Goal: Information Seeking & Learning: Learn about a topic

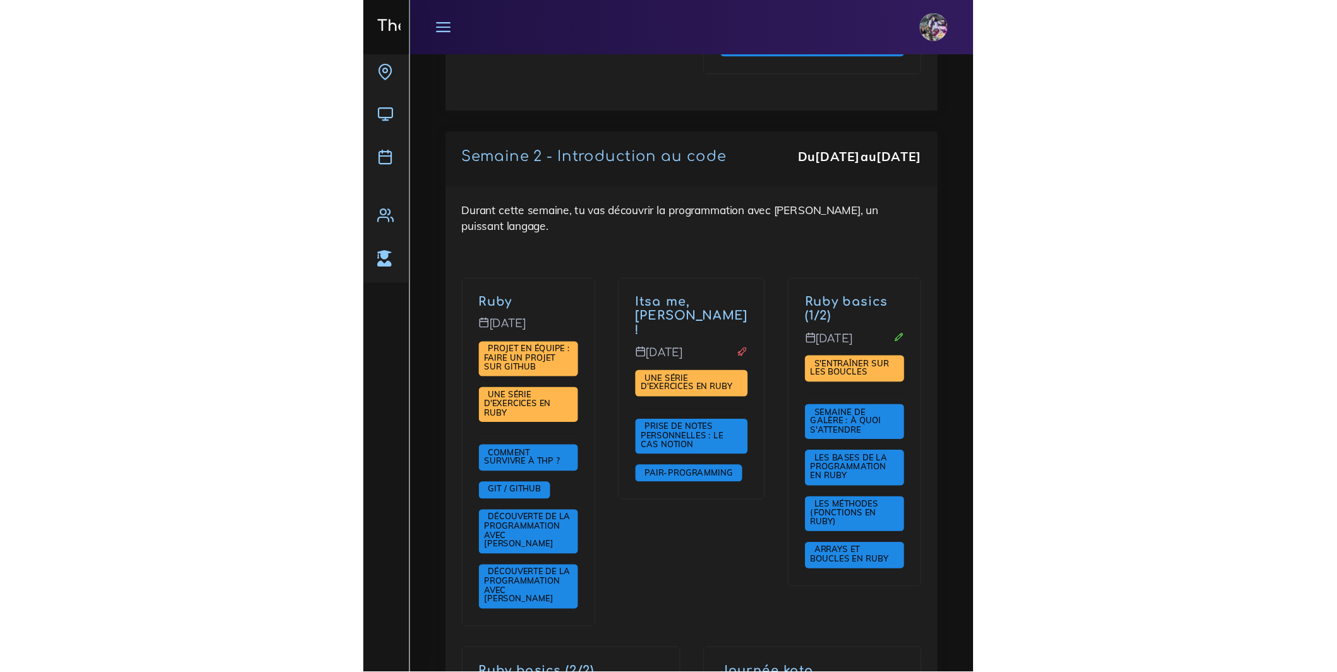
scroll to position [989, 0]
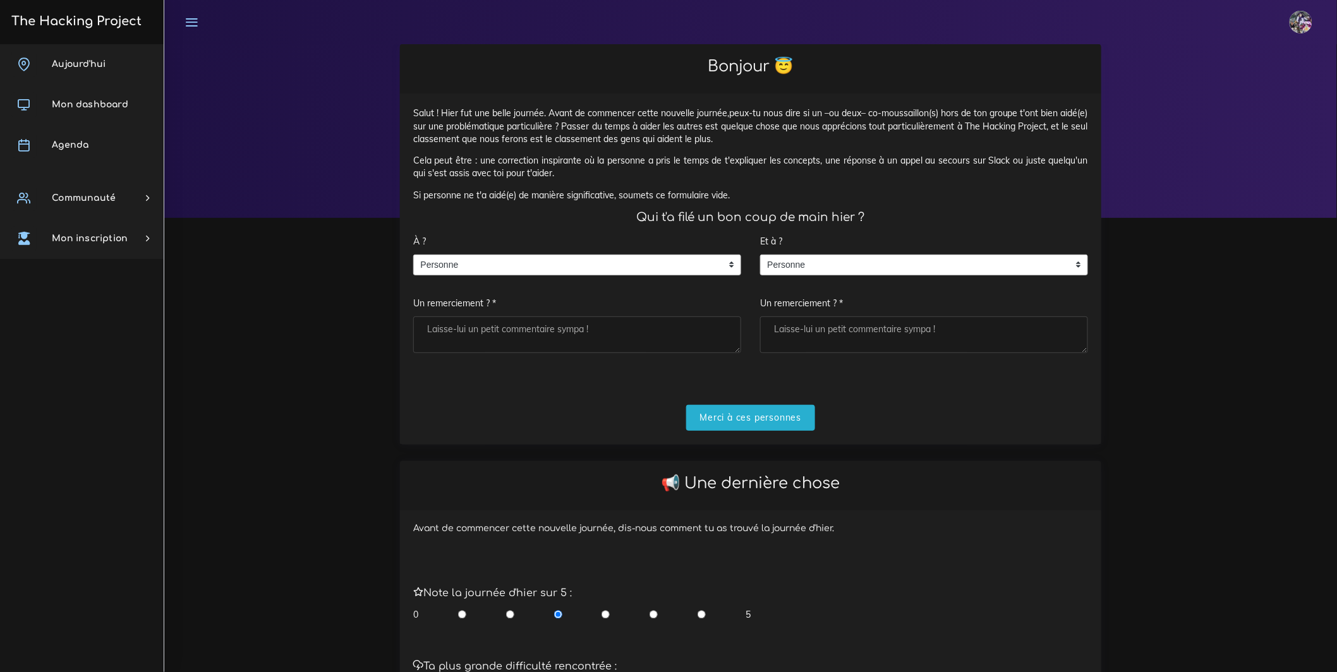
click at [622, 298] on div "À ? Personne Personne Personne Un remerciement ? *" at bounding box center [577, 291] width 328 height 124
click at [617, 275] on span "Personne" at bounding box center [568, 265] width 308 height 20
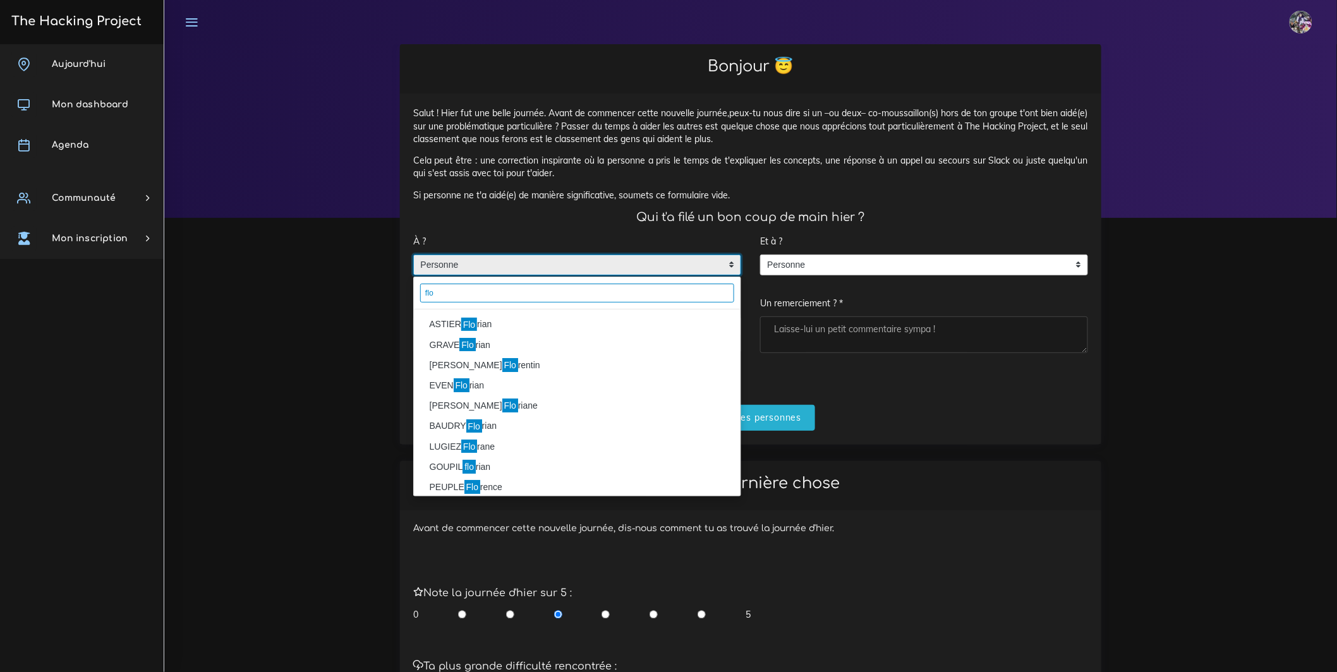
type input "flo"
click at [502, 331] on li "ASTIER Flo rian" at bounding box center [577, 325] width 327 height 20
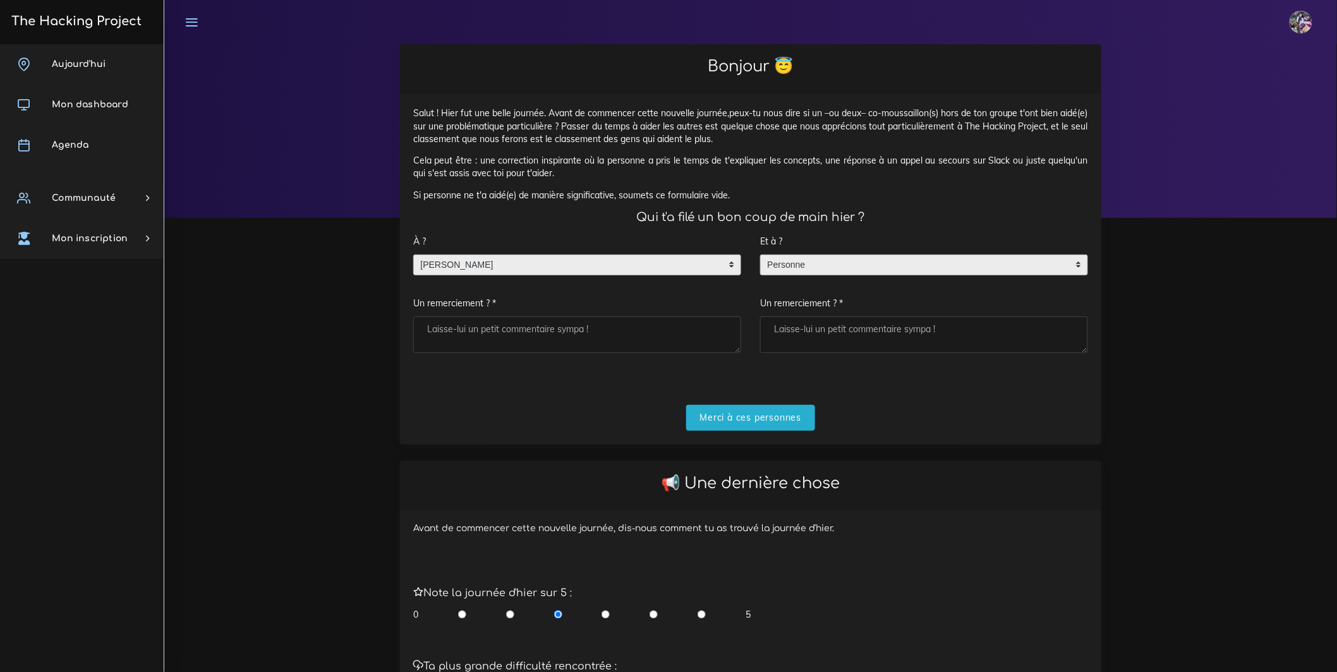
click at [782, 275] on span "Personne" at bounding box center [915, 265] width 308 height 20
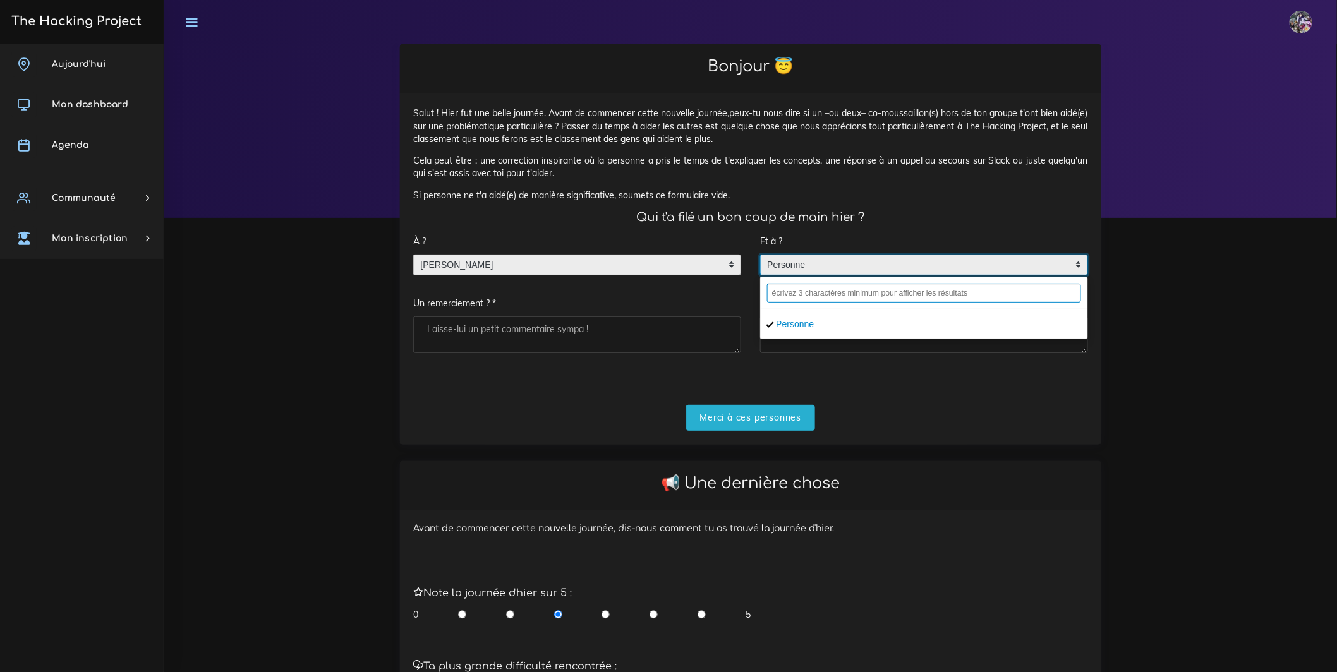
click at [819, 299] on input "text" at bounding box center [924, 293] width 314 height 19
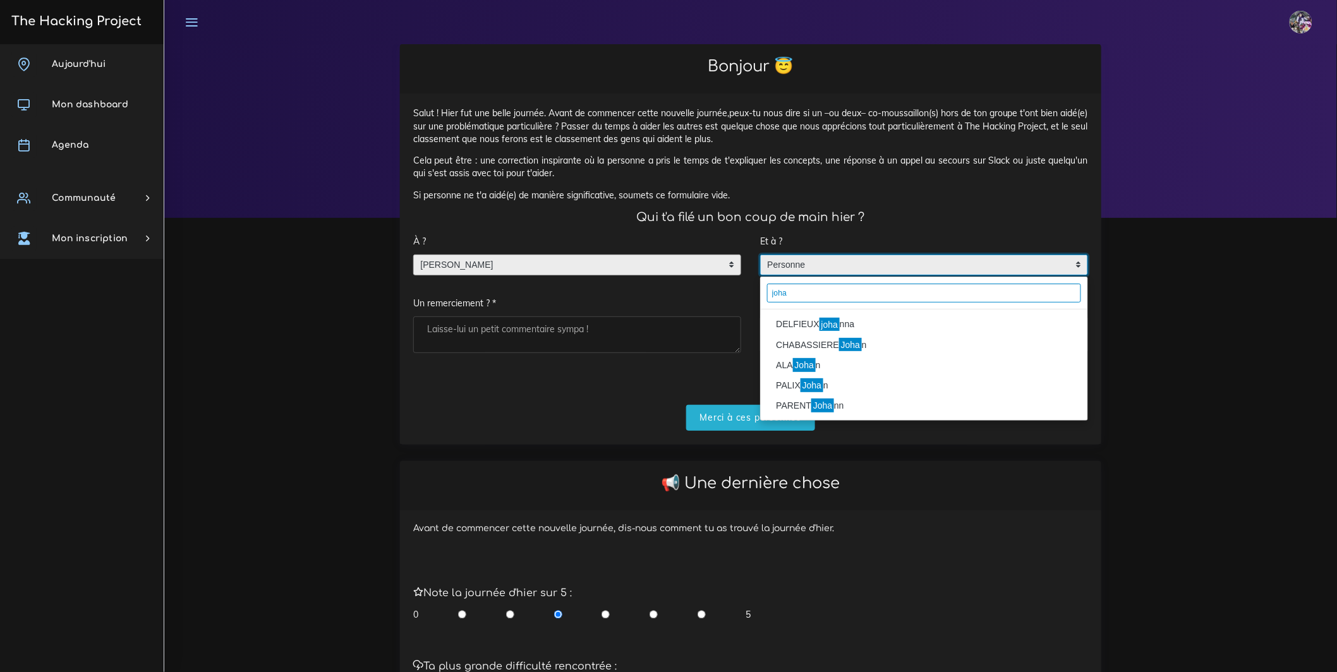
type input "joha"
click at [842, 332] on li "DELFIEUX joha nna" at bounding box center [924, 325] width 327 height 20
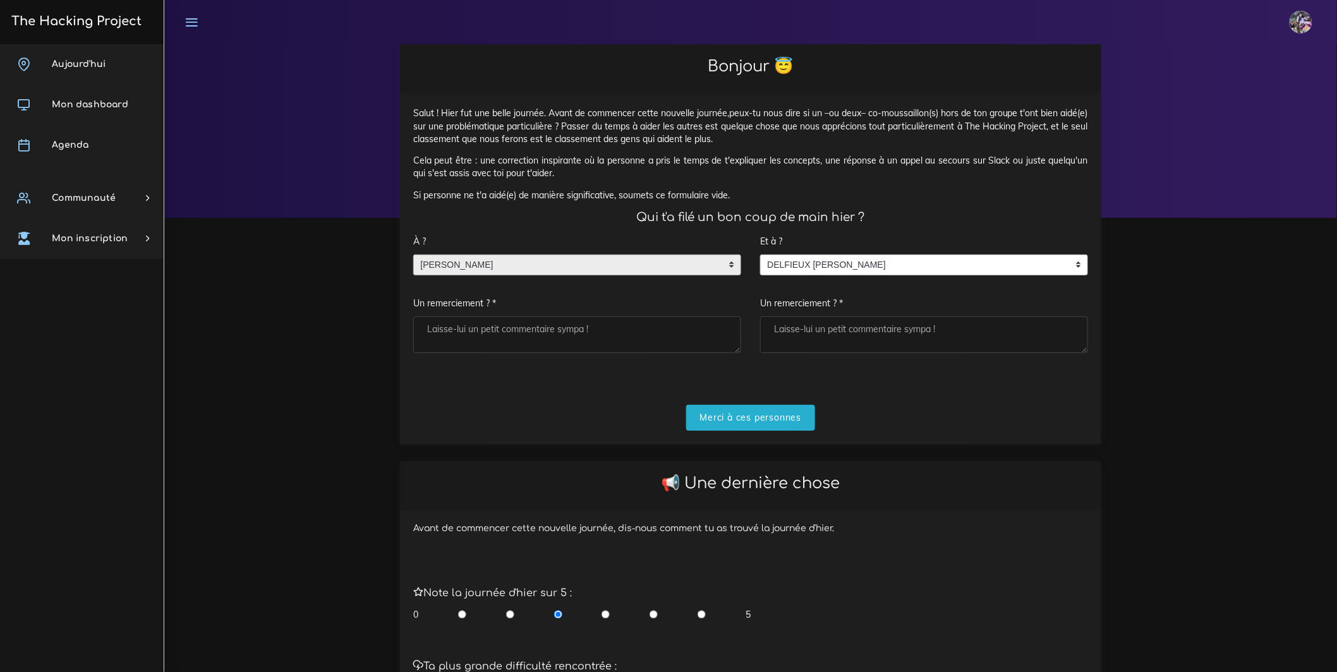
click at [608, 621] on input "radio" at bounding box center [605, 614] width 8 height 13
radio input "true"
click at [557, 621] on input "radio" at bounding box center [558, 614] width 8 height 13
radio input "true"
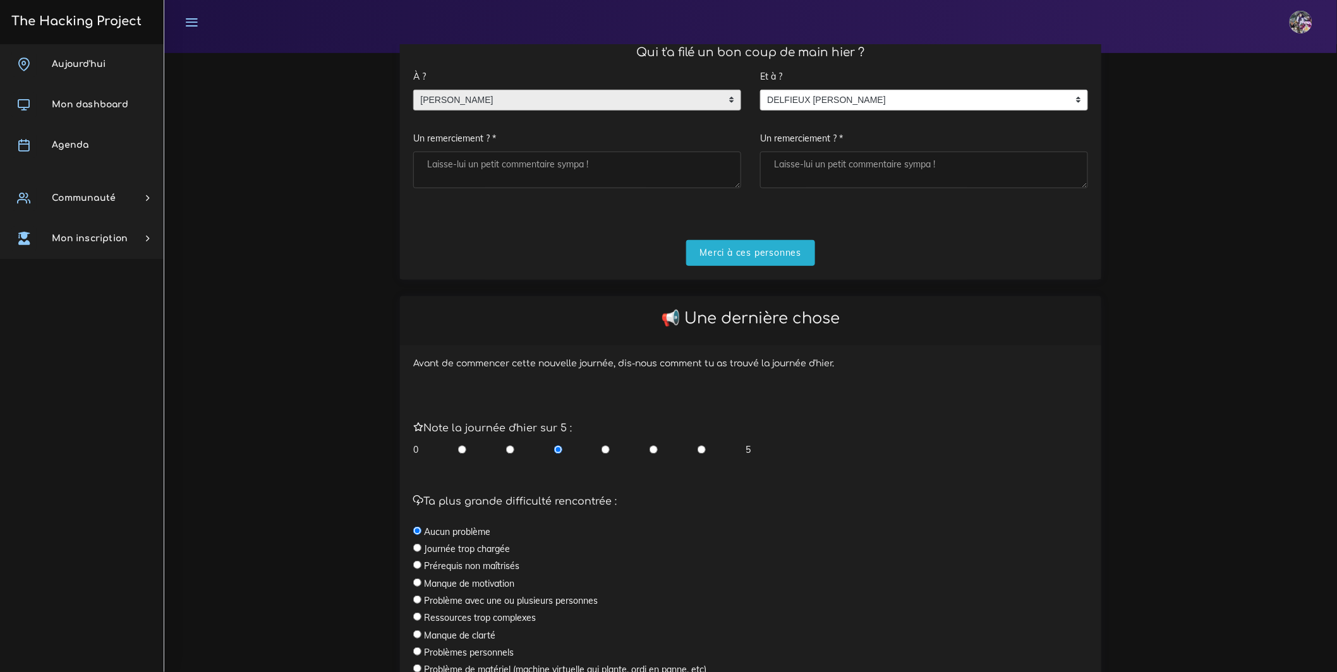
scroll to position [234, 0]
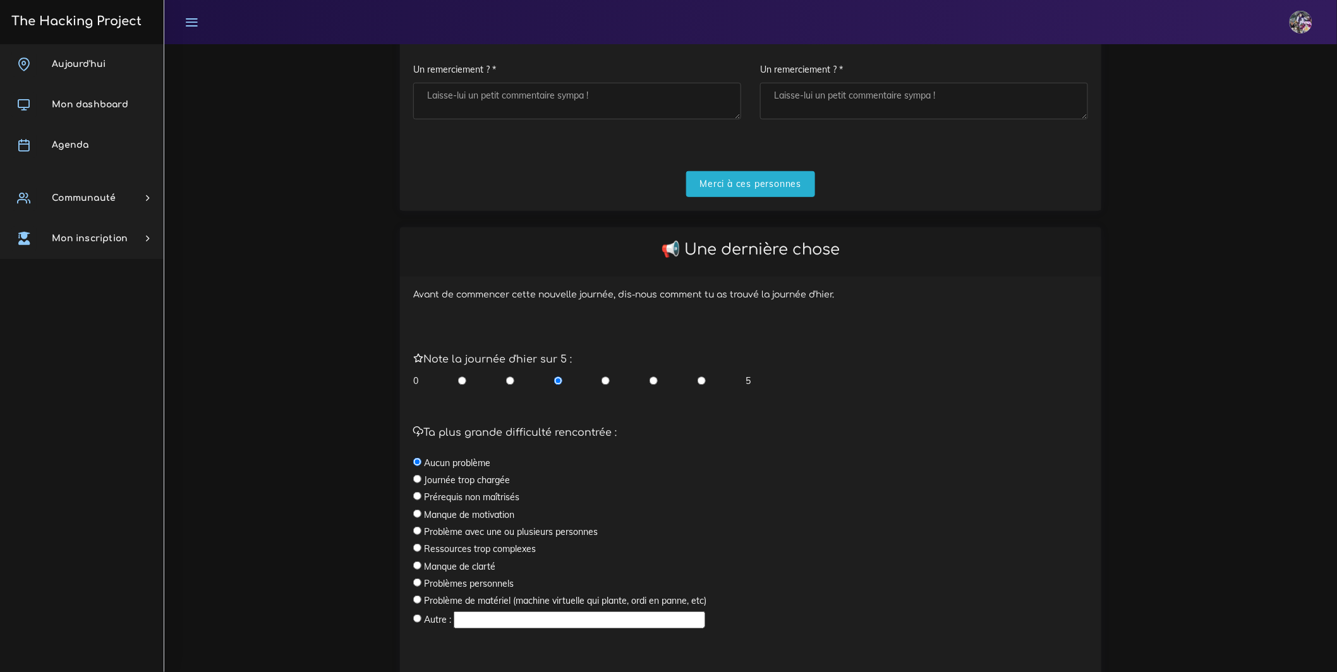
click at [474, 503] on label "Prérequis non maîtrisés" at bounding box center [471, 497] width 95 height 13
click at [418, 500] on input "radio" at bounding box center [417, 496] width 8 height 8
radio input "true"
click at [419, 497] on div "Ta plus grande difficulté rencontrée : Aucun problème Journée trop chargée Prér…" at bounding box center [750, 528] width 675 height 203
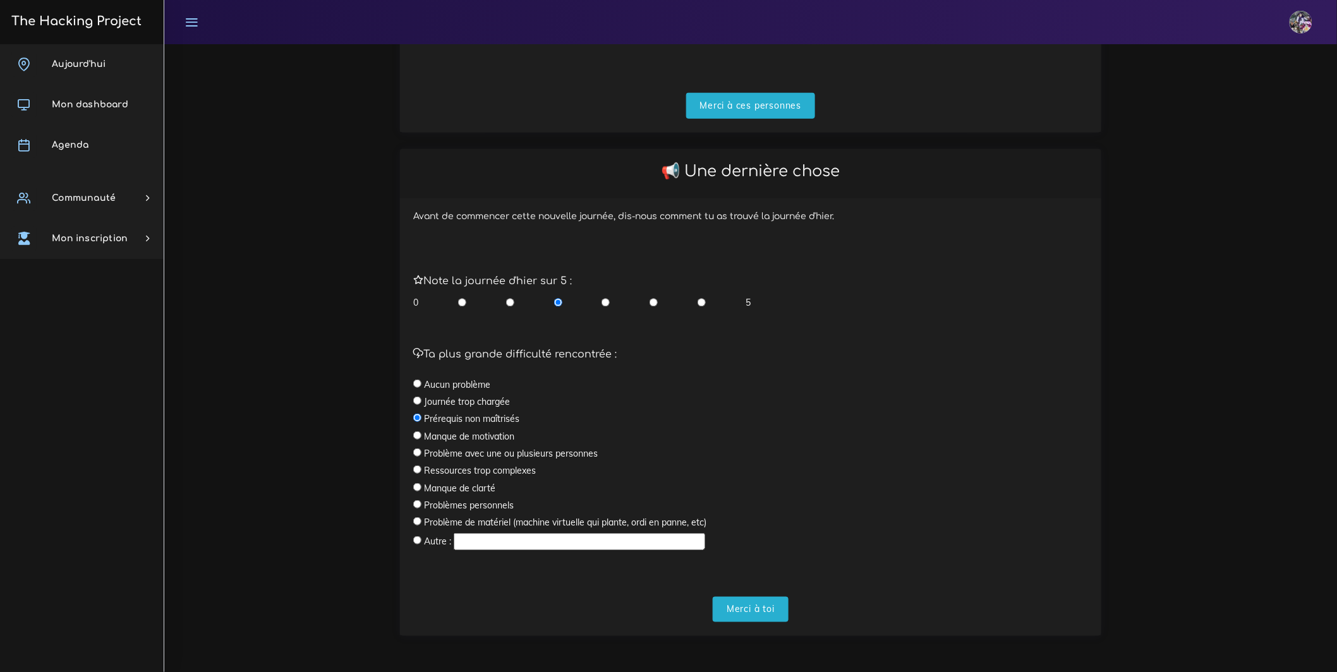
scroll to position [325, 0]
click at [727, 606] on input "Merci à toi" at bounding box center [751, 610] width 76 height 26
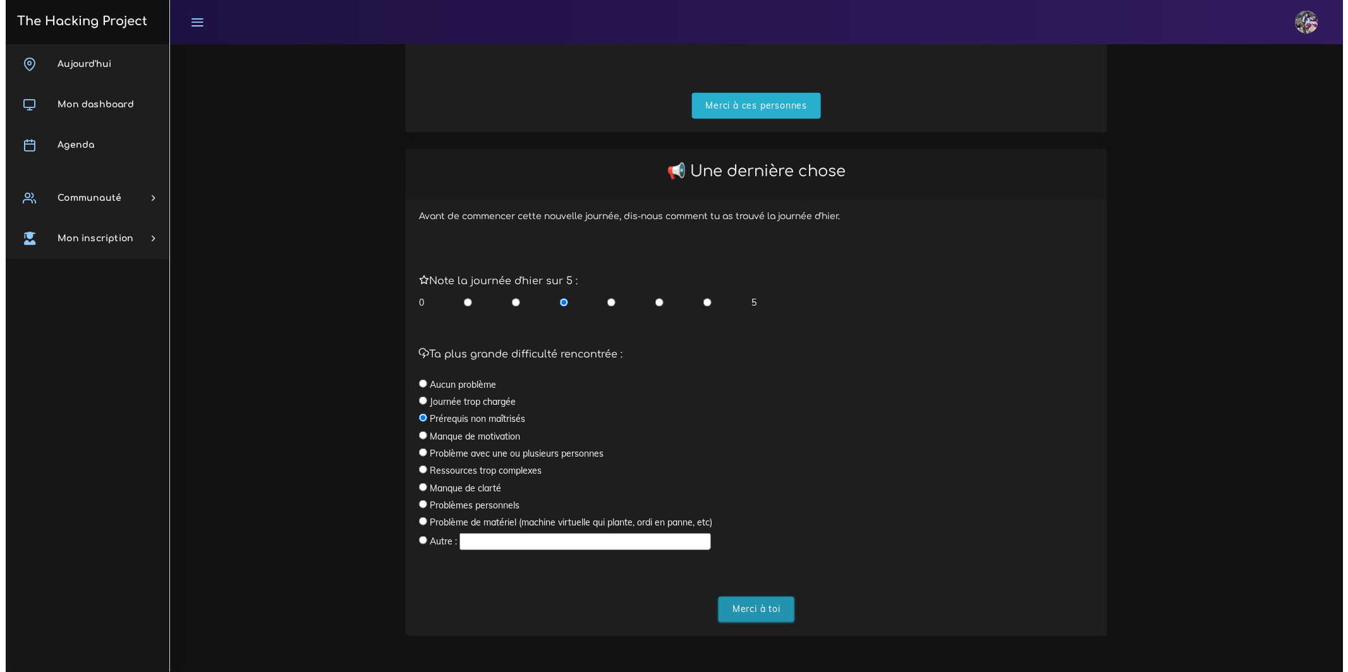
scroll to position [0, 0]
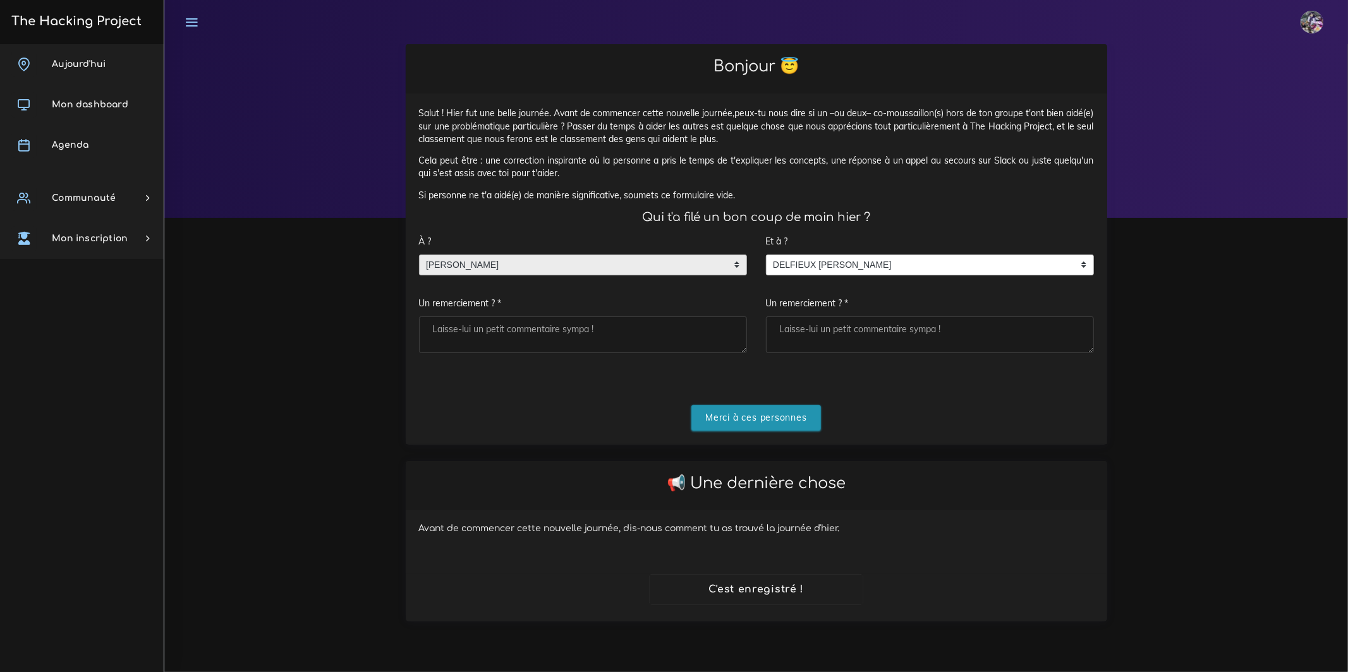
drag, startPoint x: 754, startPoint y: 428, endPoint x: 770, endPoint y: 429, distance: 15.8
click at [754, 428] on input "Merci à ces personnes" at bounding box center [756, 418] width 130 height 26
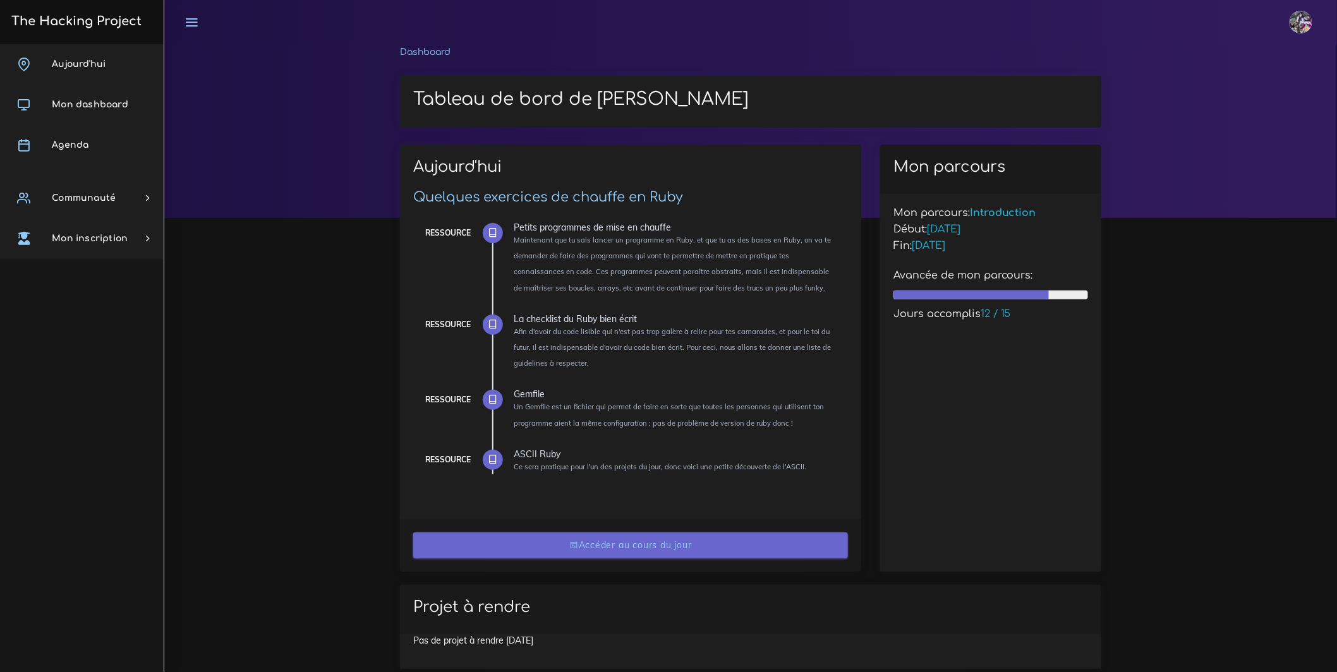
click at [687, 546] on link "Accéder au cours du jour" at bounding box center [630, 546] width 435 height 26
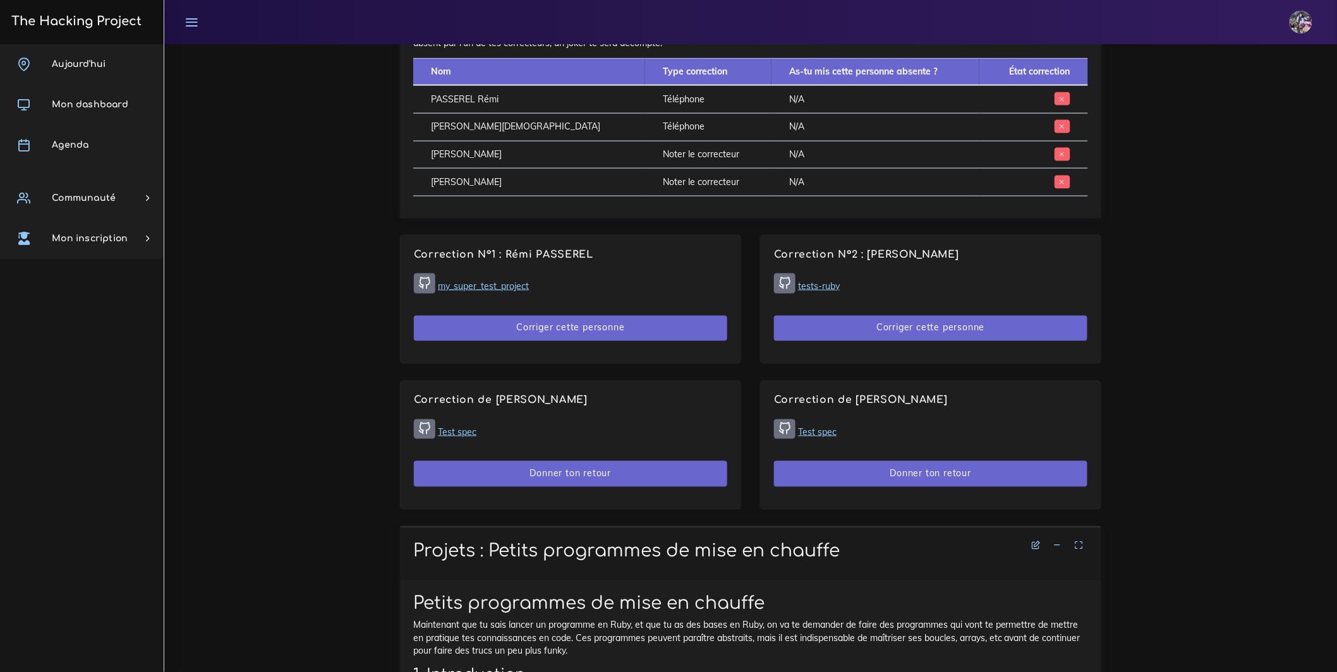
scroll to position [602, 0]
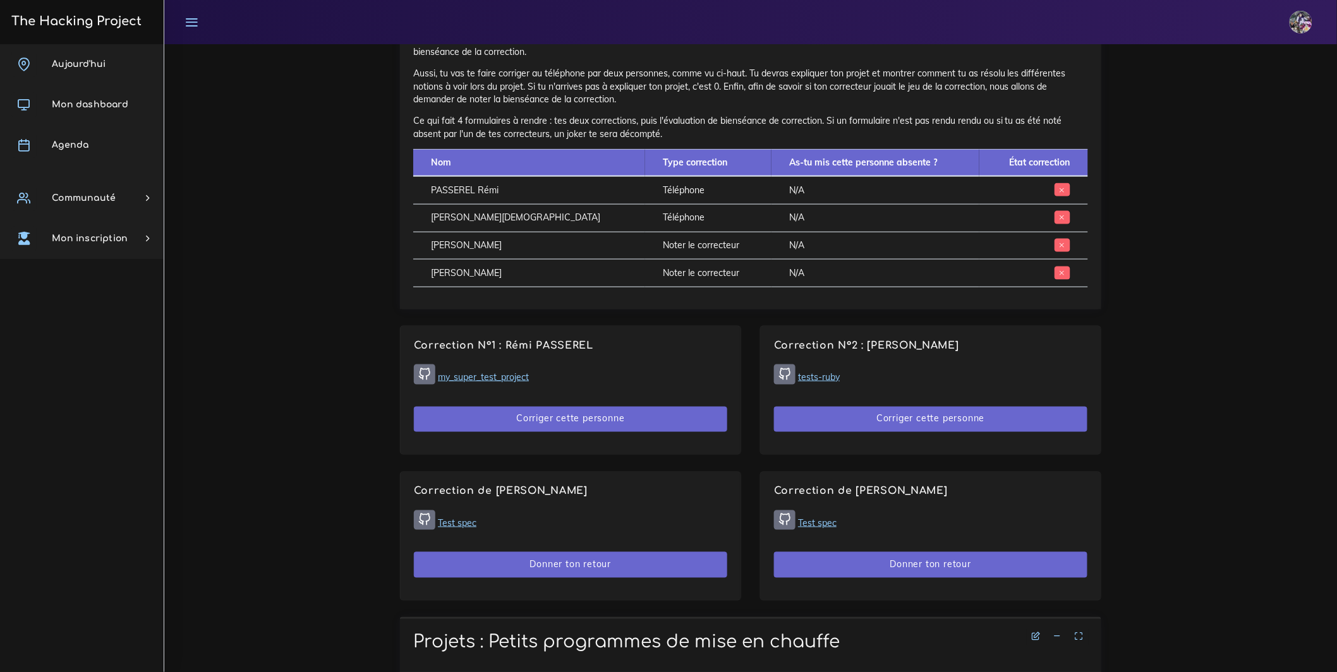
click at [835, 383] on link "tests-ruby" at bounding box center [819, 376] width 42 height 11
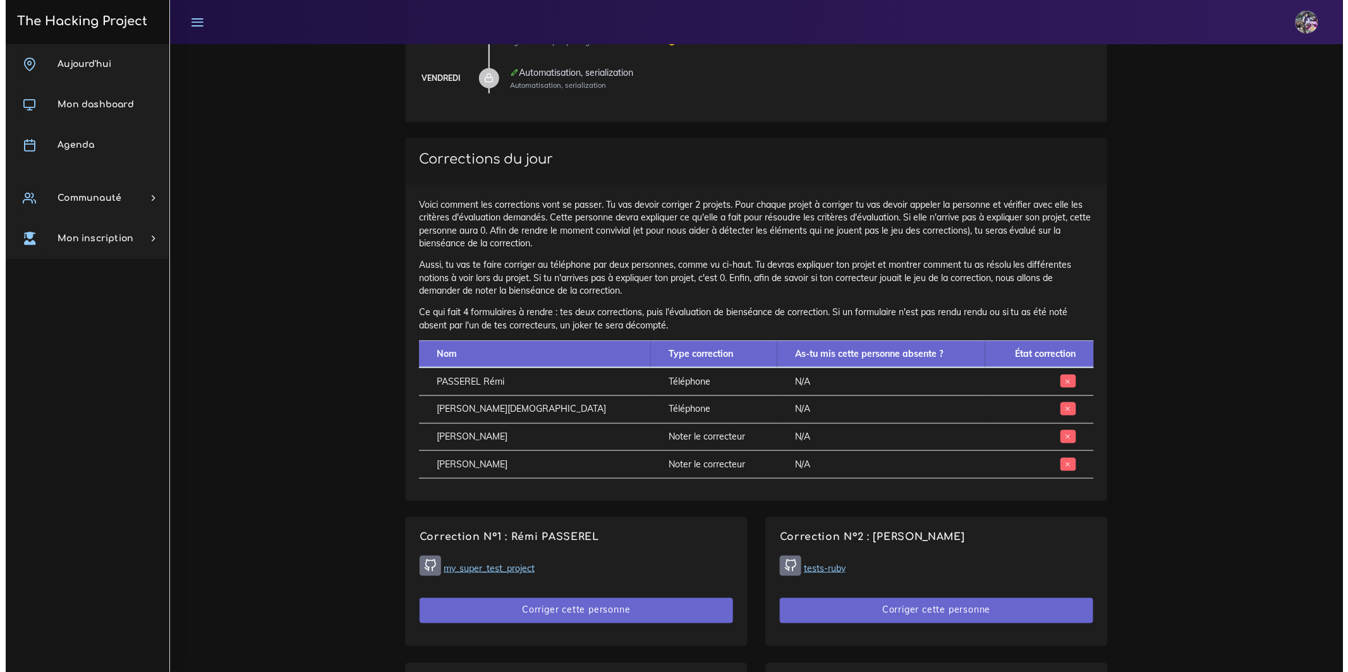
scroll to position [581, 0]
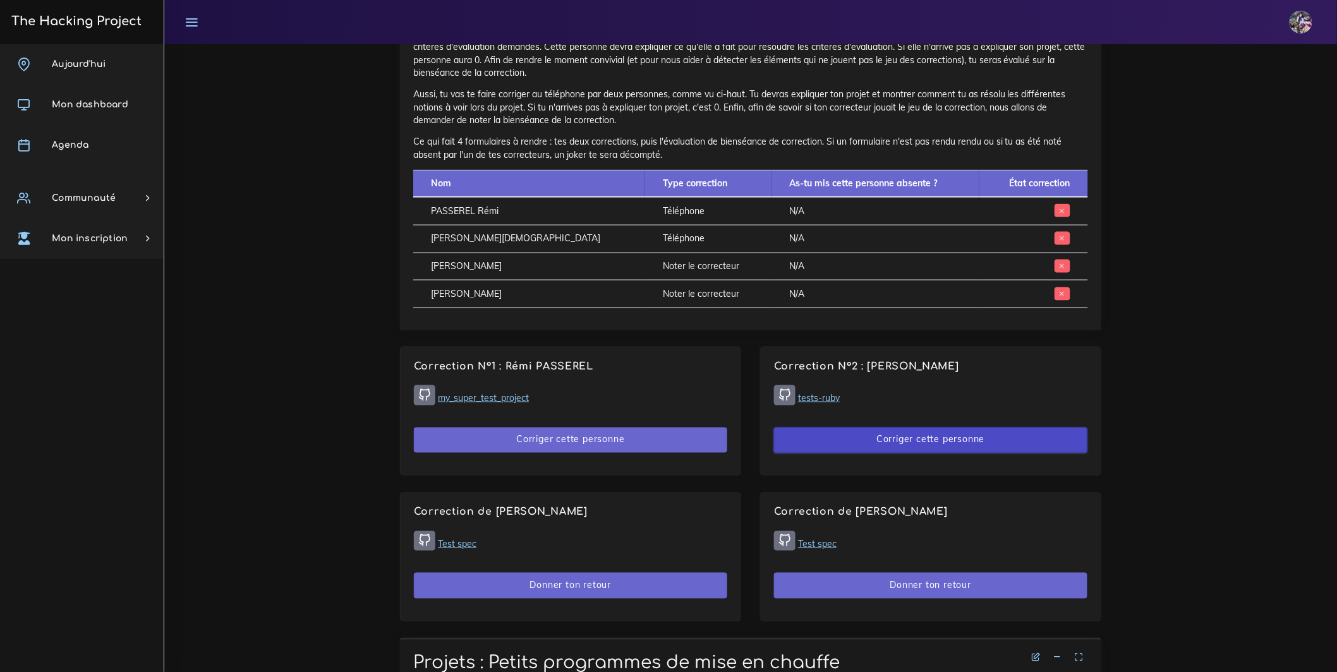
click at [816, 454] on button "Corriger cette personne" at bounding box center [930, 441] width 313 height 26
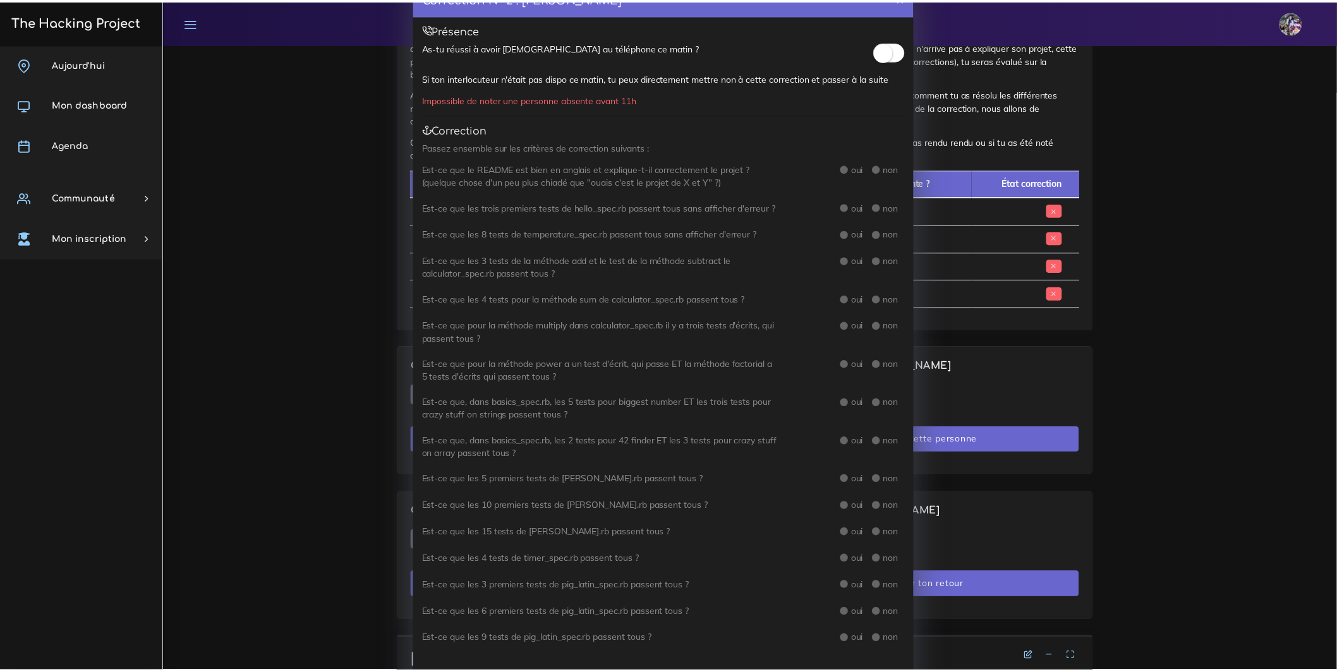
scroll to position [0, 0]
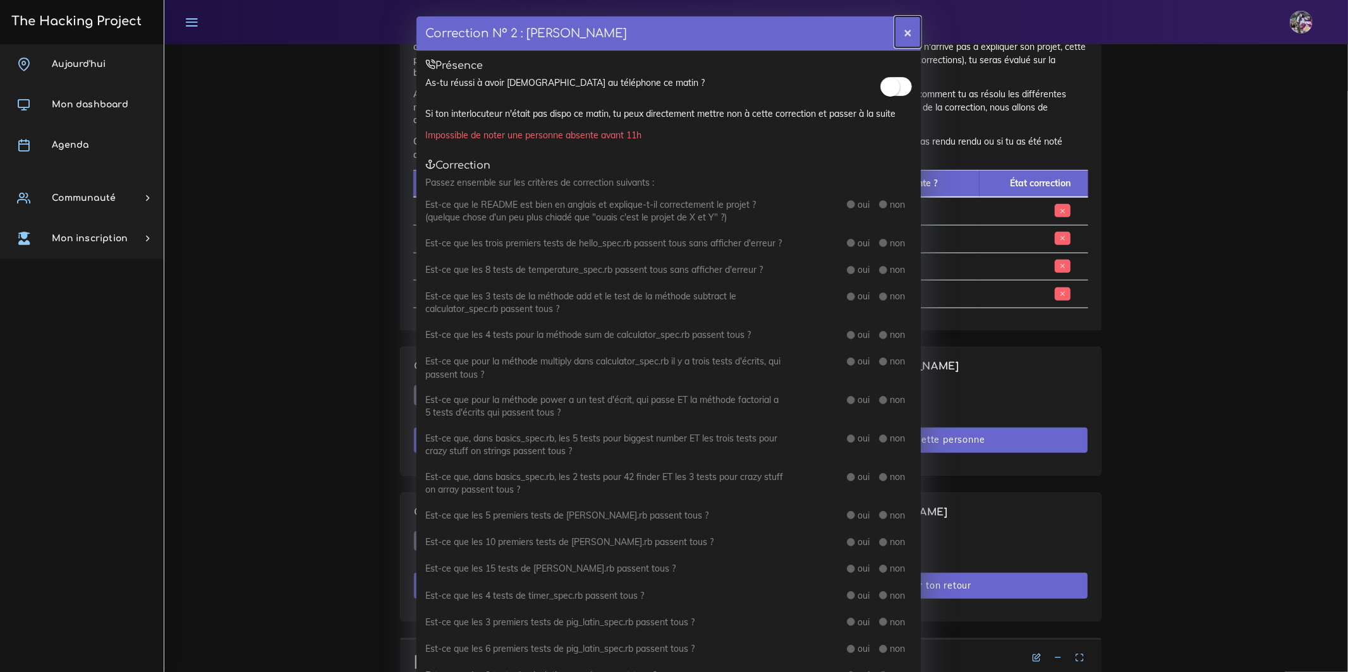
click at [902, 35] on button "×" at bounding box center [908, 31] width 26 height 31
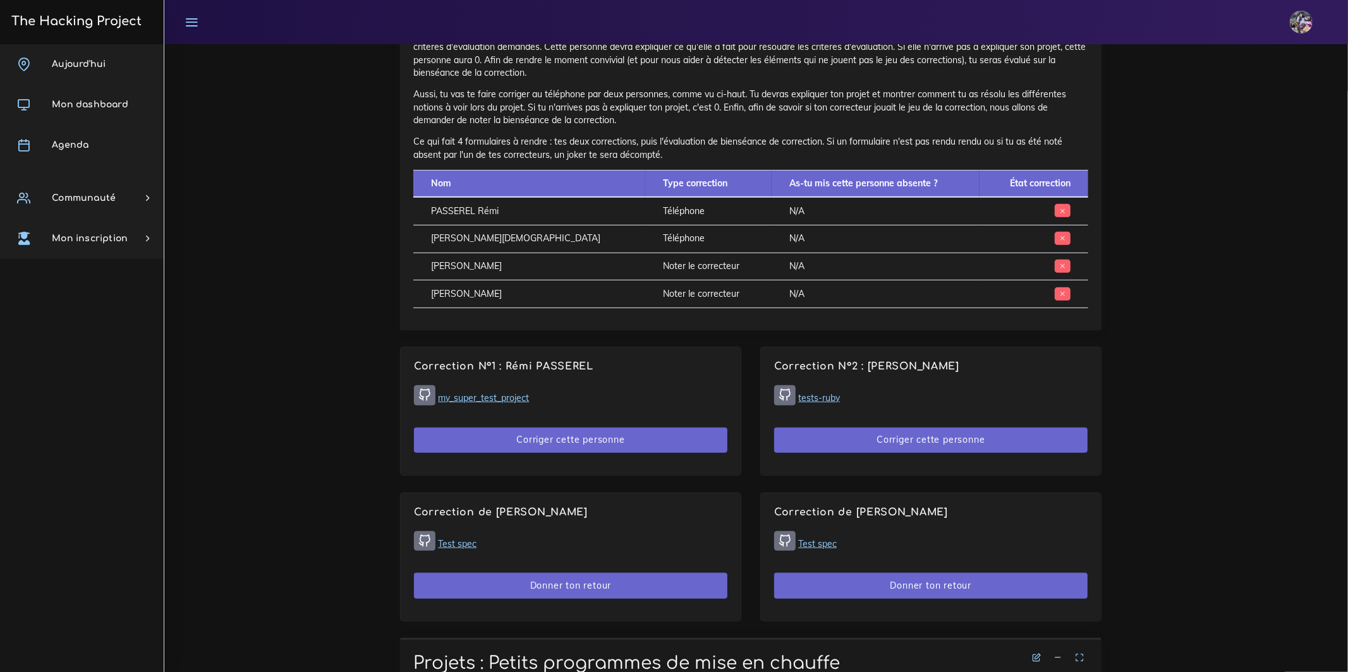
click at [902, 35] on form "Correction N° 2 : Christian HAUUY × Présence As-tu réussi à avoir Christian au …" at bounding box center [668, 285] width 504 height 1077
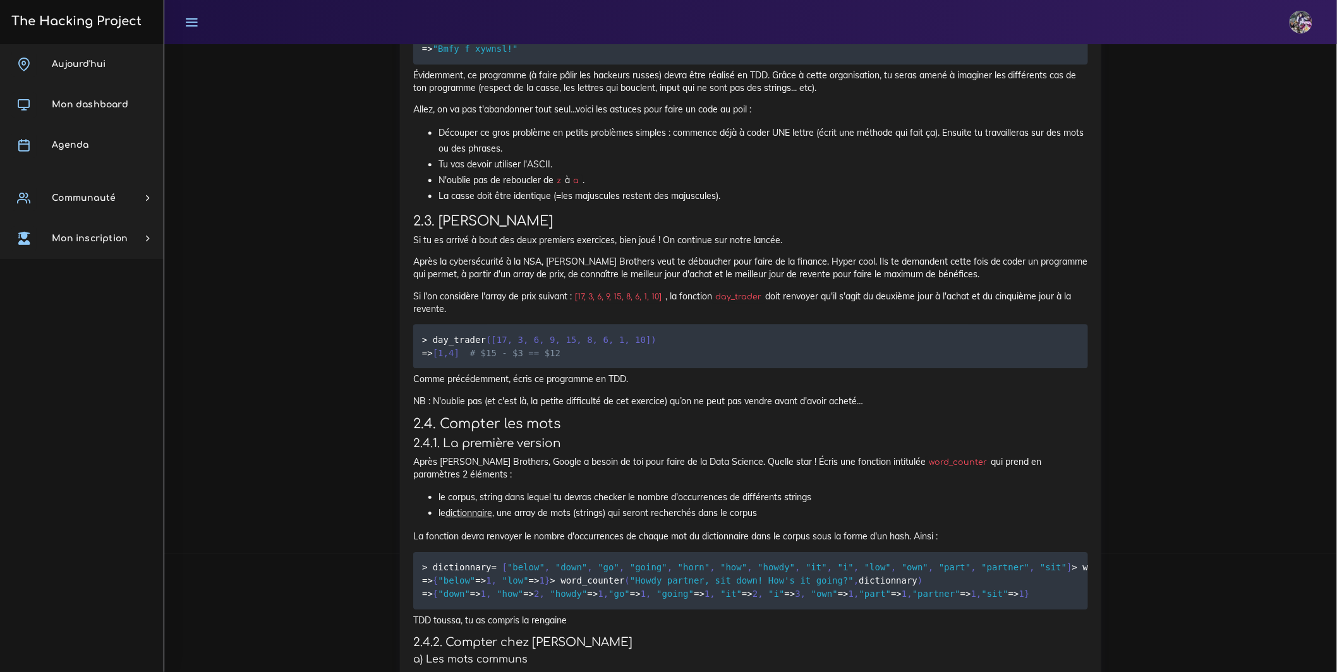
scroll to position [3406, 0]
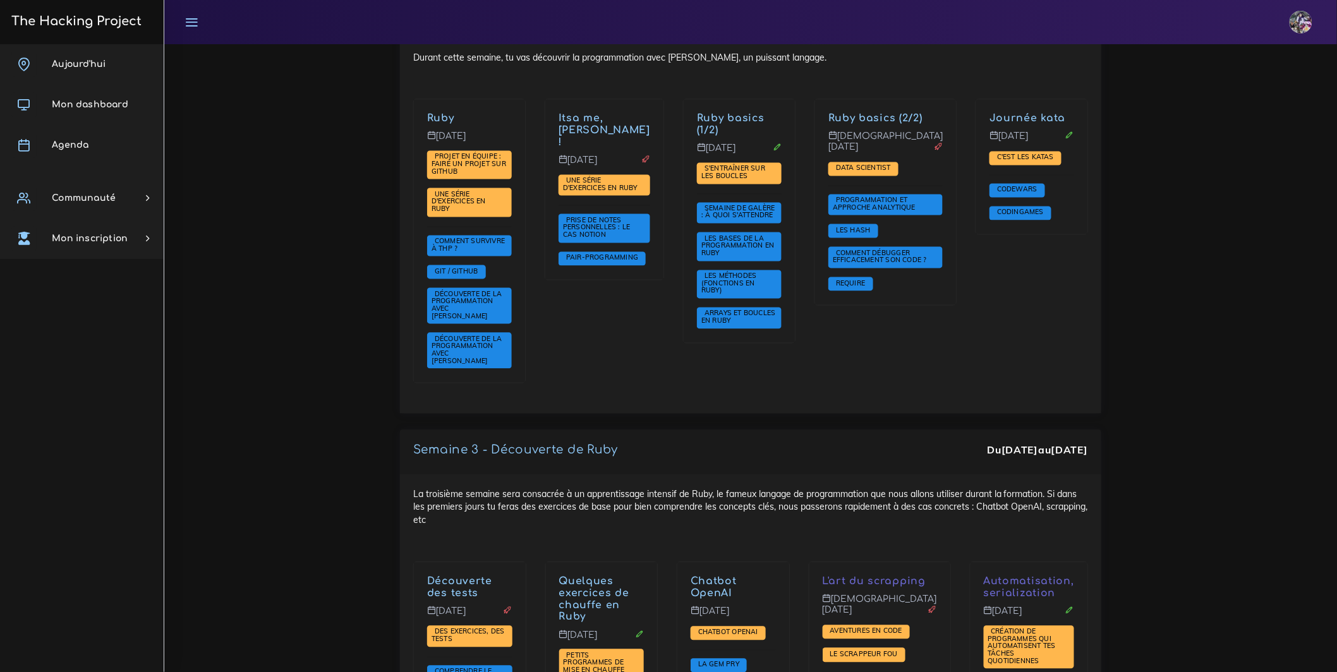
scroll to position [1068, 0]
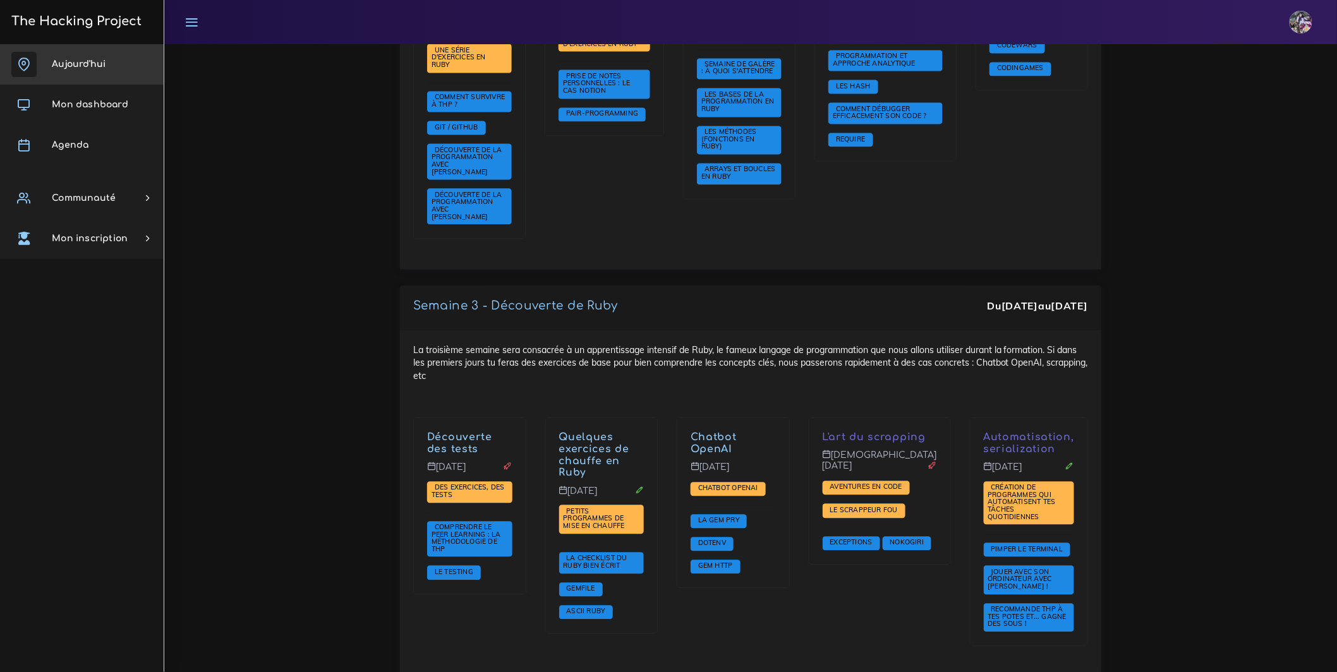
click at [90, 65] on span "Aujourd'hui" at bounding box center [79, 63] width 54 height 9
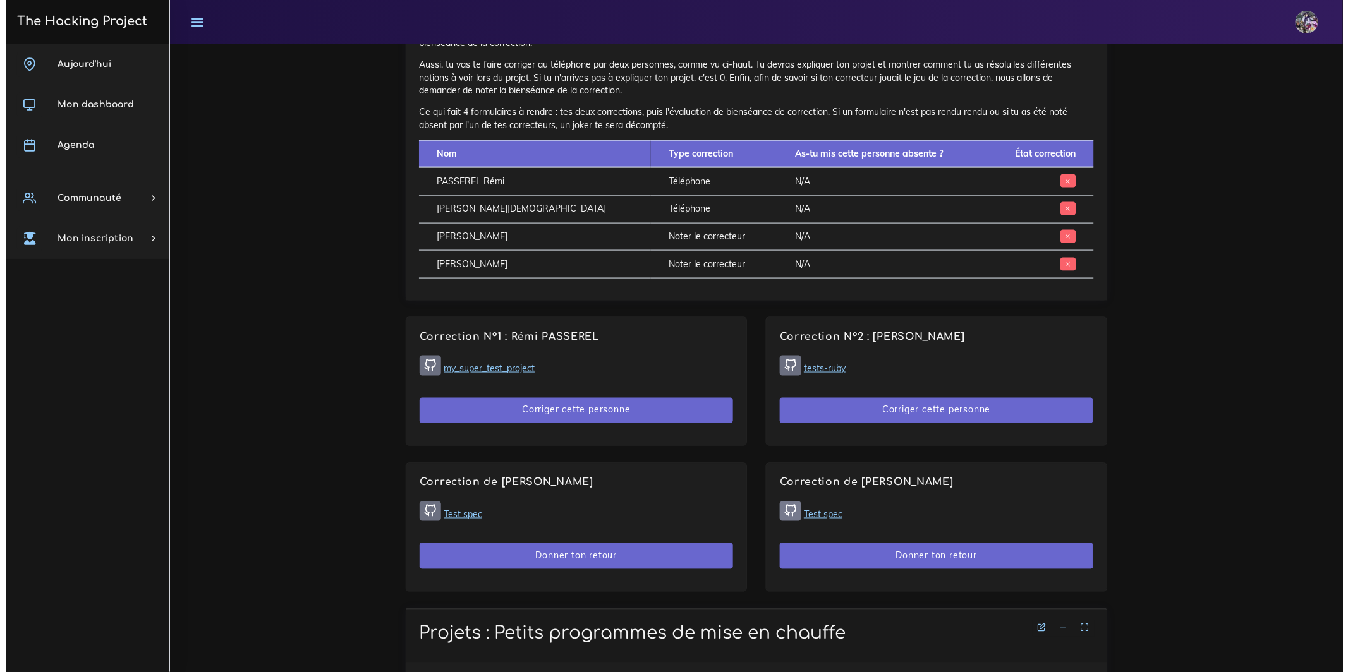
scroll to position [622, 0]
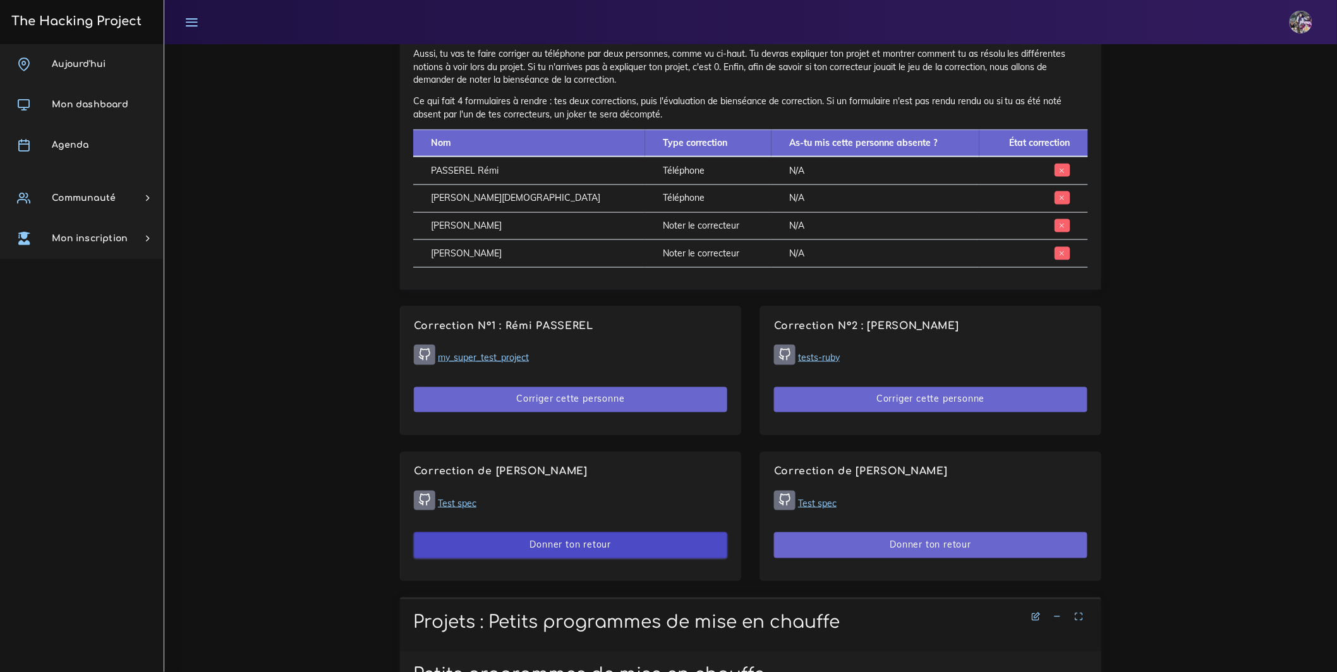
click at [594, 558] on button "Donner ton retour" at bounding box center [570, 546] width 313 height 26
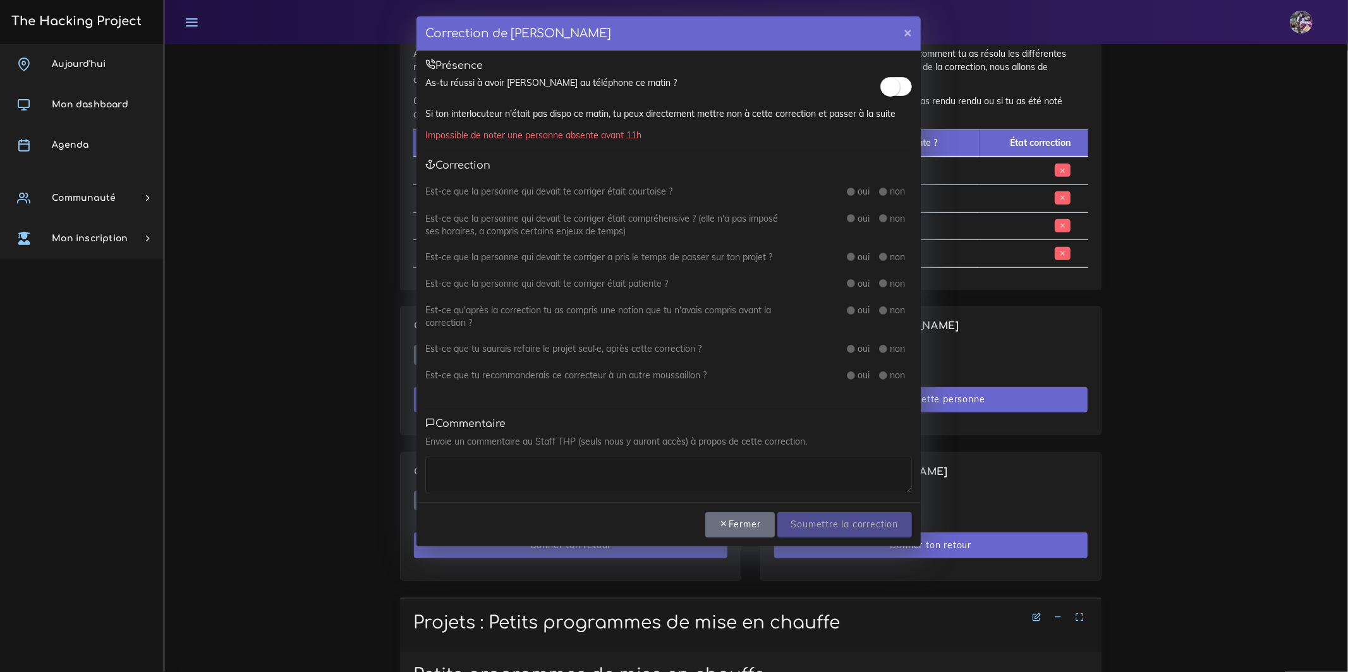
click at [893, 93] on small at bounding box center [890, 87] width 19 height 19
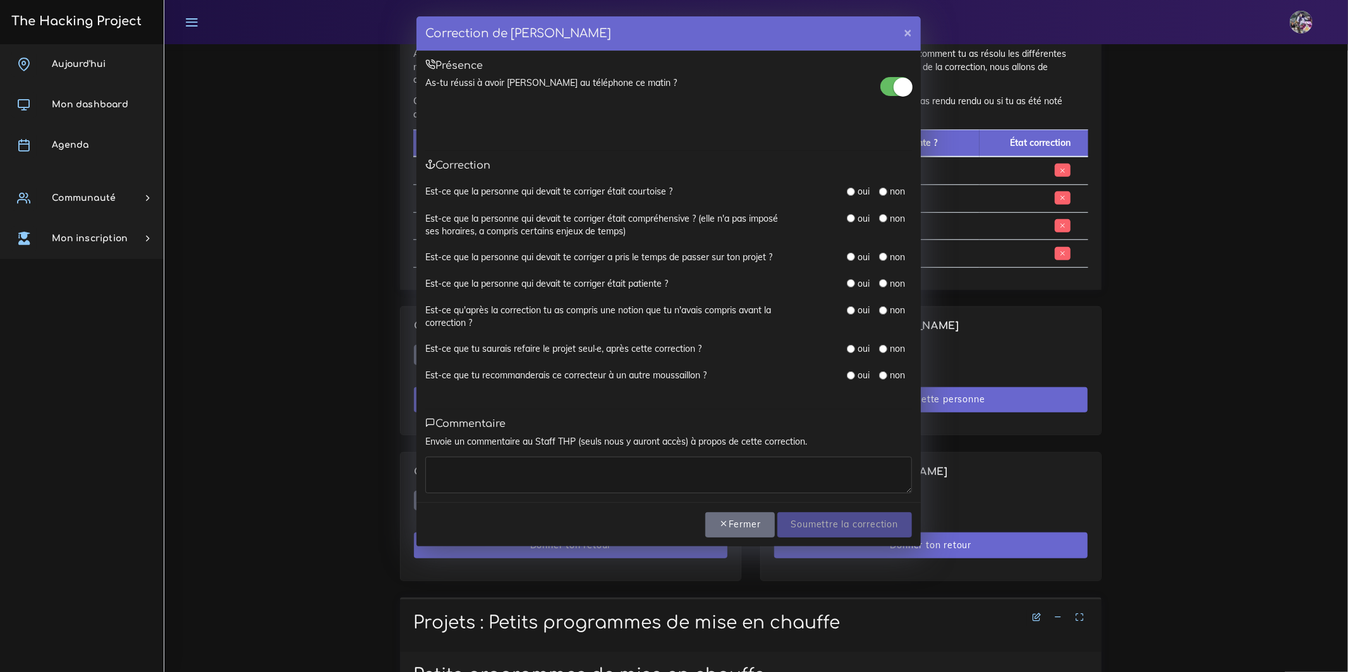
click at [855, 191] on div "oui" at bounding box center [858, 191] width 23 height 13
click at [852, 193] on input "radio" at bounding box center [851, 192] width 8 height 8
radio input "true"
click at [854, 221] on input "radio" at bounding box center [851, 218] width 8 height 8
radio input "true"
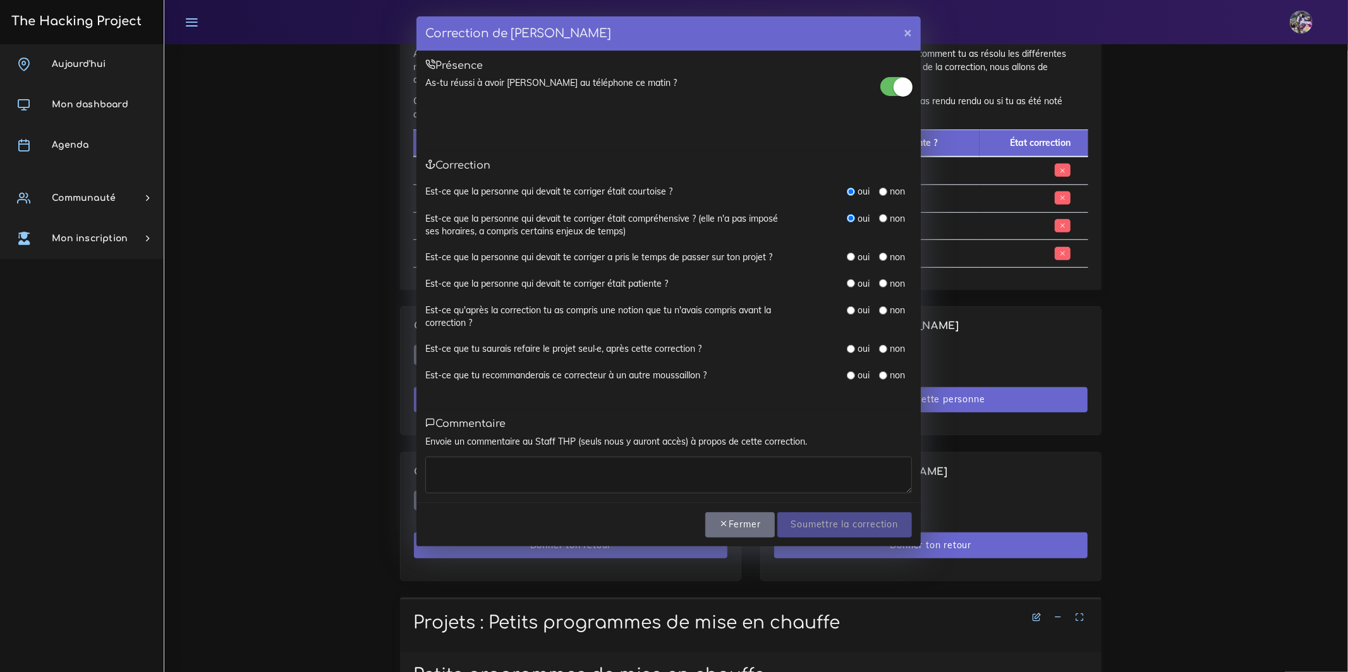
click at [850, 256] on input "radio" at bounding box center [851, 257] width 8 height 8
radio input "true"
click at [850, 282] on input "radio" at bounding box center [851, 283] width 8 height 8
radio input "true"
click at [851, 307] on input "radio" at bounding box center [851, 310] width 8 height 8
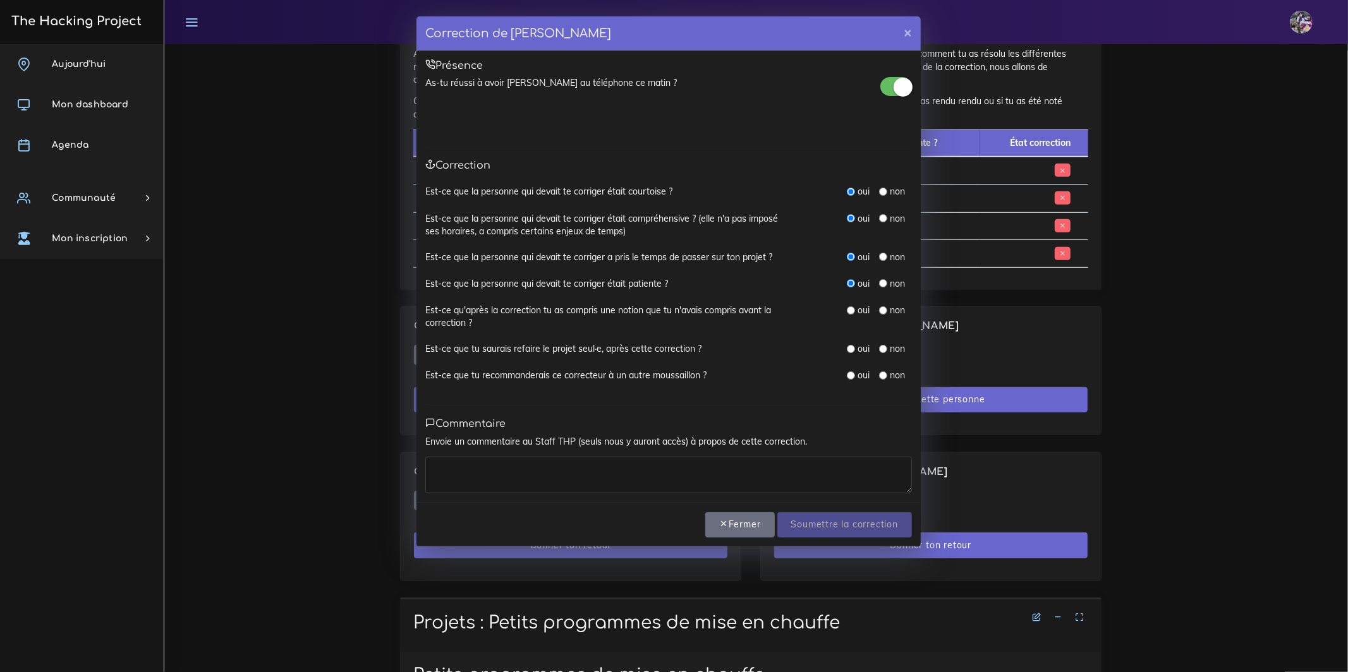
radio input "true"
click at [851, 345] on input "radio" at bounding box center [851, 349] width 8 height 8
radio input "true"
click at [855, 380] on div "oui non" at bounding box center [879, 376] width 65 height 14
click at [851, 374] on input "radio" at bounding box center [851, 375] width 8 height 8
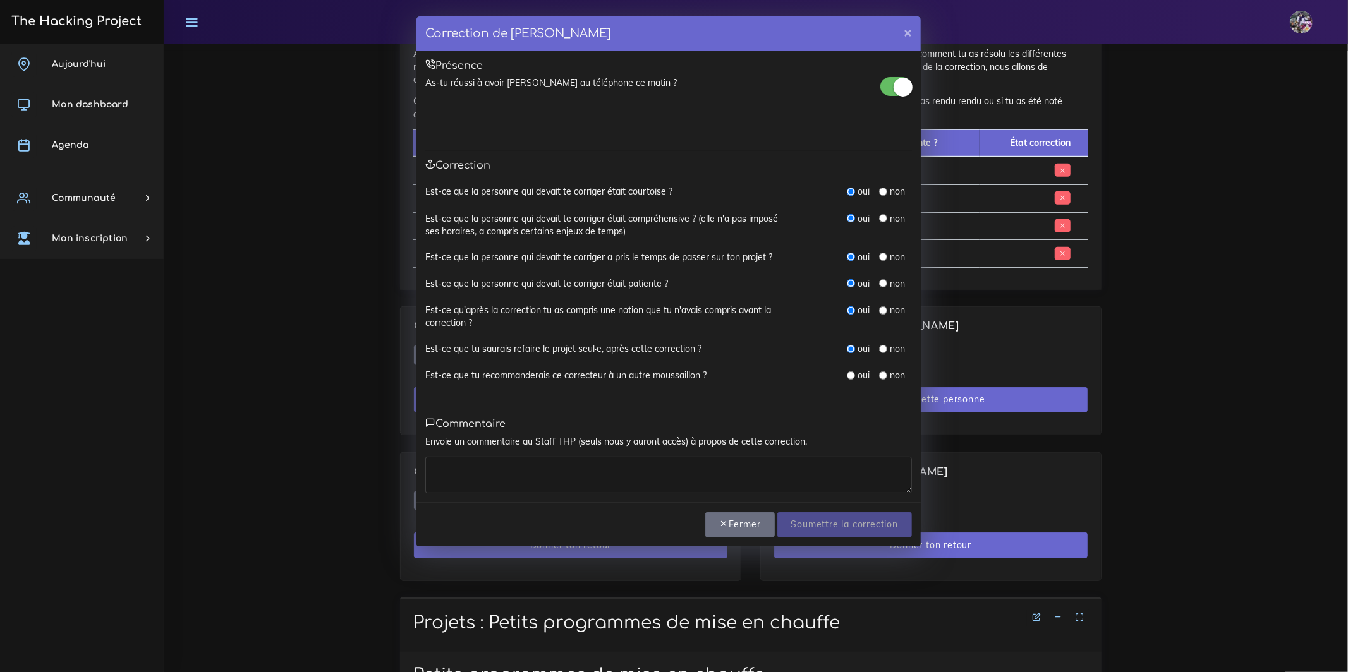
radio input "true"
click at [745, 471] on textarea at bounding box center [668, 475] width 486 height 37
type textarea "t"
type textarea "très bon retour de [PERSON_NAME], un plaisir."
click at [852, 531] on input "Soumettre la correction" at bounding box center [844, 525] width 135 height 26
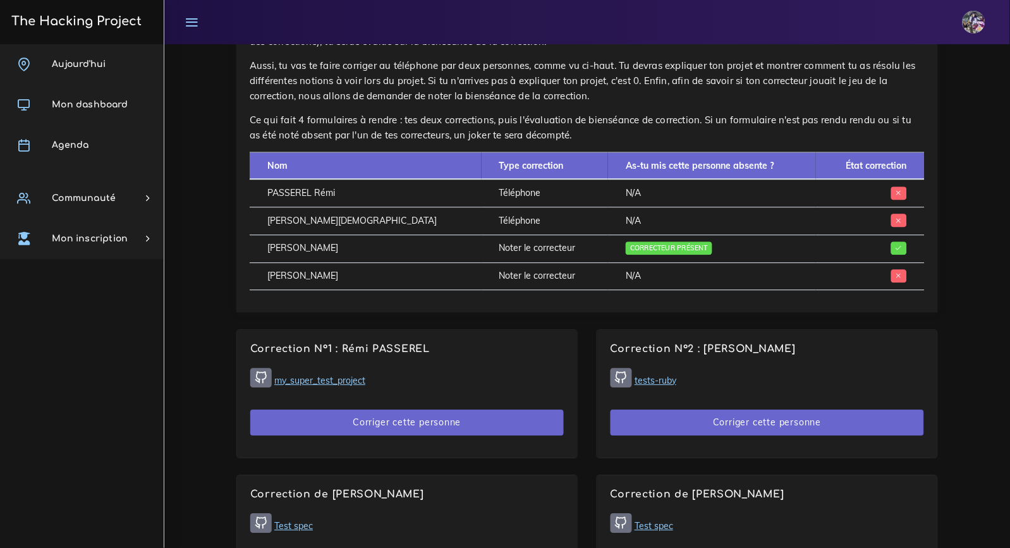
click at [714, 260] on td "Correcteur présent" at bounding box center [711, 248] width 207 height 28
click at [431, 424] on button "Corriger cette personne" at bounding box center [406, 422] width 313 height 26
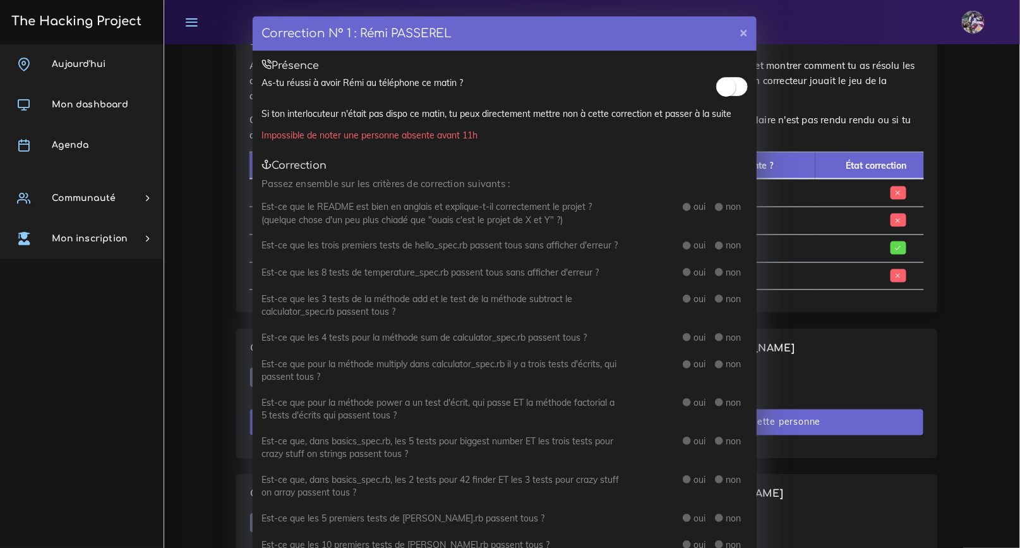
click at [724, 83] on small at bounding box center [726, 87] width 19 height 19
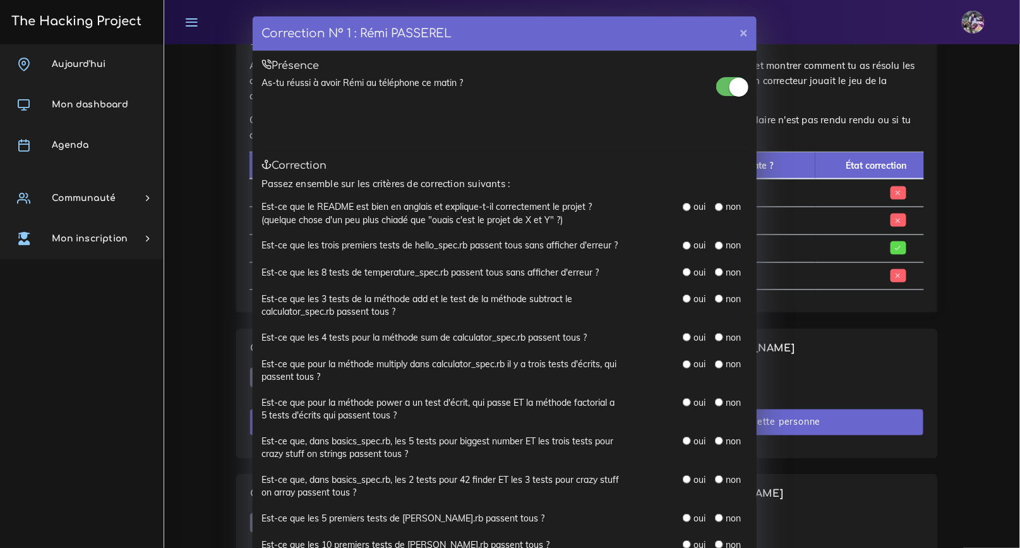
click at [685, 207] on div "oui" at bounding box center [694, 206] width 23 height 13
drag, startPoint x: 682, startPoint y: 208, endPoint x: 681, endPoint y: 215, distance: 7.6
click at [683, 208] on input "radio" at bounding box center [687, 207] width 8 height 8
radio input "true"
click at [683, 240] on div "oui" at bounding box center [694, 245] width 23 height 13
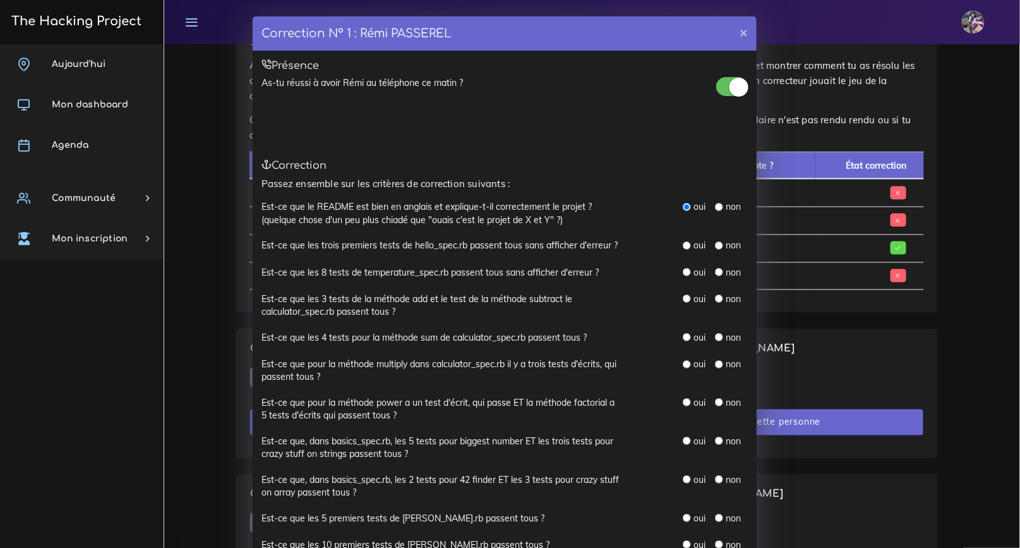
click at [683, 248] on input "radio" at bounding box center [687, 245] width 8 height 8
radio input "true"
click at [682, 282] on div "Est-ce que les 8 tests de temperature_spec.rb passent tous sans afficher d'erre…" at bounding box center [505, 279] width 486 height 27
click at [683, 276] on div "oui" at bounding box center [694, 272] width 23 height 13
click at [685, 298] on input "radio" at bounding box center [687, 298] width 8 height 8
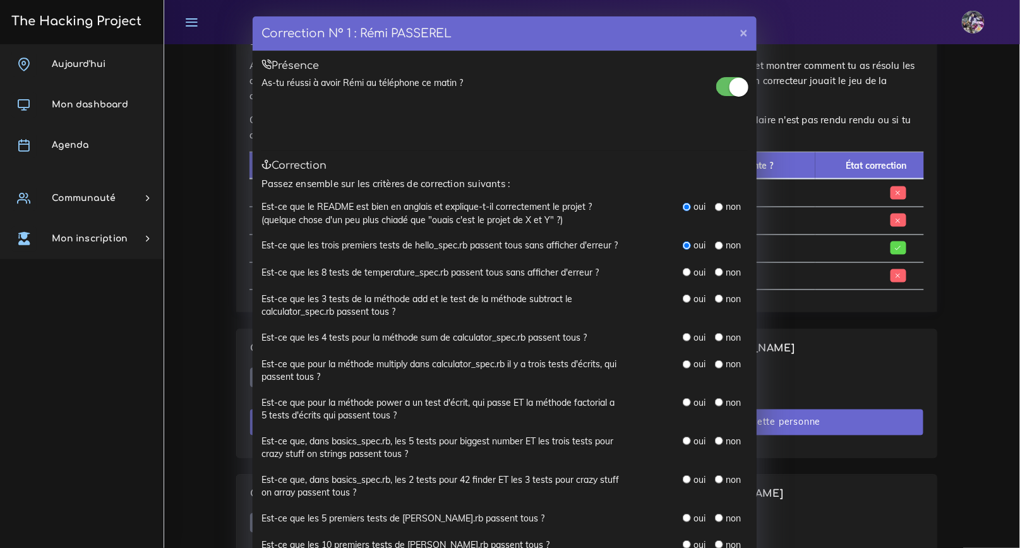
radio input "true"
click at [683, 274] on input "radio" at bounding box center [687, 272] width 8 height 8
radio input "true"
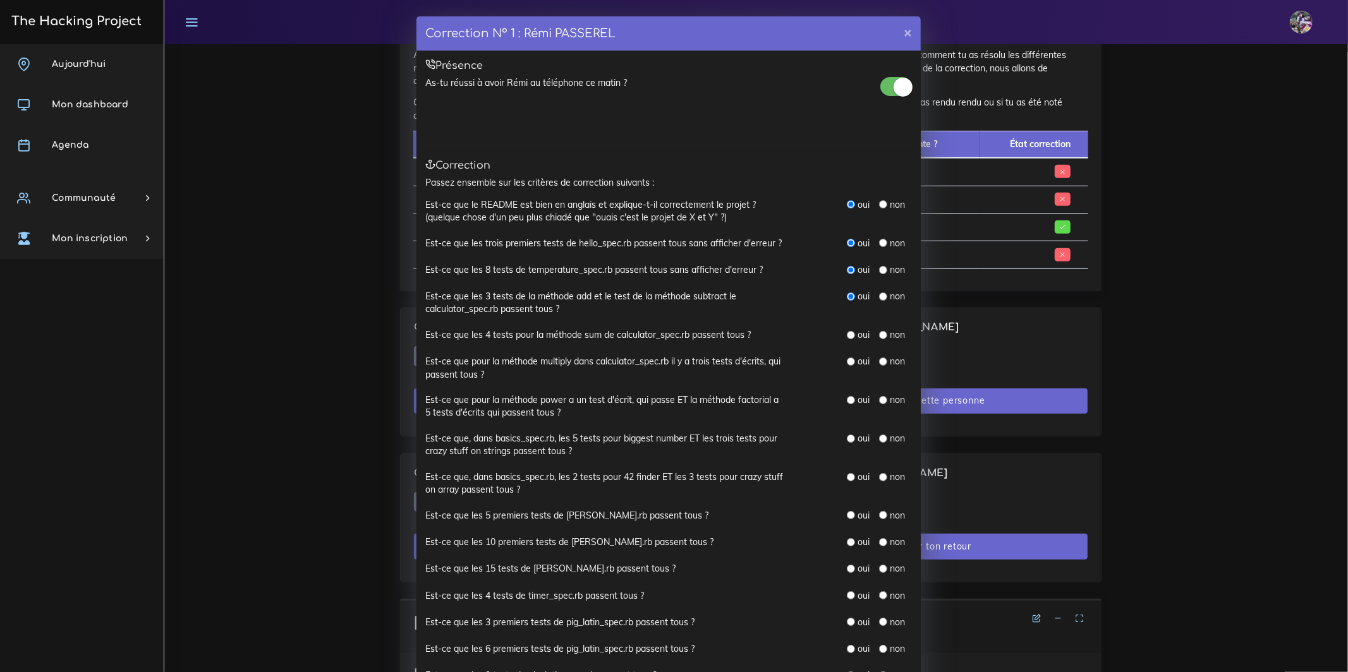
click at [848, 335] on input "radio" at bounding box center [851, 335] width 8 height 8
radio input "true"
click at [847, 366] on input "radio" at bounding box center [851, 362] width 8 height 8
radio input "true"
click at [847, 399] on input "radio" at bounding box center [851, 400] width 8 height 8
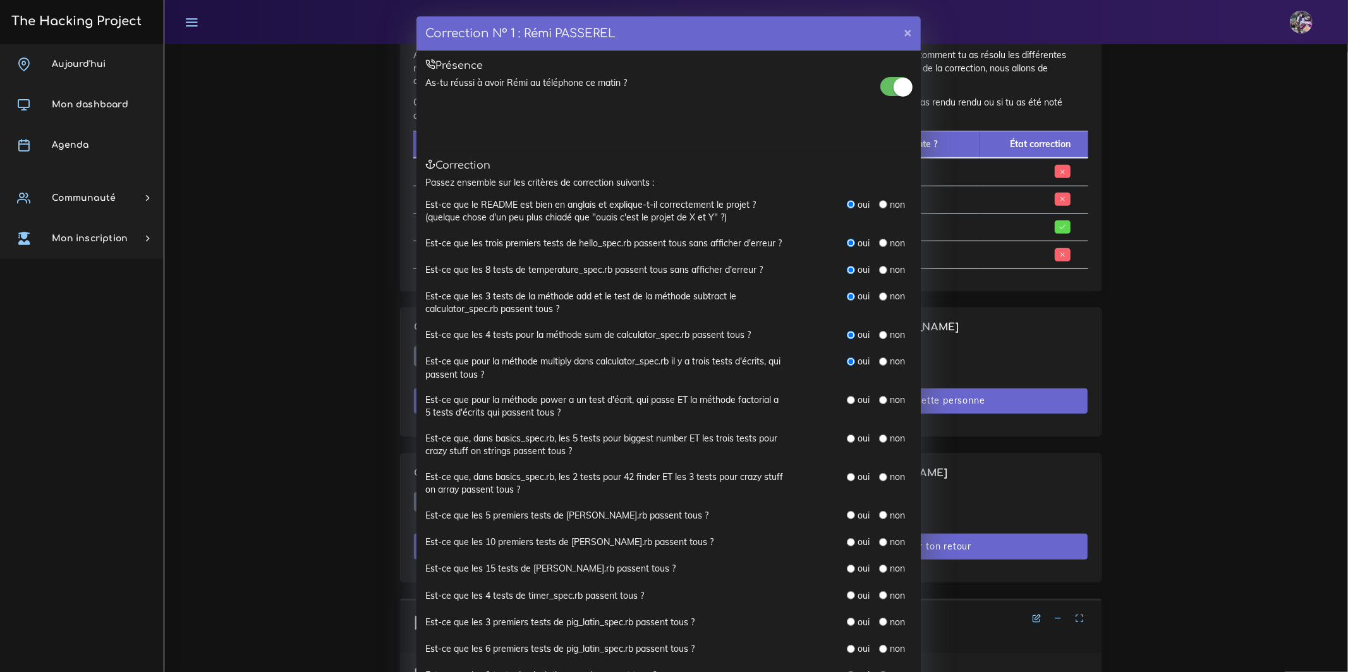
radio input "true"
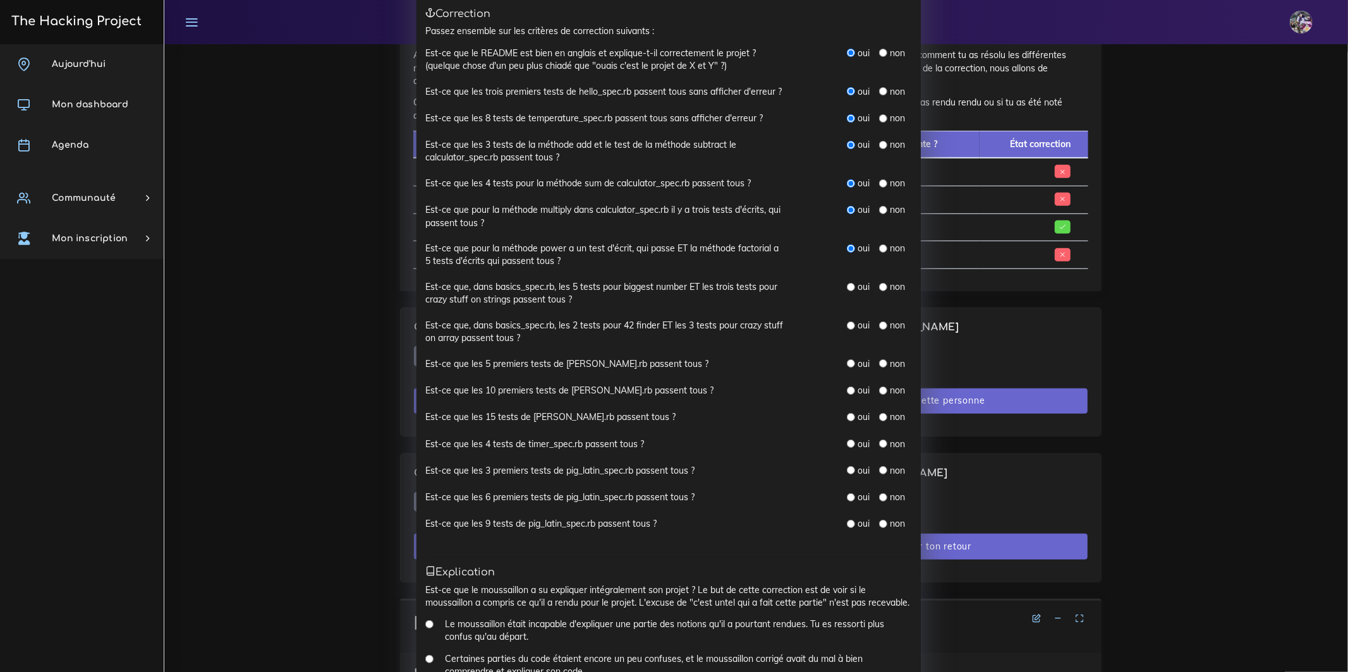
scroll to position [71, 0]
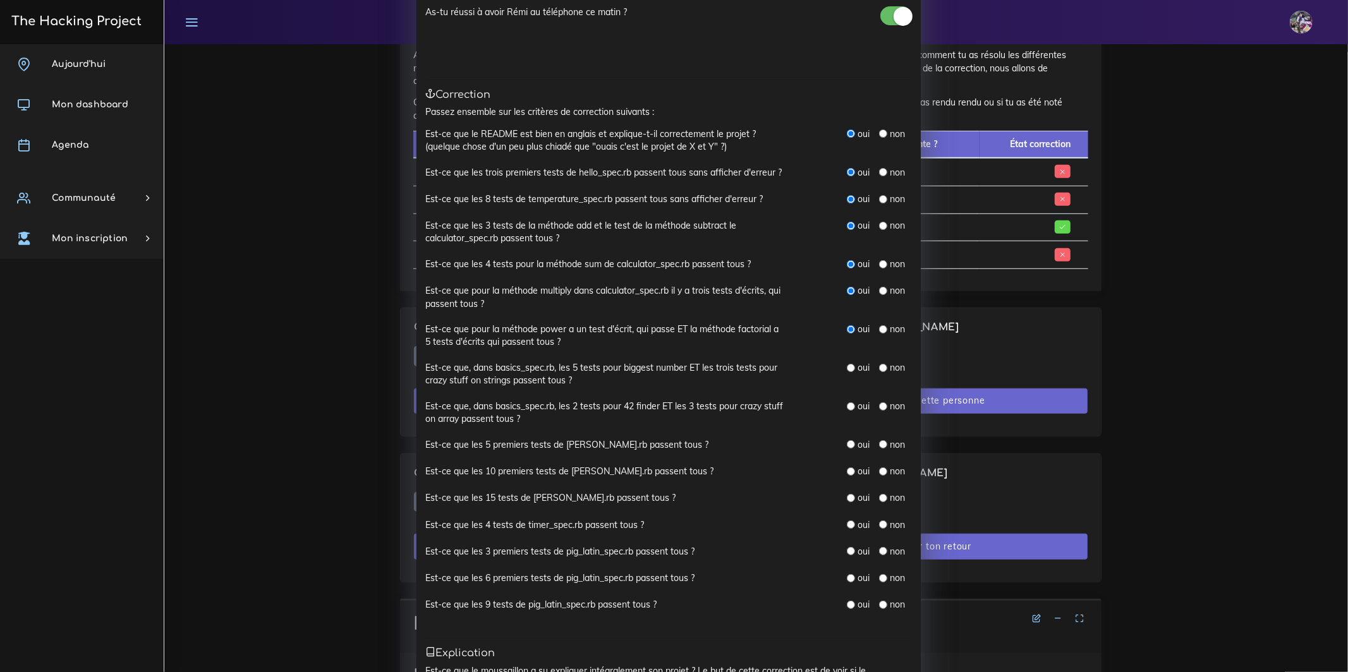
click at [847, 368] on input "radio" at bounding box center [851, 368] width 8 height 8
radio input "true"
click at [881, 555] on div "non" at bounding box center [892, 551] width 26 height 13
click at [881, 548] on input "radio" at bounding box center [883, 551] width 8 height 8
radio input "true"
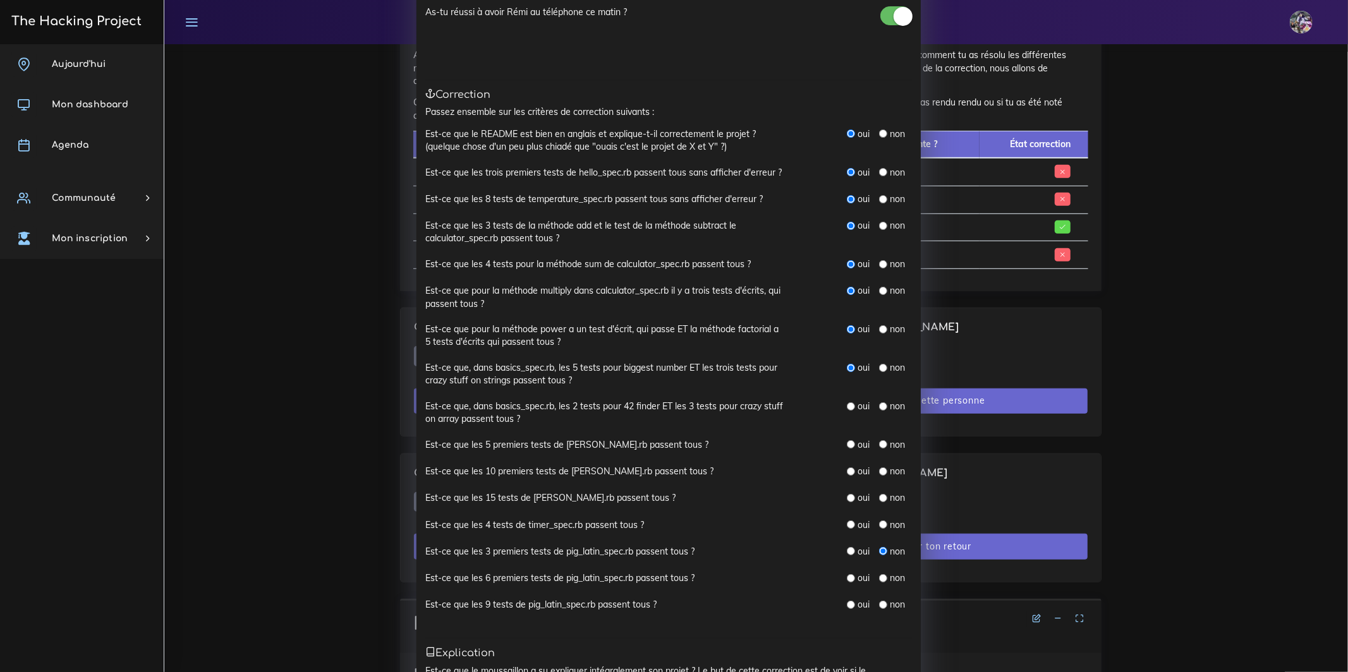
click at [880, 523] on input "radio" at bounding box center [883, 525] width 8 height 8
radio input "true"
click at [880, 577] on input "radio" at bounding box center [883, 578] width 8 height 8
radio input "true"
click at [879, 603] on input "radio" at bounding box center [883, 605] width 8 height 8
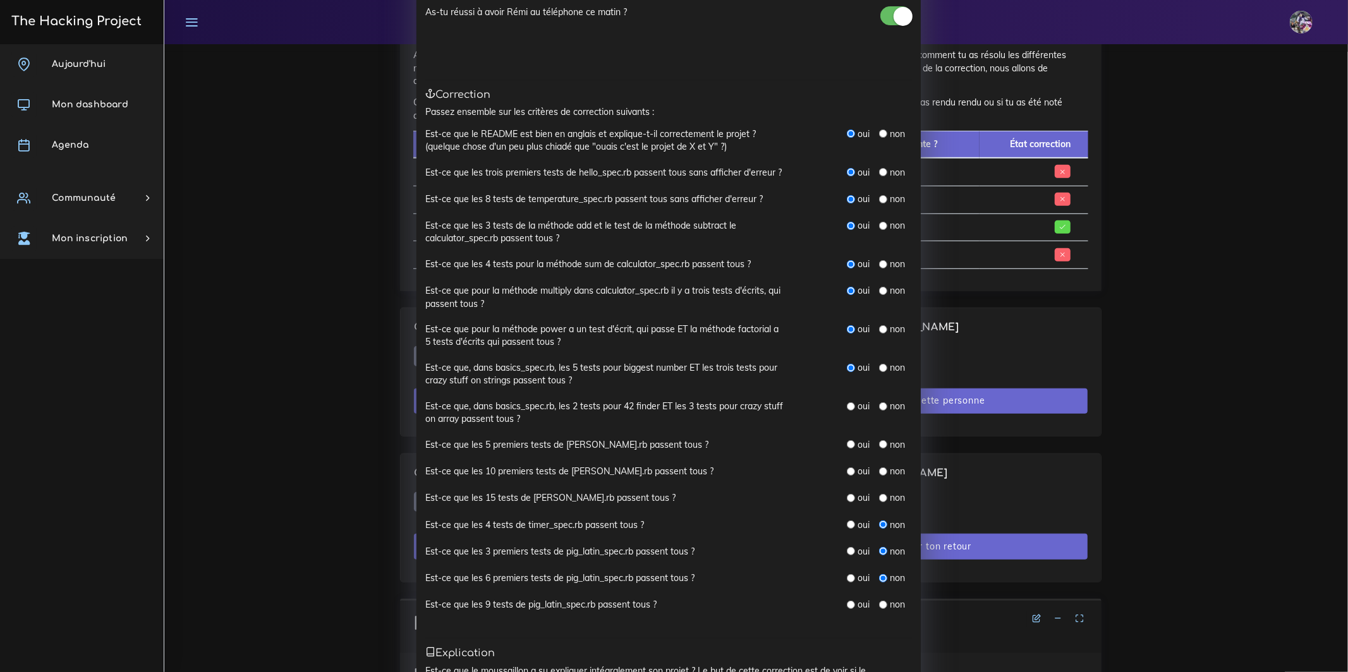
radio input "true"
click at [879, 444] on input "radio" at bounding box center [883, 444] width 8 height 8
radio input "true"
click at [879, 469] on input "radio" at bounding box center [883, 471] width 8 height 8
radio input "true"
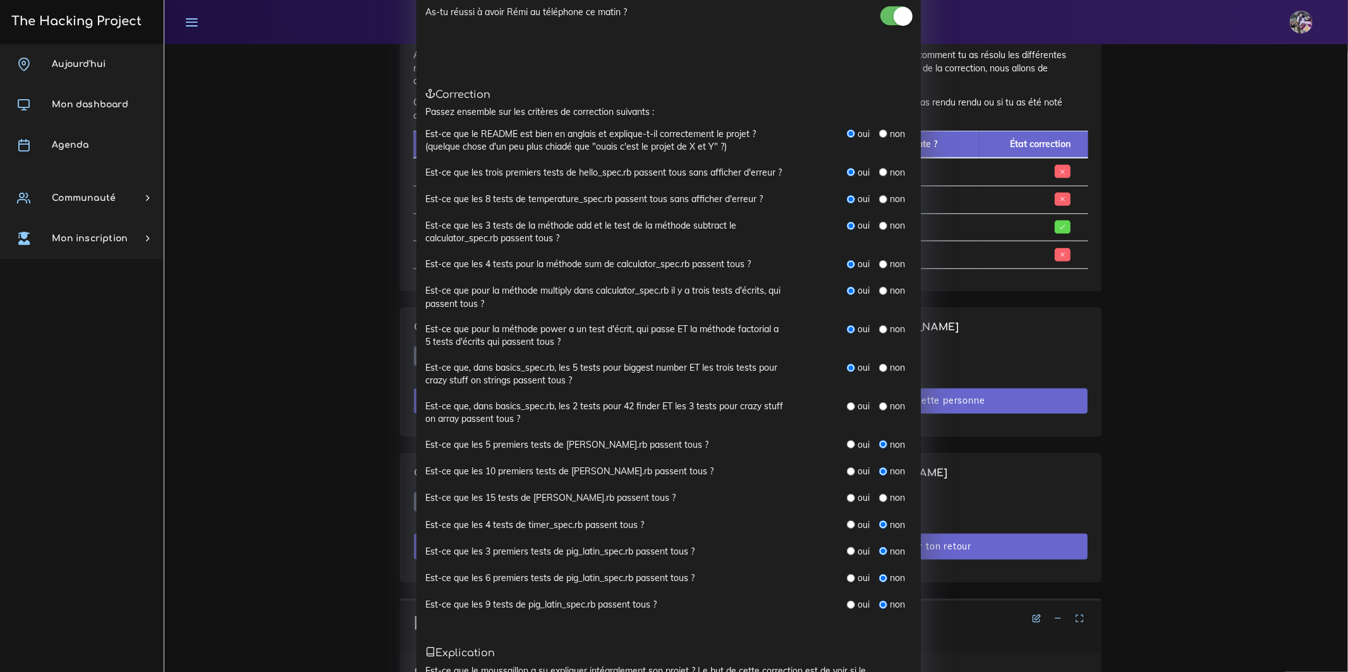
click at [879, 499] on input "radio" at bounding box center [883, 498] width 8 height 8
radio input "true"
click at [848, 406] on input "radio" at bounding box center [851, 406] width 8 height 8
radio input "true"
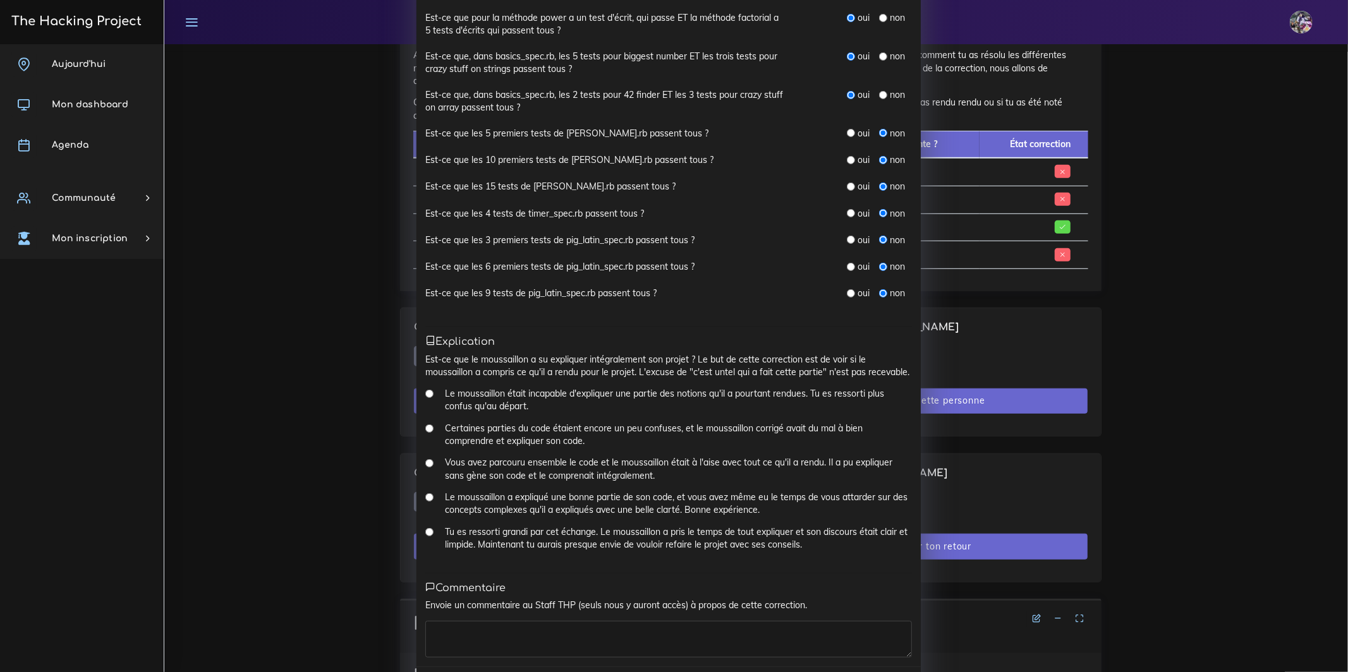
scroll to position [450, 0]
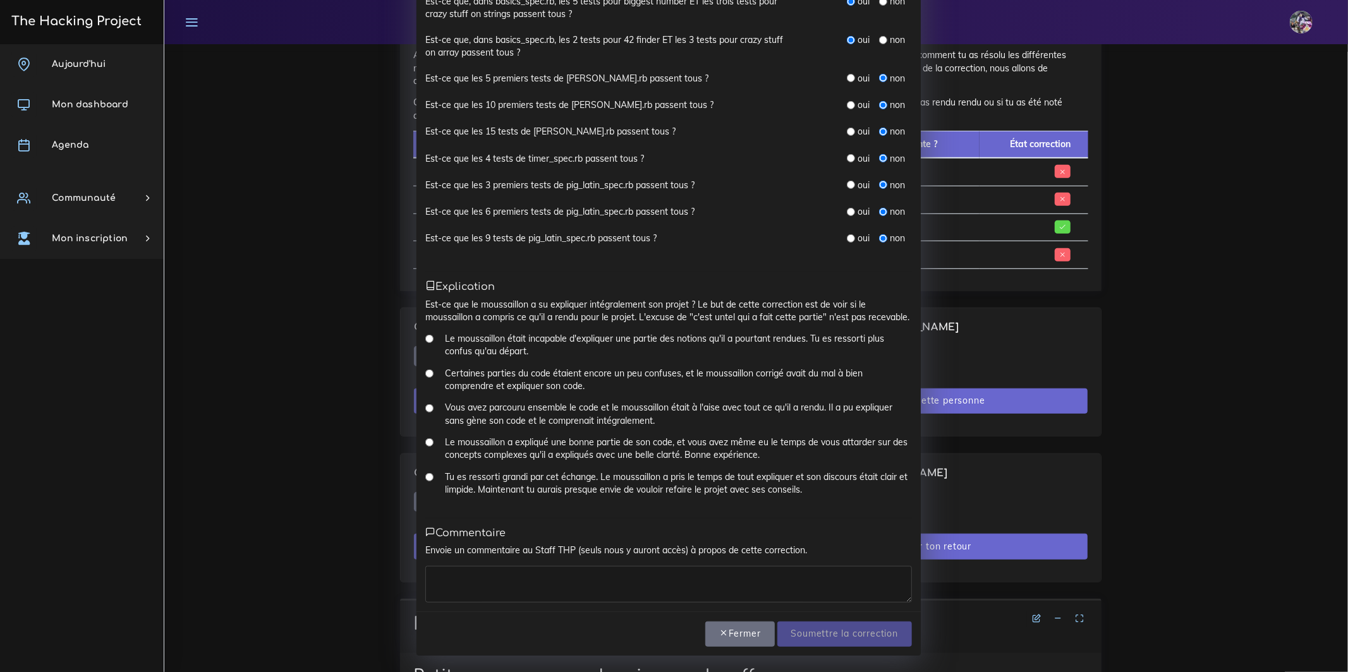
click at [428, 485] on div "Tu es ressorti grandi par cet échange. Le moussaillon a pris le temps de tout e…" at bounding box center [668, 488] width 486 height 35
click at [425, 481] on input "Tu es ressorti grandi par cet échange. Le moussaillon a pris le temps de tout e…" at bounding box center [429, 477] width 8 height 8
radio input "true"
click at [428, 447] on input "Le moussaillon a expliqué une bonne partie de son code, et vous avez même eu le…" at bounding box center [429, 442] width 8 height 8
radio input "true"
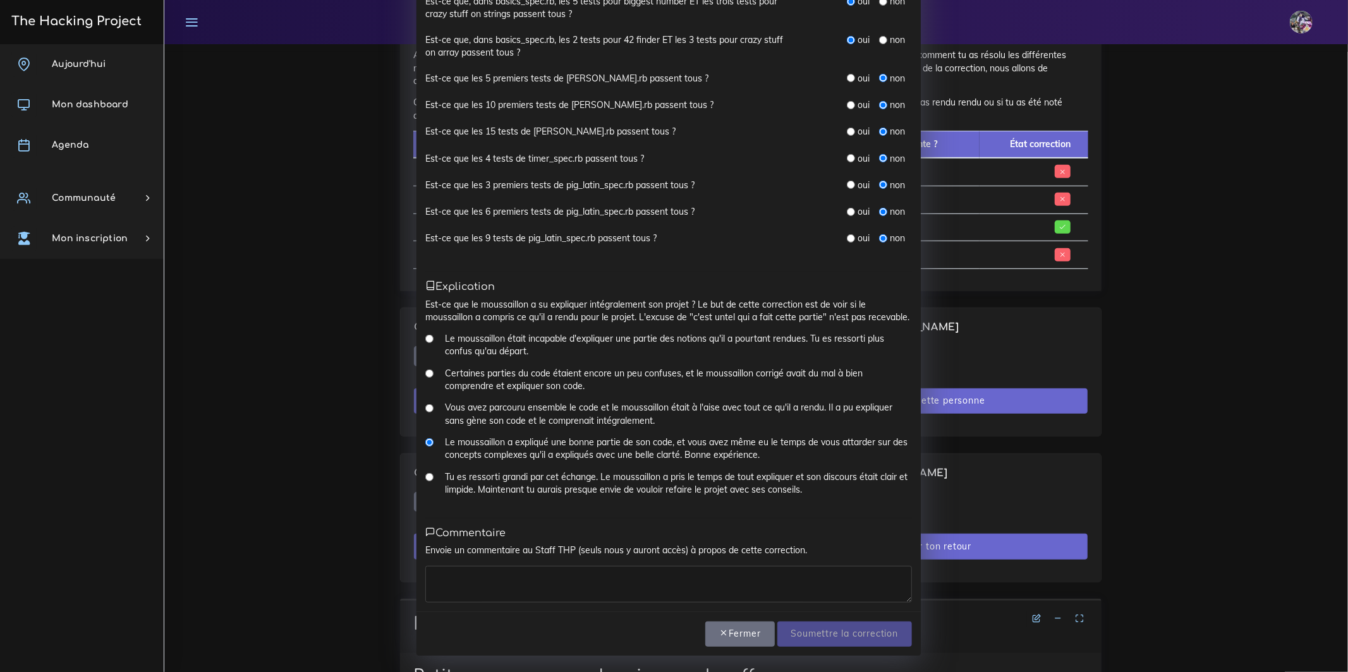
click at [425, 488] on div "Tu es ressorti grandi par cet échange. Le moussaillon a pris le temps de tout e…" at bounding box center [668, 488] width 486 height 35
click at [426, 481] on input "Tu es ressorti grandi par cet échange. Le moussaillon a pris le temps de tout e…" at bounding box center [429, 477] width 8 height 8
radio input "true"
click at [524, 589] on textarea at bounding box center [668, 584] width 486 height 37
type textarea "bon taff mais manque de temps pour finir, [PERSON_NAME] travail rémi!"
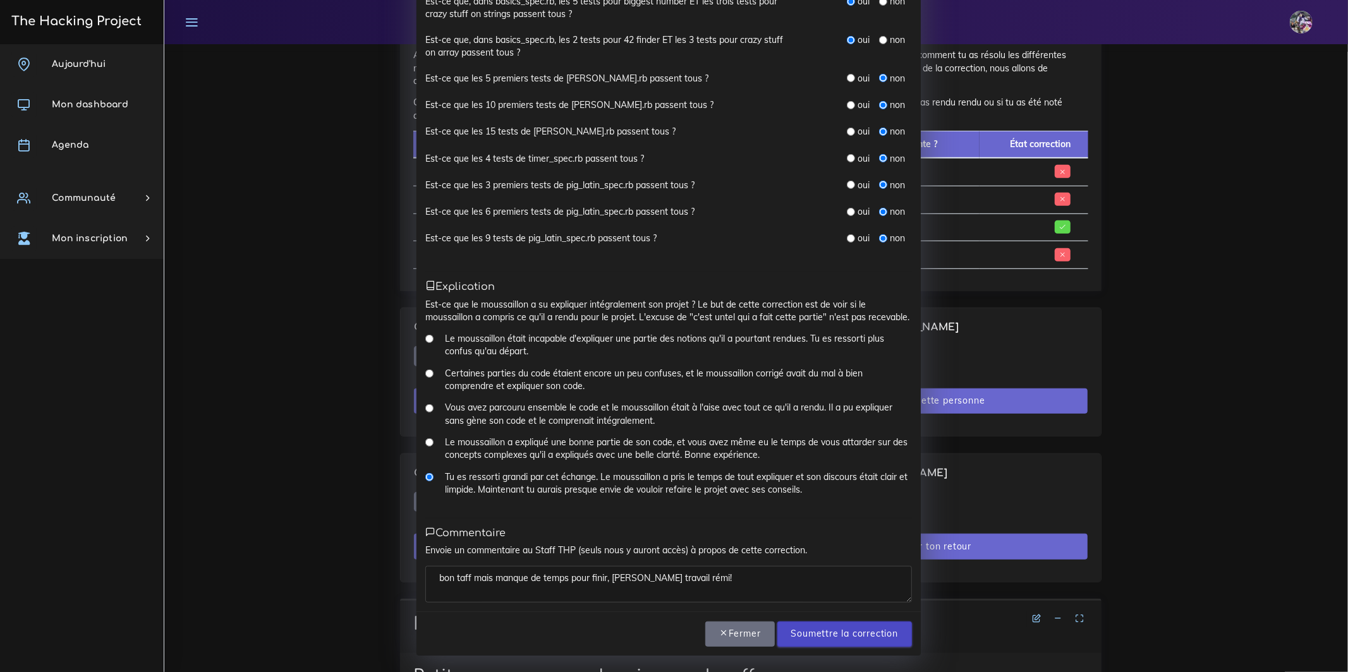
click at [803, 635] on input "Soumettre la correction" at bounding box center [844, 635] width 135 height 26
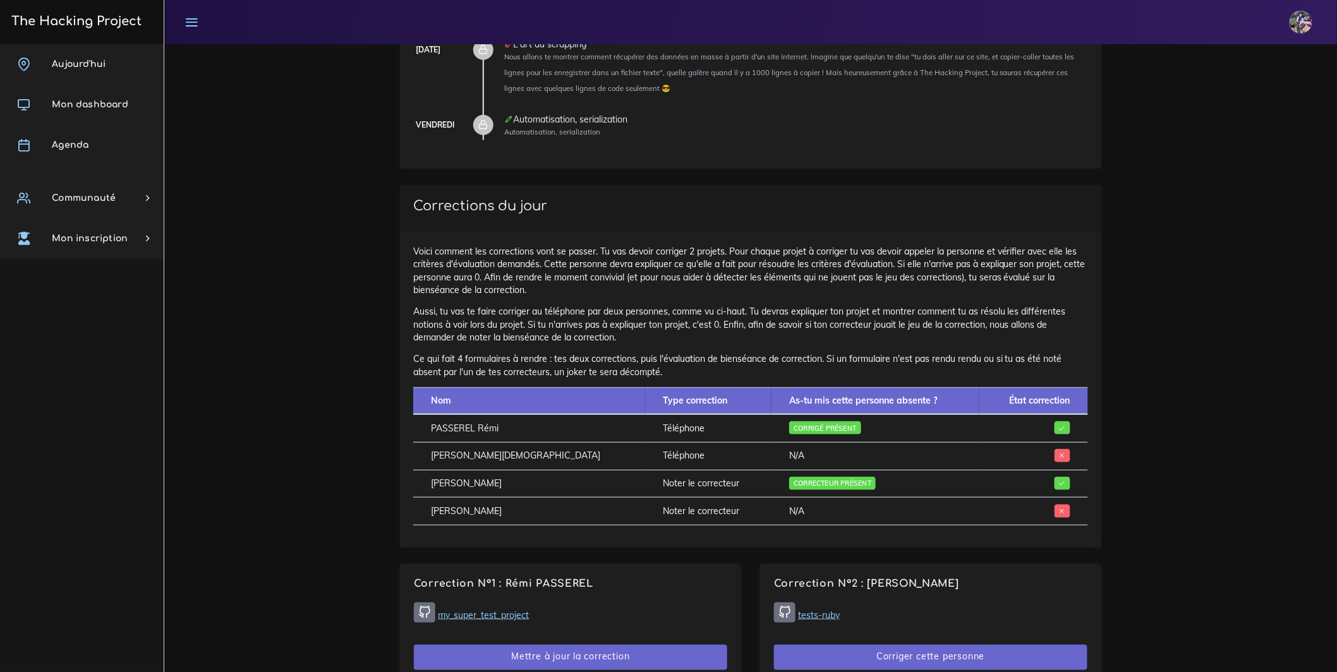
scroll to position [373, 0]
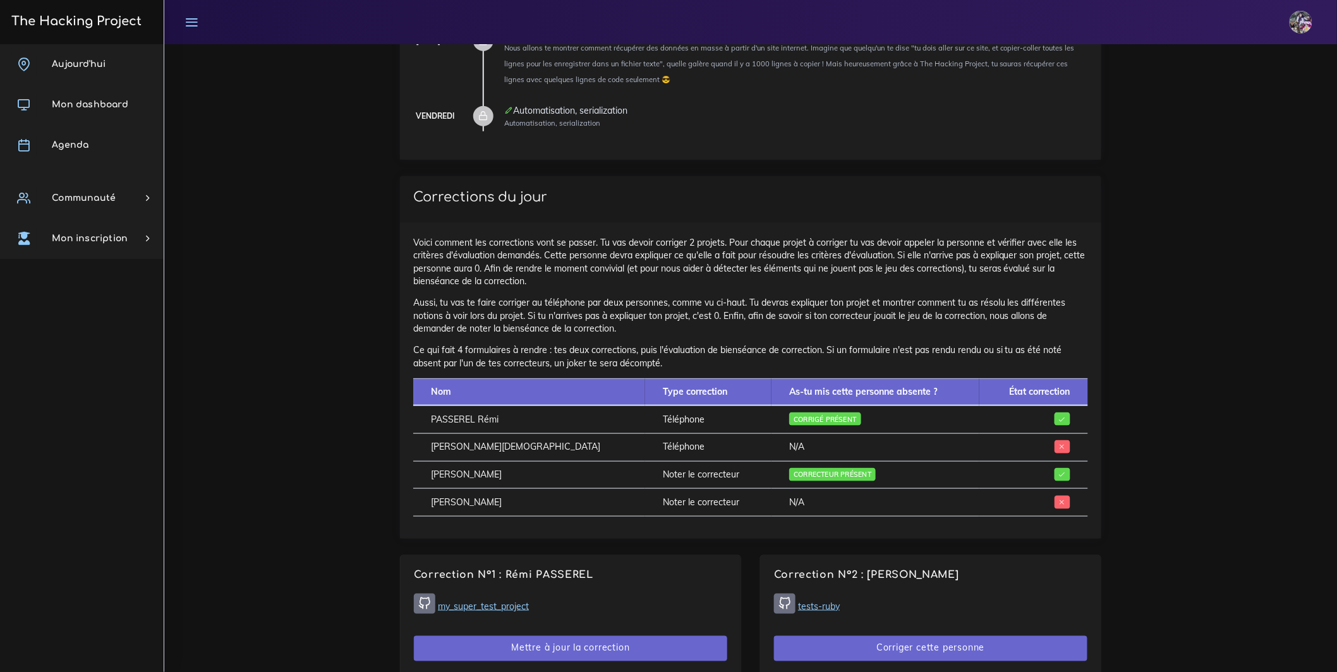
drag, startPoint x: 425, startPoint y: 466, endPoint x: 936, endPoint y: 442, distance: 511.0
click at [936, 446] on tbody "PASSEREL Rémi Téléphone Corrigé présent [PERSON_NAME][DEMOGRAPHIC_DATA] Télépho…" at bounding box center [750, 461] width 675 height 111
click at [898, 365] on p "Ce qui fait 4 formulaires à rendre : tes deux corrections, puis l'évaluation de…" at bounding box center [750, 357] width 675 height 26
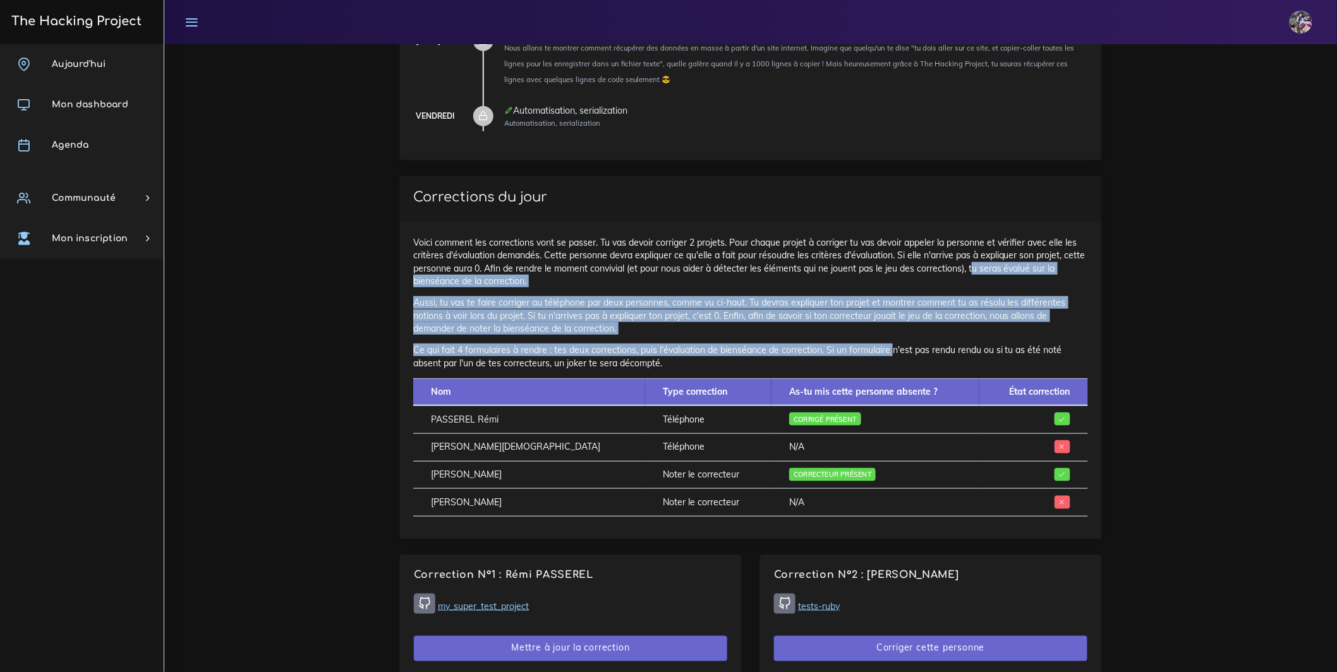
drag, startPoint x: 898, startPoint y: 364, endPoint x: 434, endPoint y: 261, distance: 475.6
click at [476, 276] on div "Voici comment les corrections vont se passer. Tu vas devoir corriger 2 projets.…" at bounding box center [750, 381] width 701 height 316
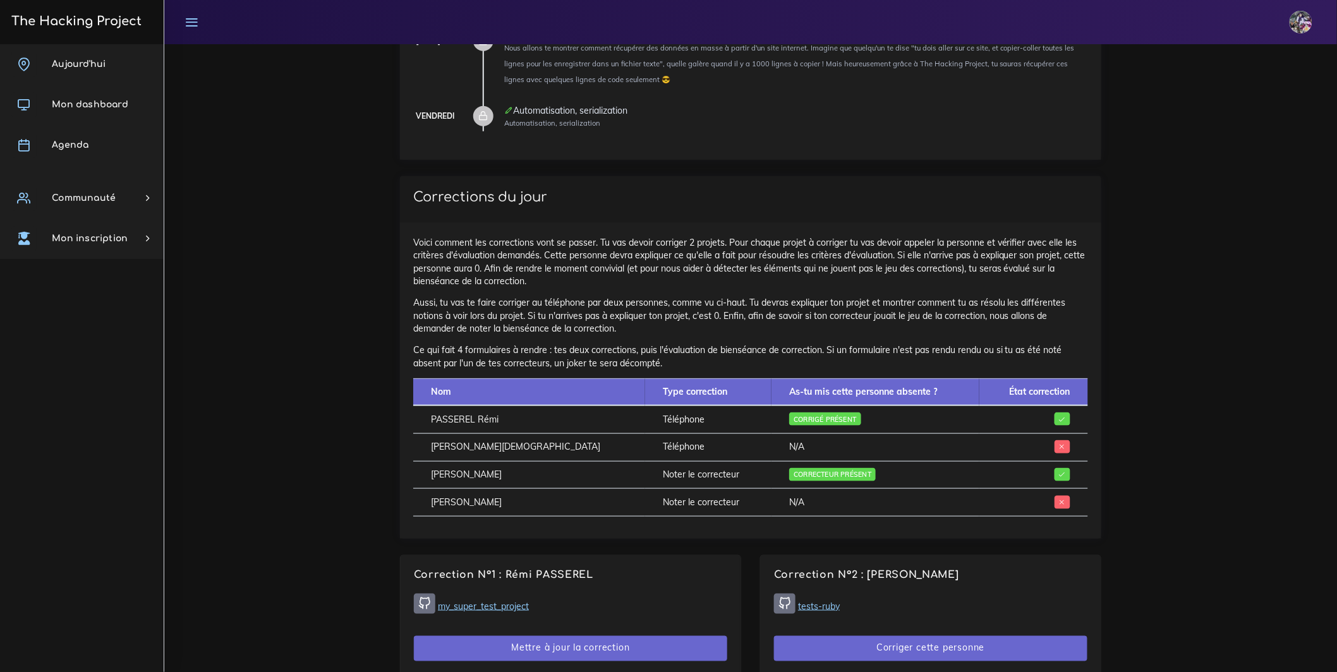
drag, startPoint x: 433, startPoint y: 260, endPoint x: 418, endPoint y: 231, distance: 32.2
click at [433, 260] on p "Voici comment les corrections vont se passer. Tu vas devoir corriger 2 projets.…" at bounding box center [750, 261] width 675 height 51
drag, startPoint x: 427, startPoint y: 248, endPoint x: 762, endPoint y: 365, distance: 354.6
click at [775, 377] on div "Voici comment les corrections vont se passer. Tu vas devoir corriger 2 projets.…" at bounding box center [750, 381] width 701 height 316
click at [884, 455] on td "N/A" at bounding box center [874, 447] width 207 height 28
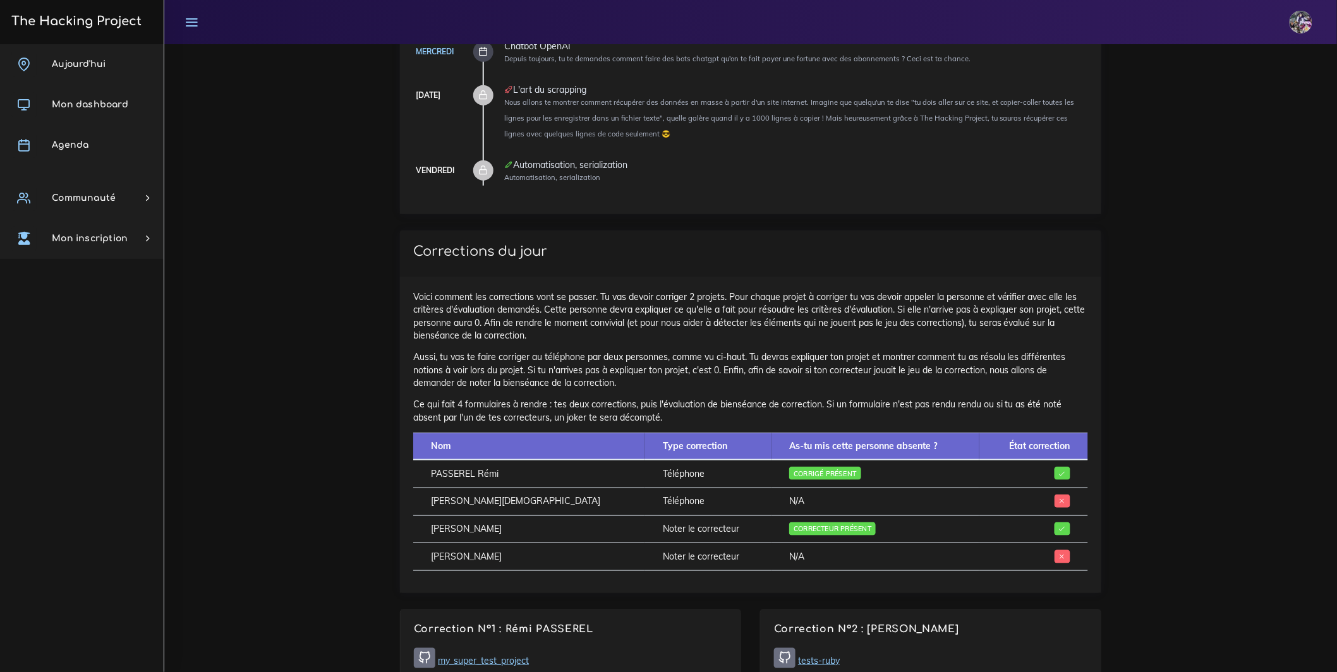
scroll to position [386, 0]
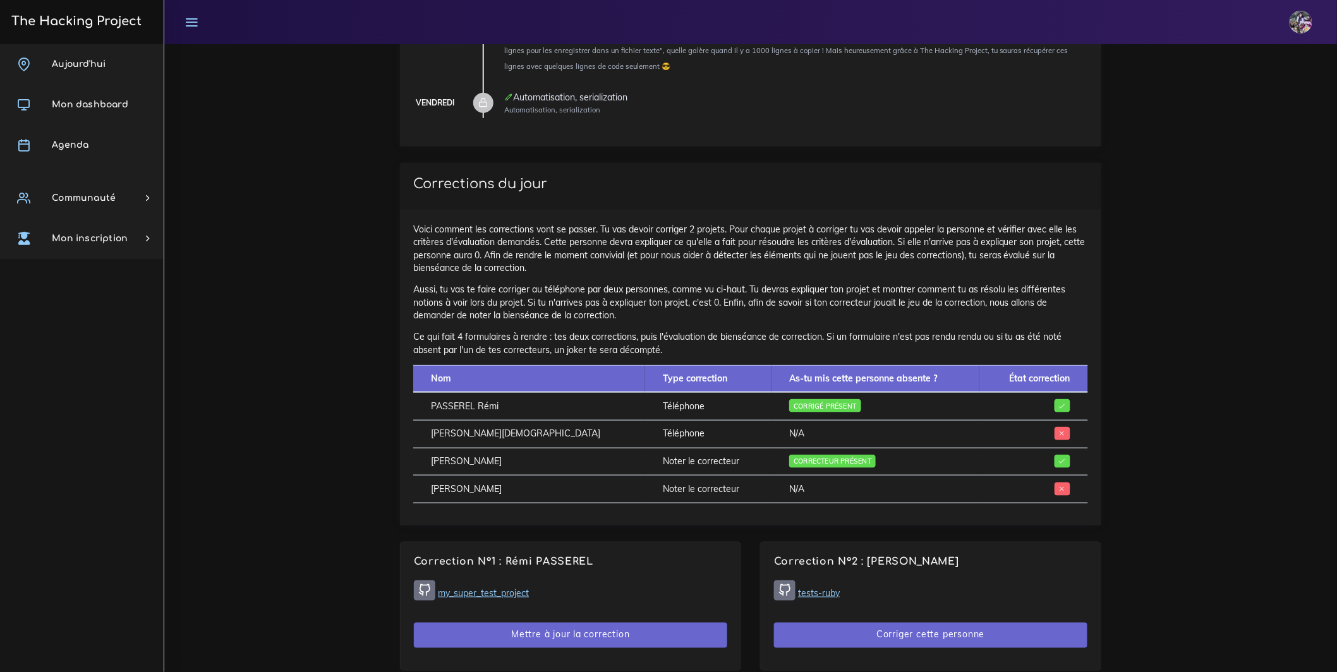
drag, startPoint x: 740, startPoint y: 467, endPoint x: 850, endPoint y: 488, distance: 111.9
click at [850, 488] on tbody "PASSEREL Rémi Téléphone Corrigé présent [PERSON_NAME][DEMOGRAPHIC_DATA] Télépho…" at bounding box center [750, 447] width 675 height 111
click at [852, 497] on td "N/A" at bounding box center [874, 490] width 207 height 28
drag, startPoint x: 824, startPoint y: 505, endPoint x: 693, endPoint y: 463, distance: 138.1
click at [704, 499] on tr "ASTIER Florian Noter le correcteur N/A" at bounding box center [750, 490] width 675 height 28
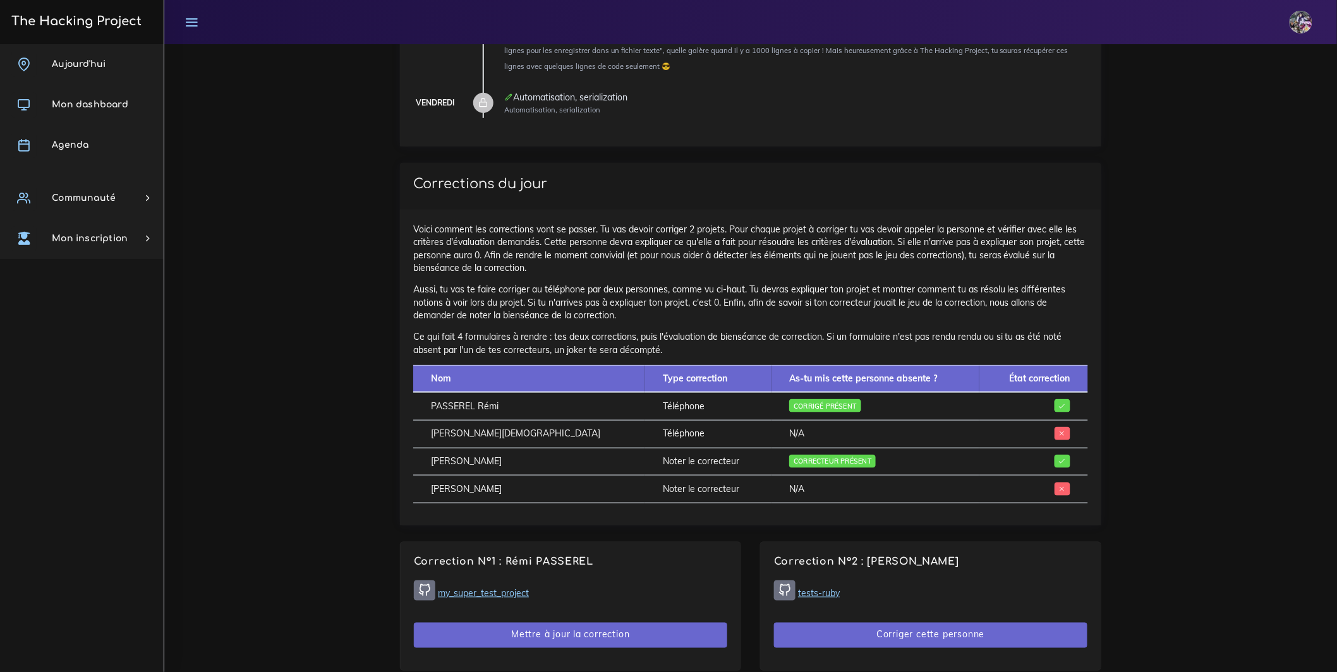
drag, startPoint x: 692, startPoint y: 458, endPoint x: 687, endPoint y: 474, distance: 16.6
click at [687, 474] on tbody "PASSEREL Rémi Téléphone Corrigé présent HAUUY Christian Téléphone N/A LOGAN Jos…" at bounding box center [750, 447] width 675 height 111
click at [688, 448] on td "Téléphone" at bounding box center [708, 434] width 126 height 28
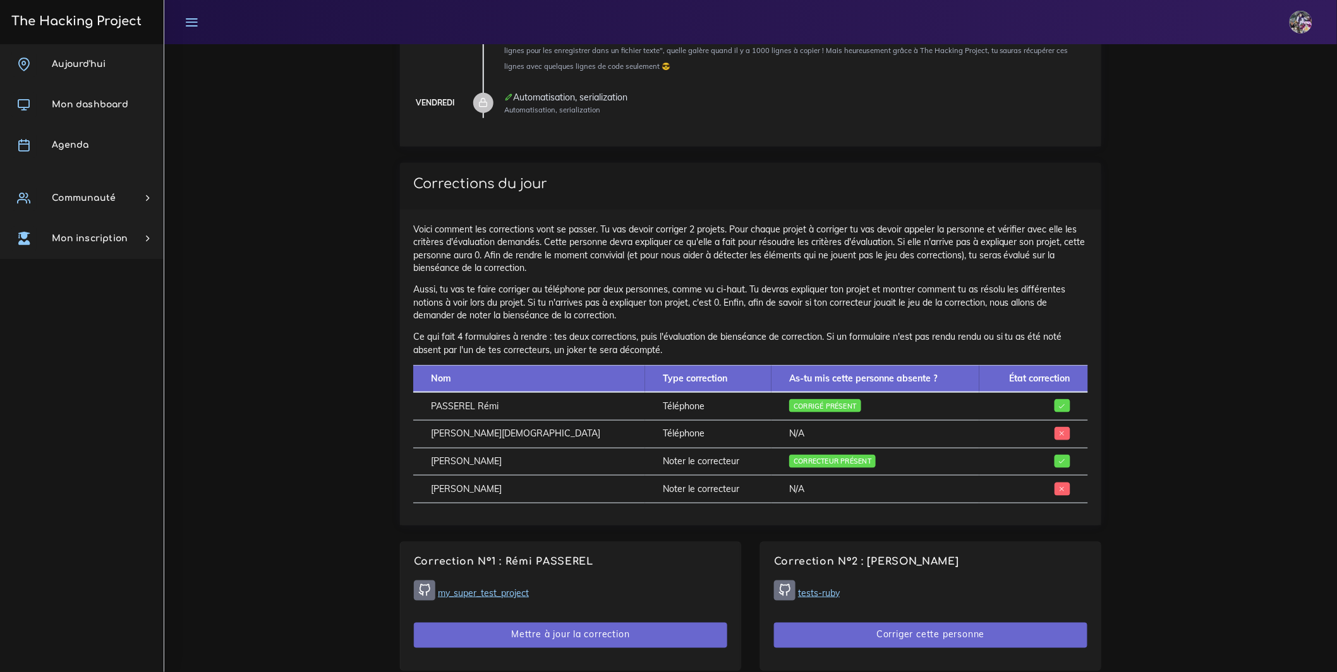
click at [655, 503] on td "Noter le correcteur" at bounding box center [708, 490] width 126 height 28
click at [659, 503] on td "Noter le correcteur" at bounding box center [708, 490] width 126 height 28
click at [658, 503] on td "Noter le correcteur" at bounding box center [708, 490] width 126 height 28
drag, startPoint x: 697, startPoint y: 622, endPoint x: 696, endPoint y: 634, distance: 12.0
click at [697, 622] on div "Correction N°1 : Rémi PASSEREL my_super_test_project Mettre à jour la correction" at bounding box center [571, 607] width 340 height 128
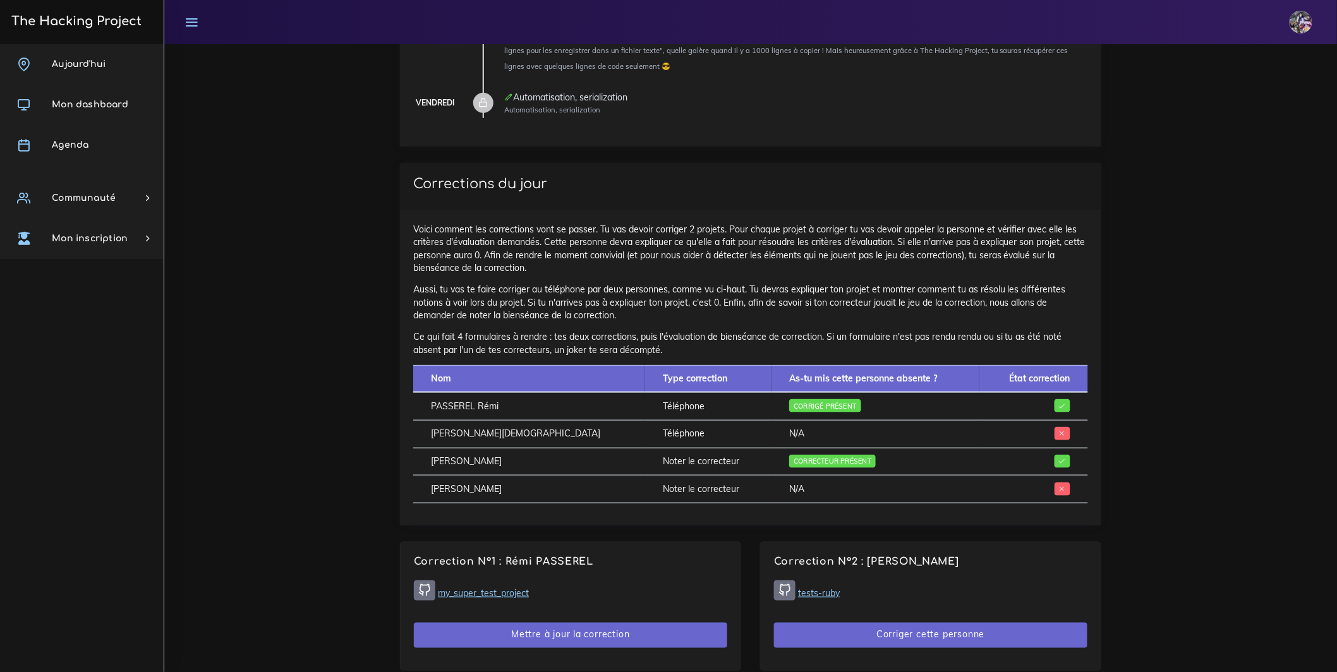
click at [695, 639] on div "Correction N°1 : Rémi PASSEREL my_super_test_project Mettre à jour la correction" at bounding box center [571, 607] width 340 height 128
click at [645, 448] on td "Téléphone" at bounding box center [708, 434] width 126 height 28
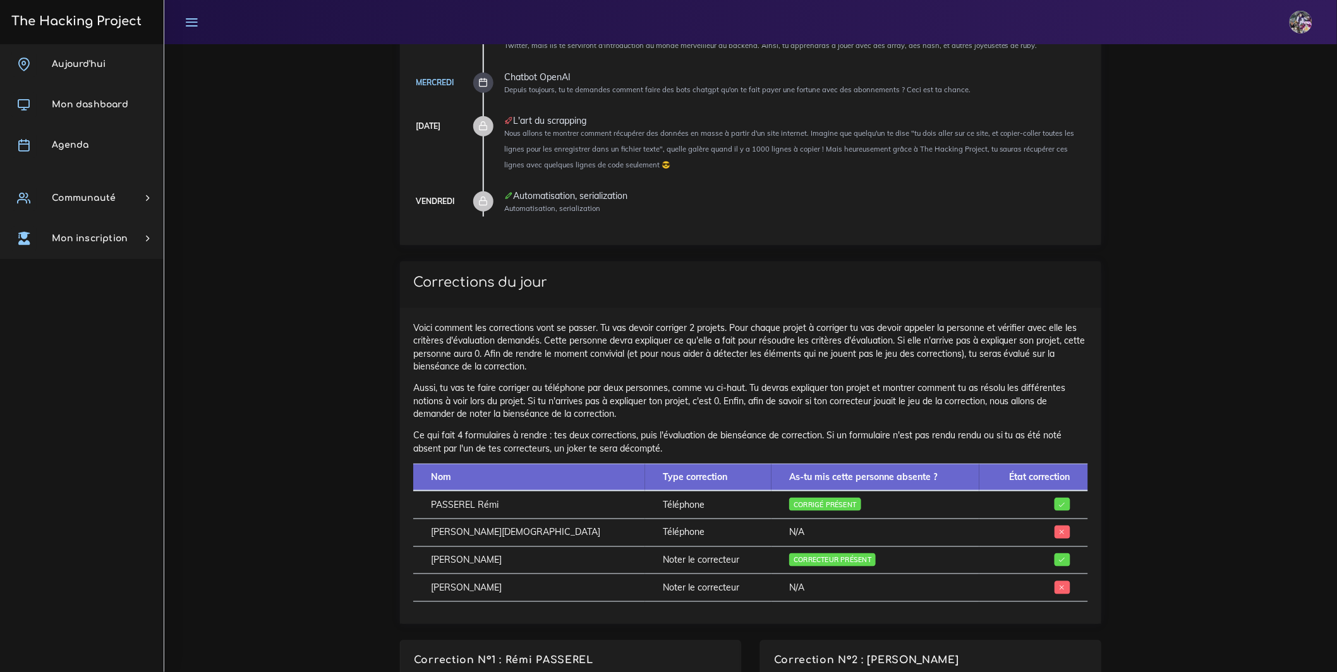
scroll to position [286, 0]
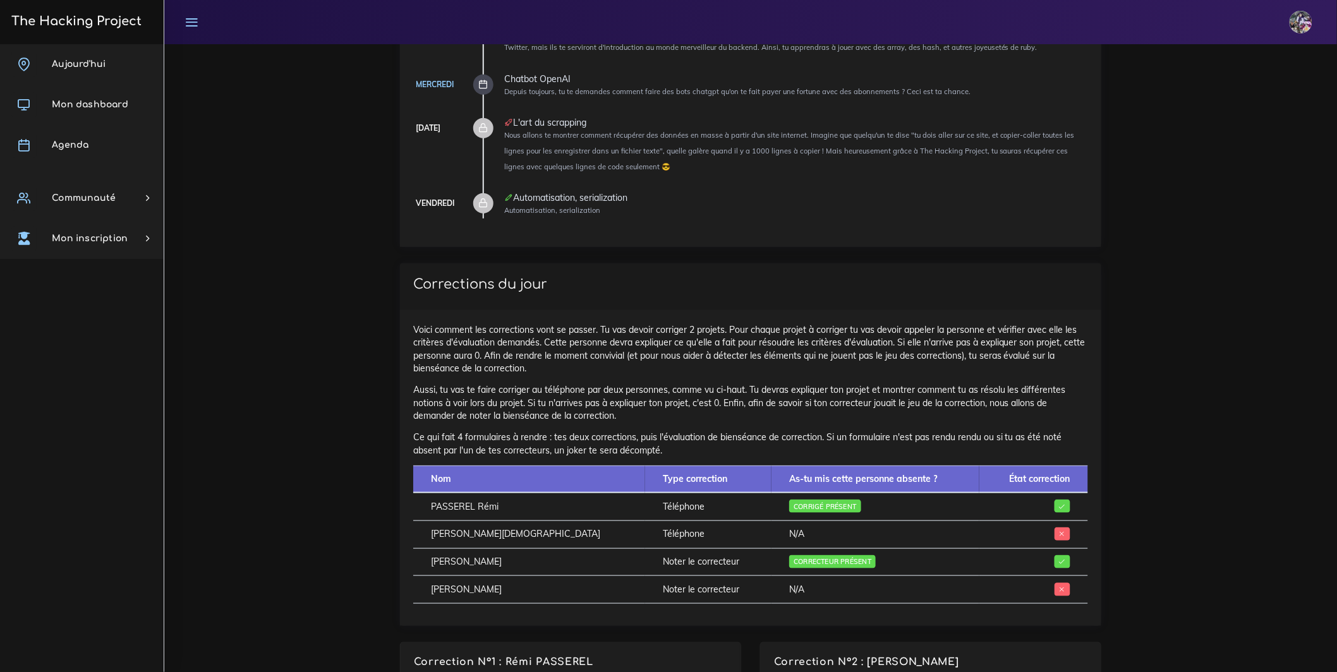
click at [549, 548] on td "HAUUY Christian" at bounding box center [529, 535] width 232 height 28
drag, startPoint x: 548, startPoint y: 568, endPoint x: 502, endPoint y: 568, distance: 45.5
click at [547, 548] on td "HAUUY Christian" at bounding box center [529, 535] width 232 height 28
drag, startPoint x: 421, startPoint y: 562, endPoint x: 718, endPoint y: 546, distance: 297.3
click at [718, 546] on tr "HAUUY Christian Téléphone N/A" at bounding box center [750, 535] width 675 height 28
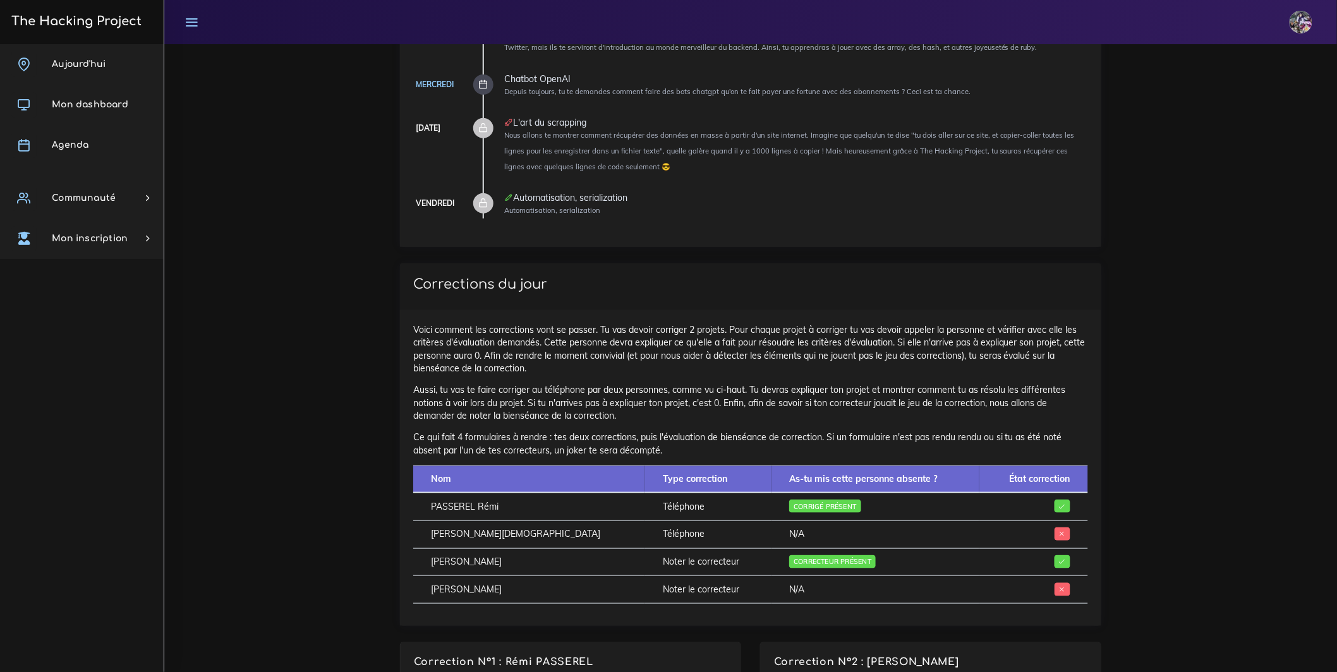
drag, startPoint x: 718, startPoint y: 548, endPoint x: 765, endPoint y: 550, distance: 46.8
click at [771, 548] on td "N/A" at bounding box center [874, 535] width 207 height 28
drag, startPoint x: 765, startPoint y: 550, endPoint x: 334, endPoint y: 582, distance: 432.1
click at [565, 626] on div "Voici comment les corrections vont se passer. Tu vas devoir corriger 2 projets.…" at bounding box center [750, 468] width 701 height 316
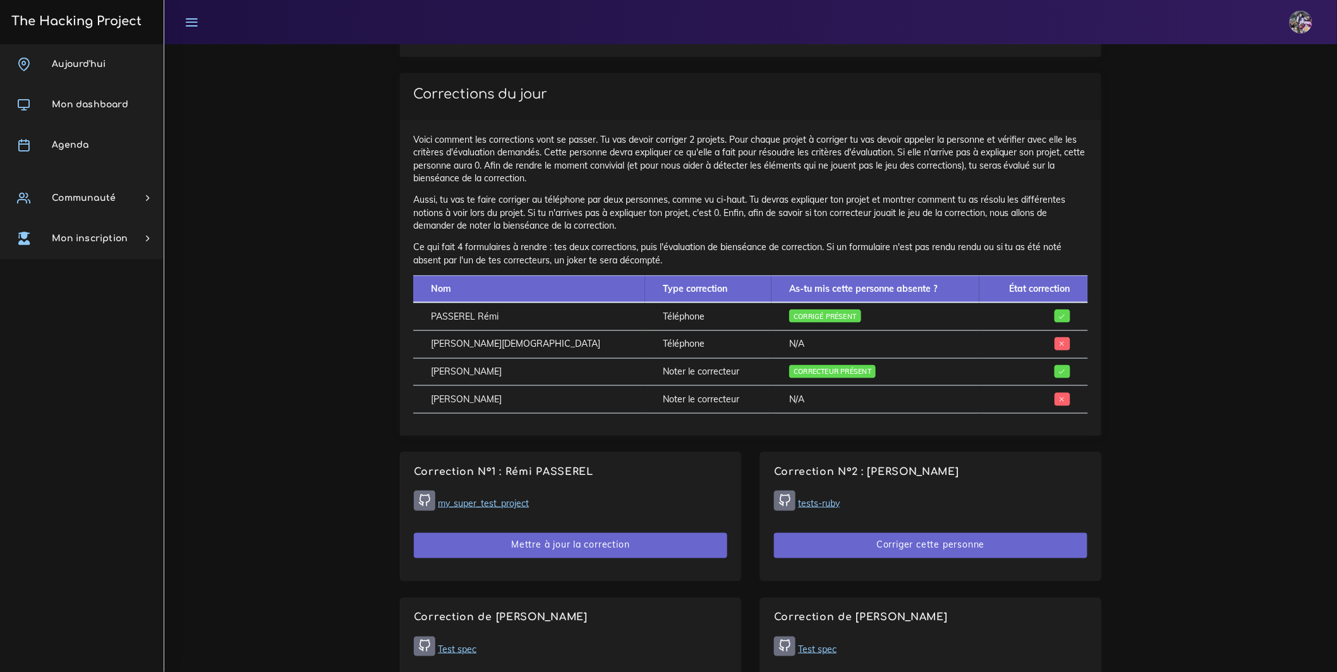
scroll to position [402, 0]
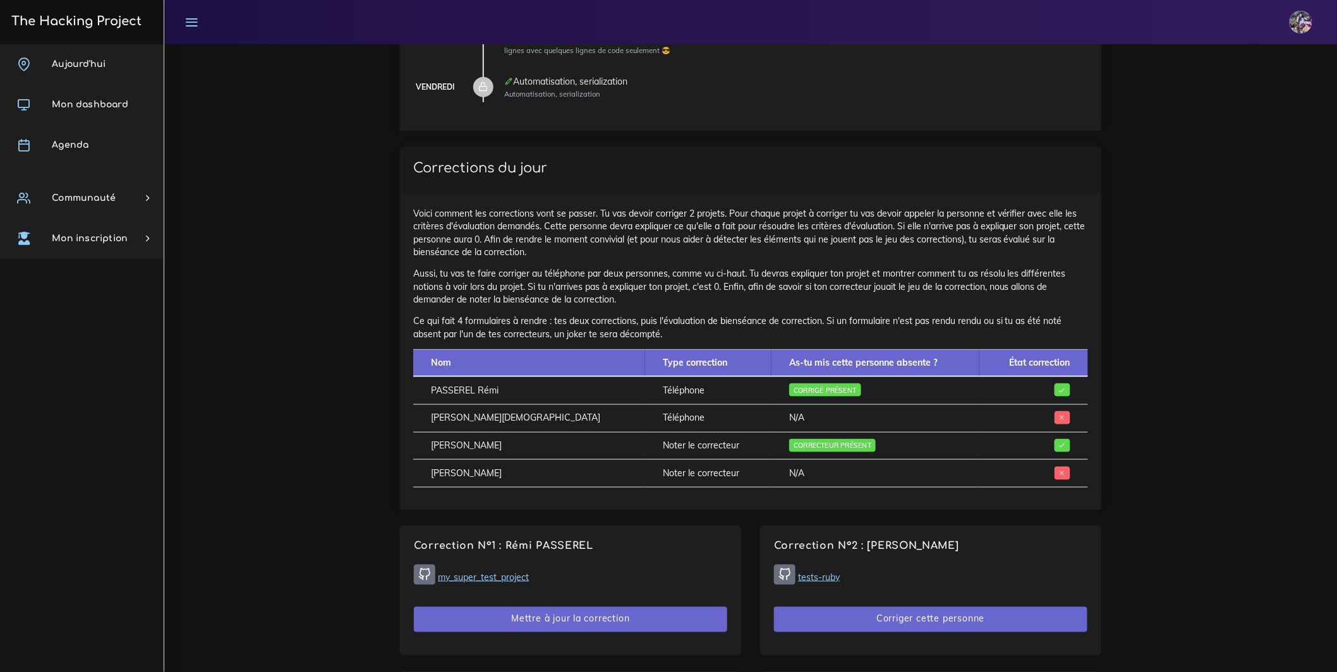
click at [809, 452] on span "Correcteur présent" at bounding box center [832, 445] width 87 height 13
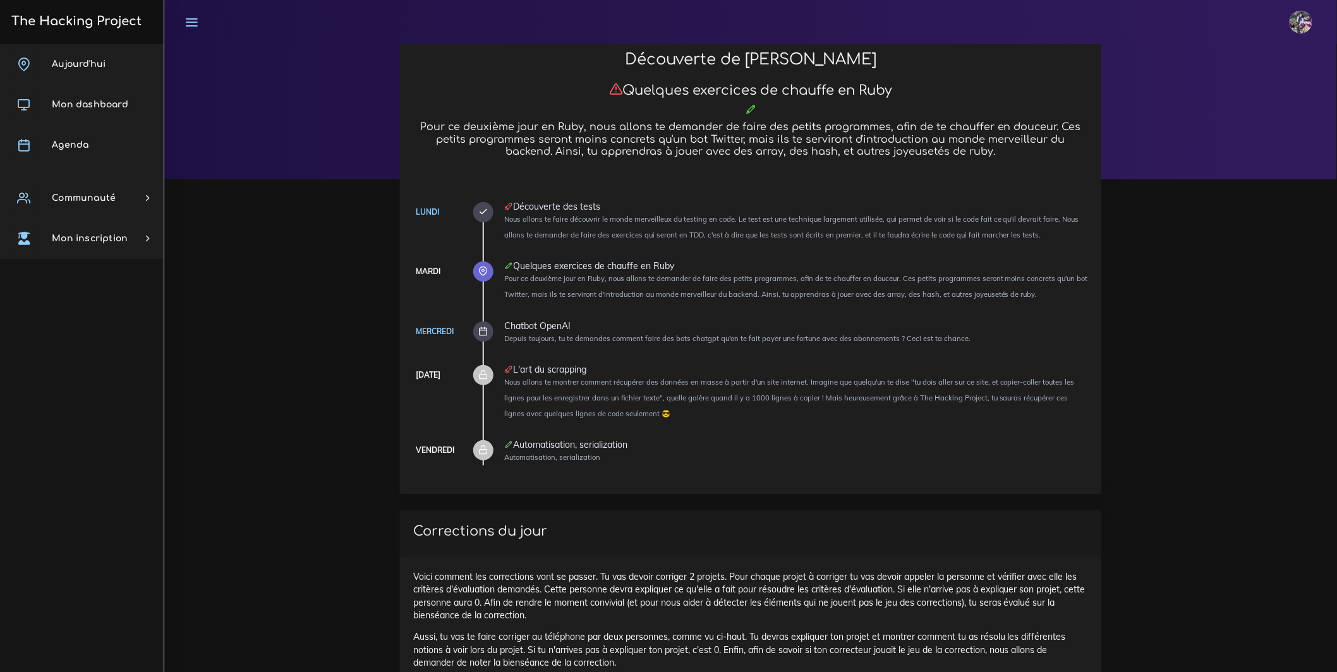
scroll to position [0, 0]
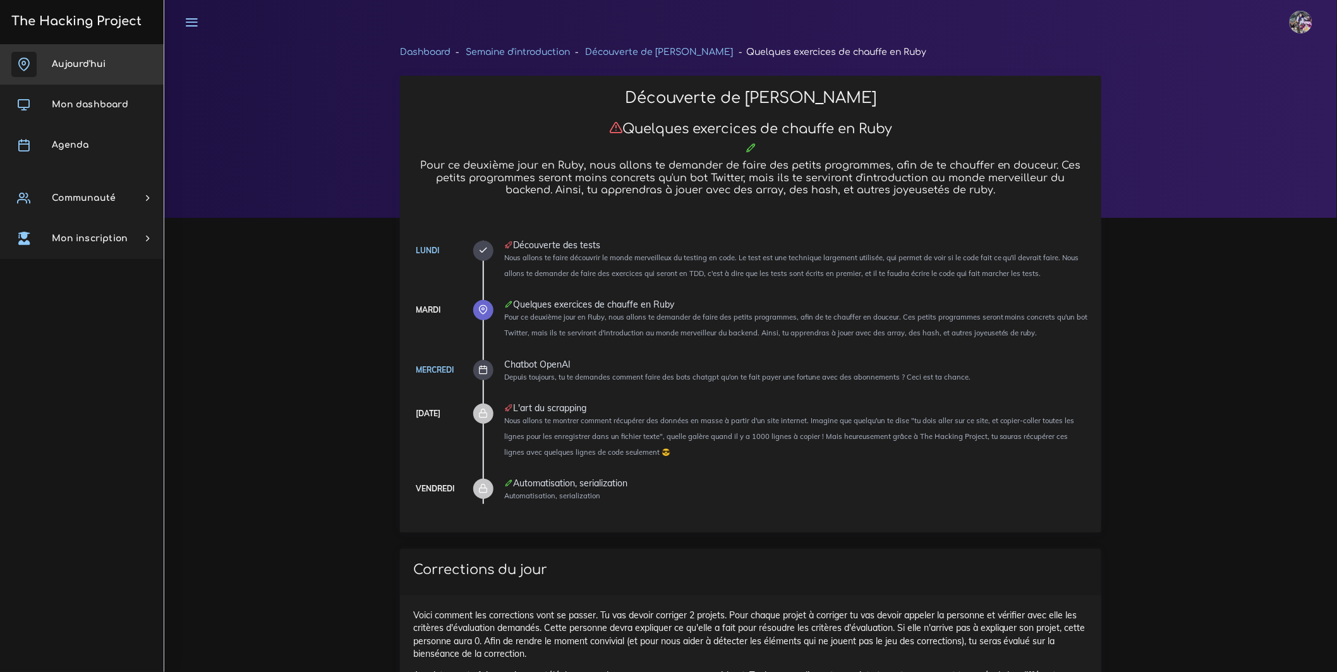
click at [53, 54] on link "Aujourd'hui" at bounding box center [82, 64] width 164 height 40
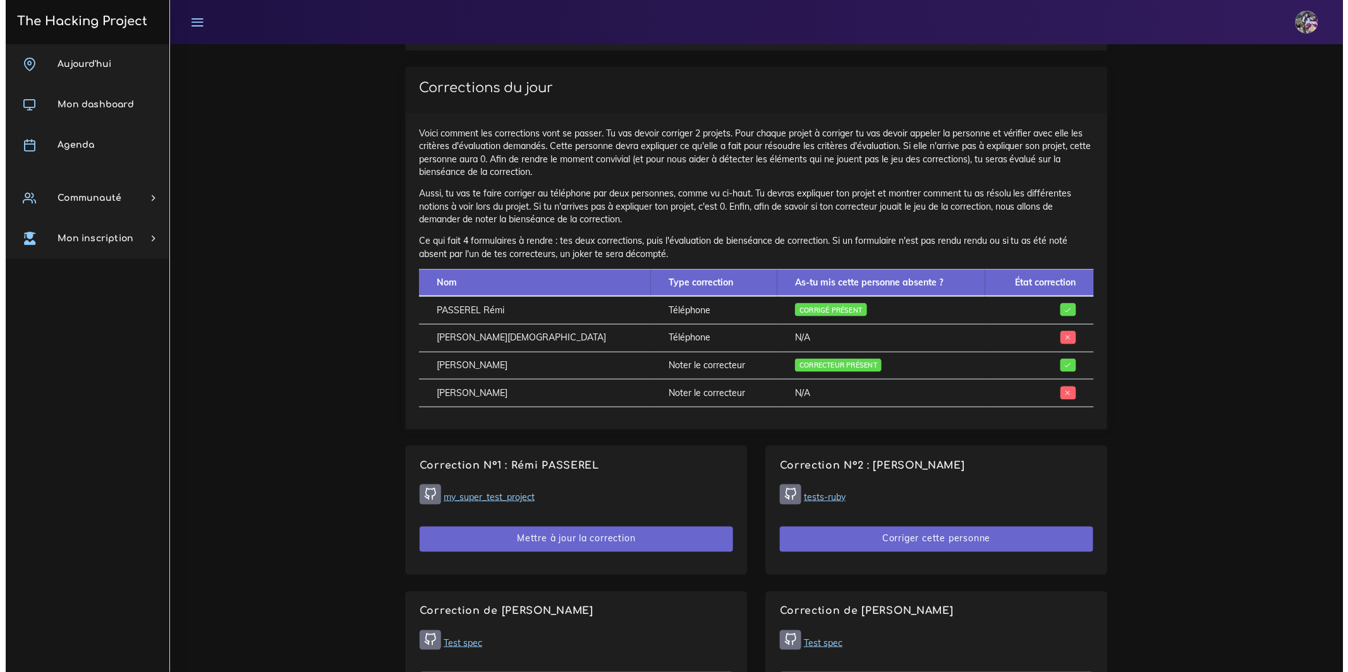
scroll to position [471, 0]
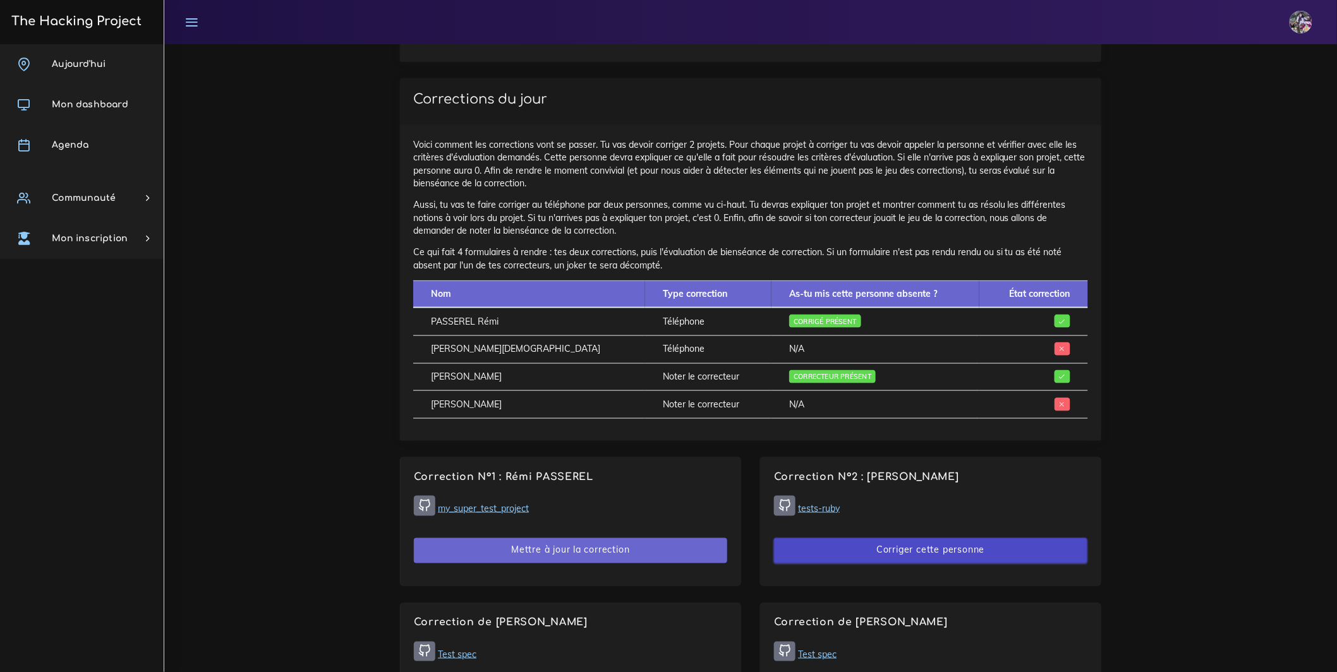
drag, startPoint x: 895, startPoint y: 582, endPoint x: 910, endPoint y: 582, distance: 15.2
click at [895, 564] on button "Corriger cette personne" at bounding box center [930, 551] width 313 height 26
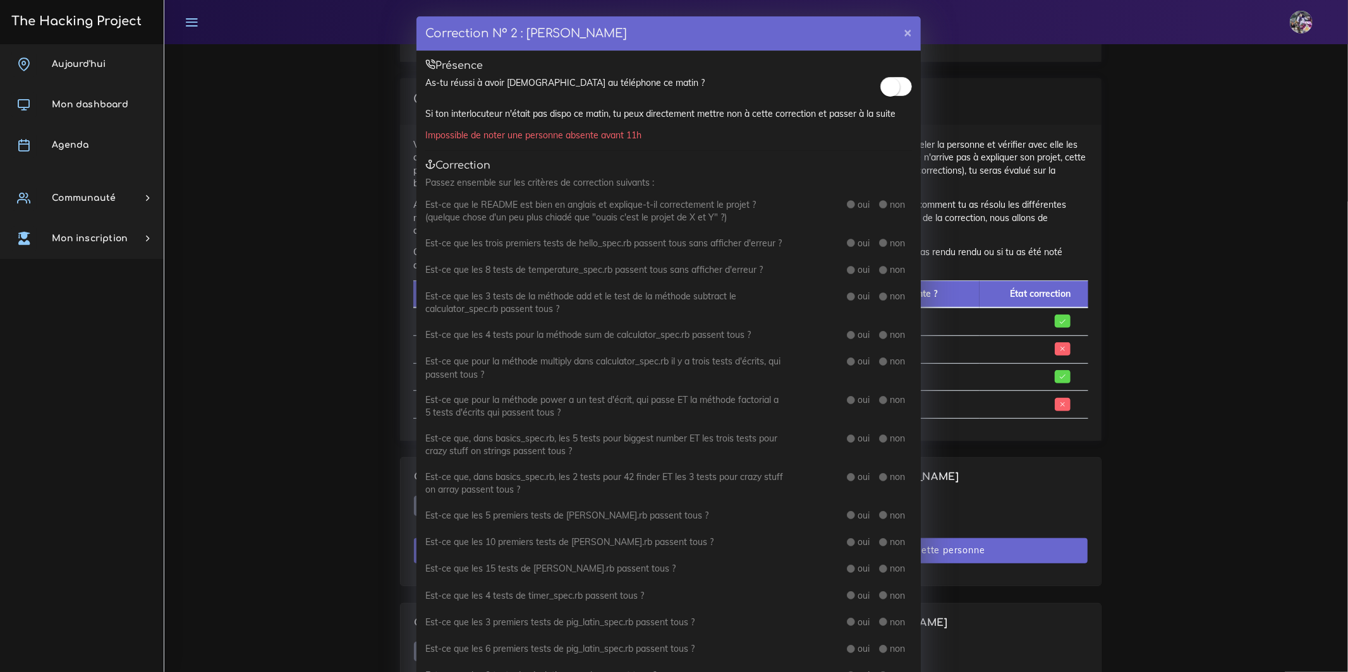
click at [902, 87] on span at bounding box center [896, 86] width 32 height 19
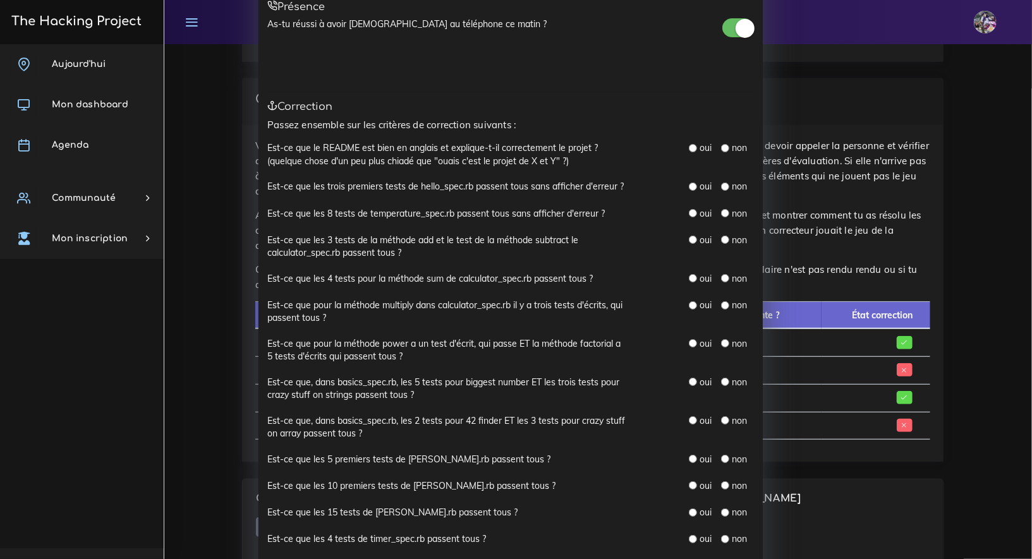
scroll to position [0, 0]
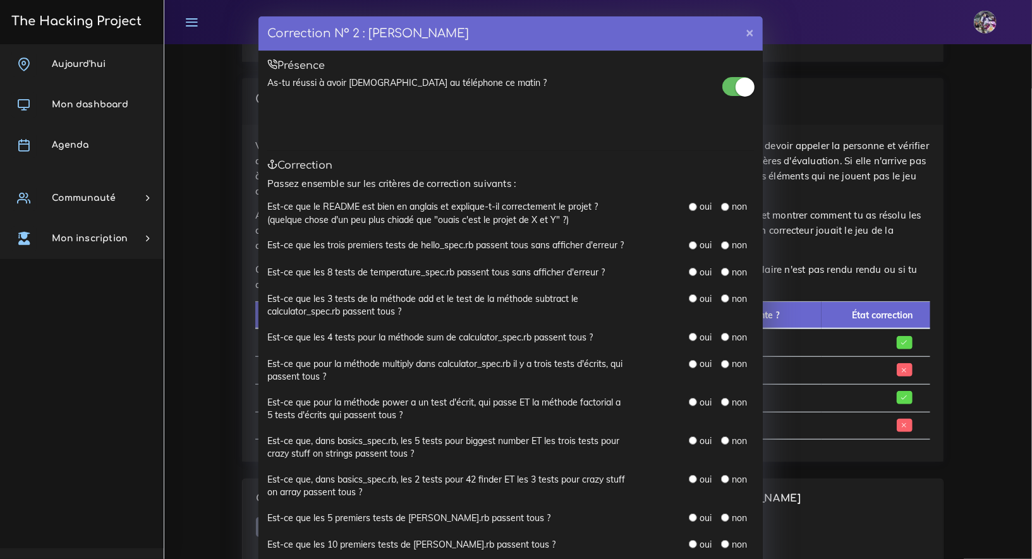
click at [689, 205] on input "radio" at bounding box center [693, 207] width 8 height 8
radio input "true"
click at [689, 248] on input "radio" at bounding box center [693, 245] width 8 height 8
radio input "true"
click at [689, 269] on input "radio" at bounding box center [693, 272] width 8 height 8
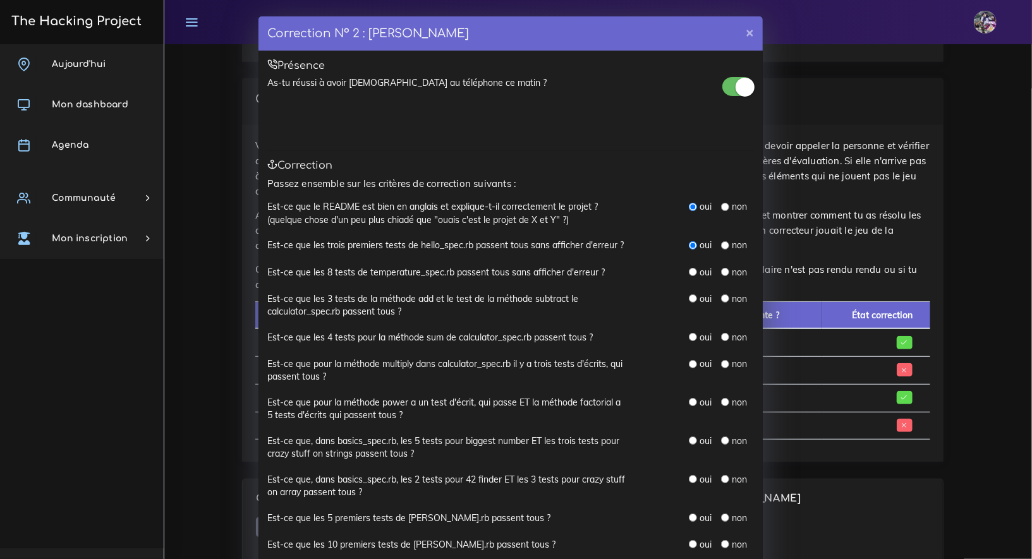
radio input "true"
click at [689, 302] on div "oui" at bounding box center [700, 298] width 23 height 13
click at [689, 297] on input "radio" at bounding box center [693, 298] width 8 height 8
radio input "true"
click at [689, 334] on input "radio" at bounding box center [693, 337] width 8 height 8
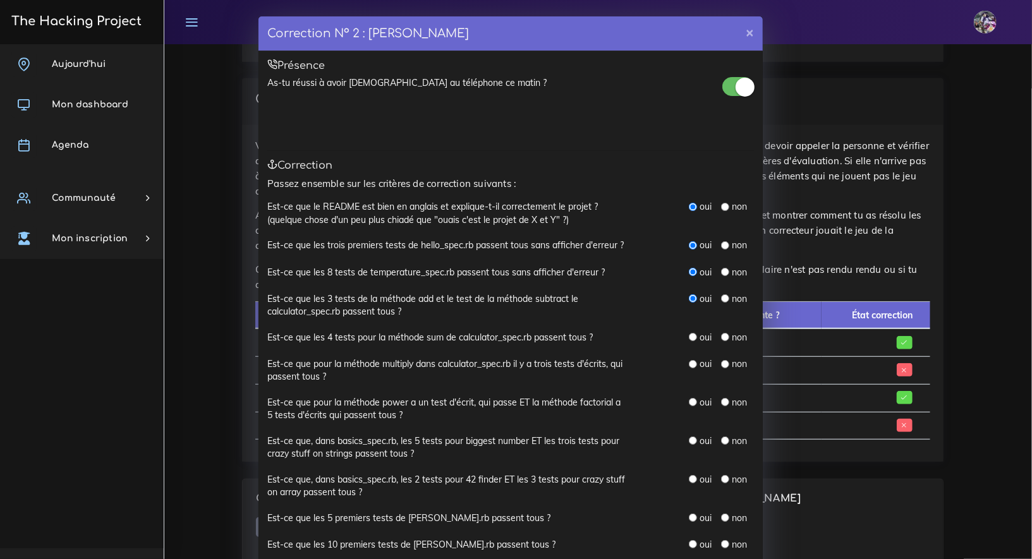
radio input "true"
click at [689, 338] on input "radio" at bounding box center [693, 337] width 8 height 8
click at [691, 363] on input "radio" at bounding box center [693, 364] width 8 height 8
radio input "true"
click at [689, 401] on input "radio" at bounding box center [693, 402] width 8 height 8
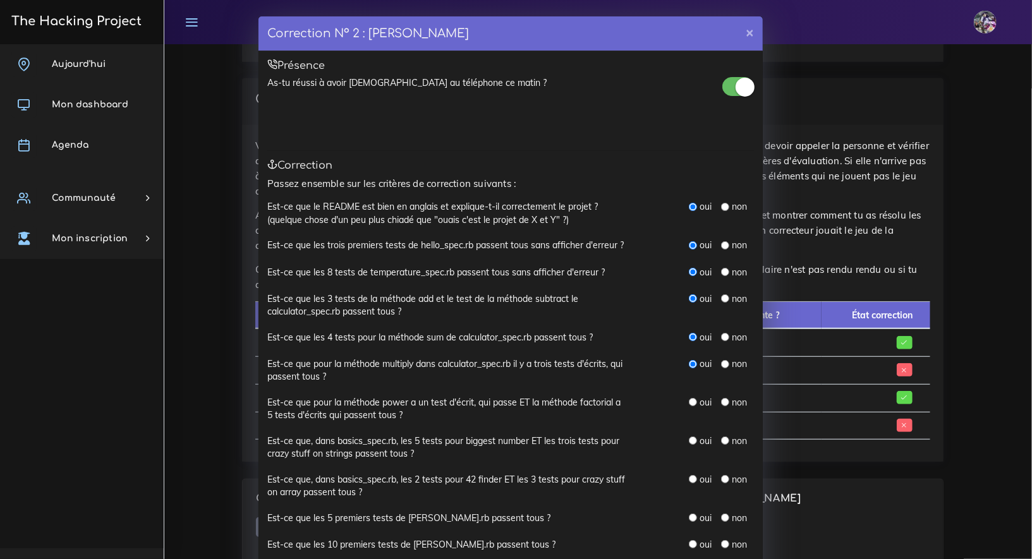
radio input "true"
click at [690, 447] on div "oui non" at bounding box center [721, 442] width 65 height 14
click at [690, 443] on input "radio" at bounding box center [693, 441] width 8 height 8
radio input "true"
click at [693, 478] on div "oui" at bounding box center [700, 479] width 23 height 13
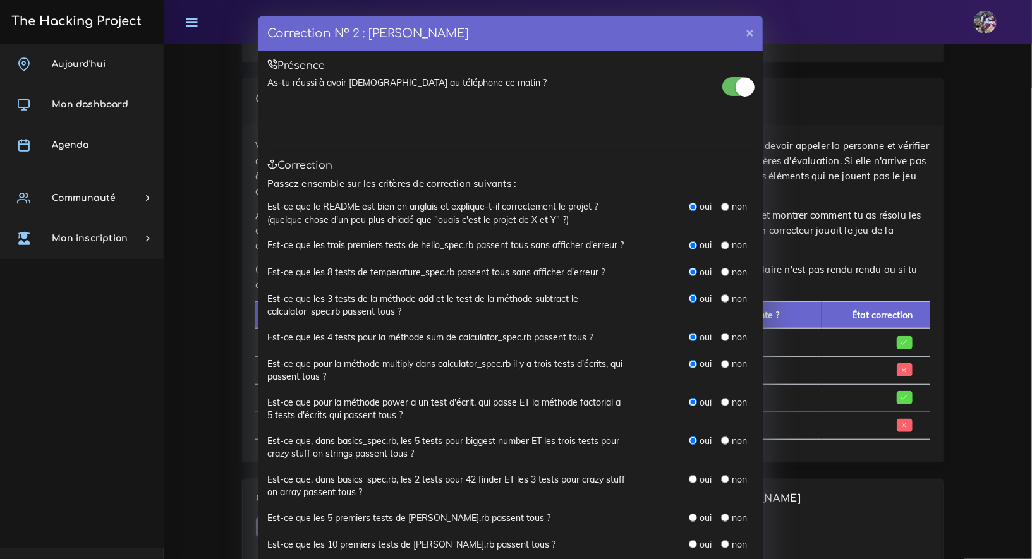
click at [690, 478] on input "radio" at bounding box center [693, 479] width 8 height 8
radio input "true"
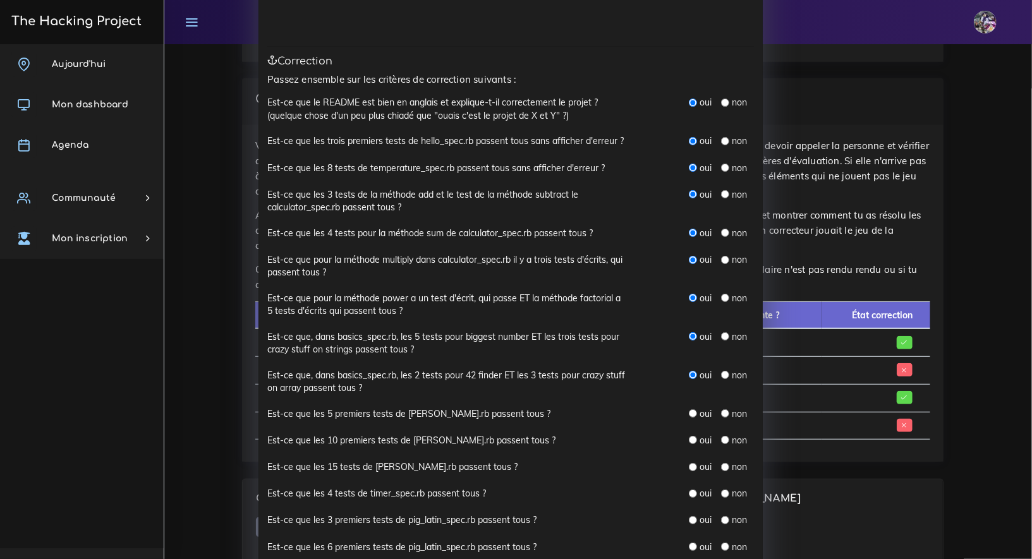
scroll to position [136, 0]
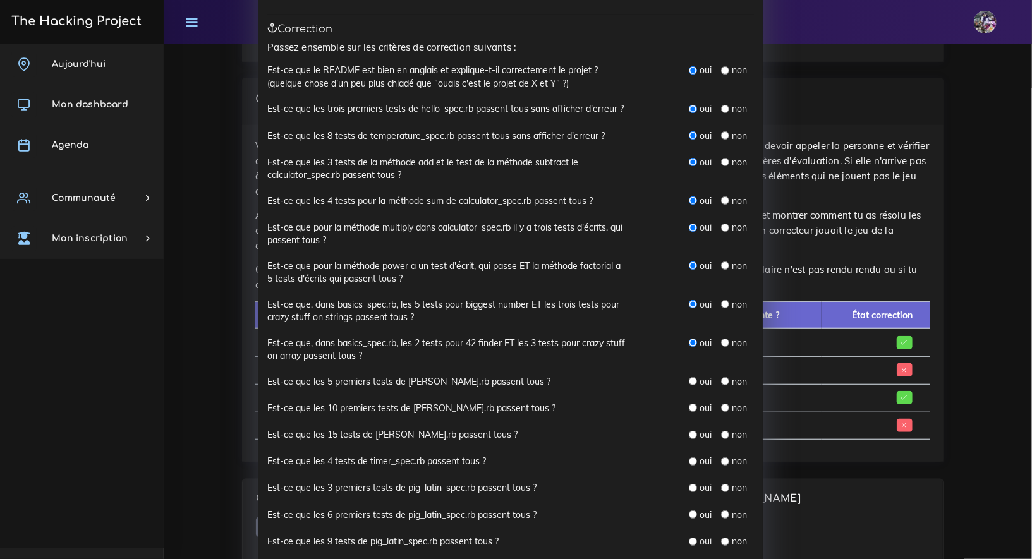
drag, startPoint x: 685, startPoint y: 387, endPoint x: 685, endPoint y: 378, distance: 8.9
click at [689, 387] on div "oui non" at bounding box center [721, 382] width 65 height 14
click at [689, 378] on input "radio" at bounding box center [693, 381] width 8 height 8
radio input "true"
click at [688, 397] on div "Est-ce que les 5 premiers tests de simon_says_spec.rb passent tous ? oui non" at bounding box center [510, 388] width 486 height 27
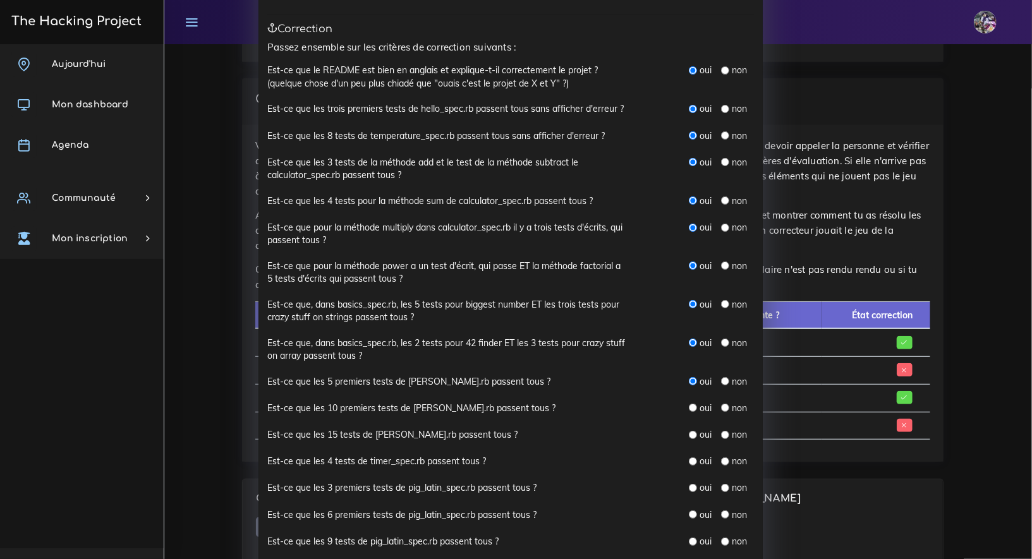
click at [689, 404] on input "radio" at bounding box center [693, 408] width 8 height 8
radio input "true"
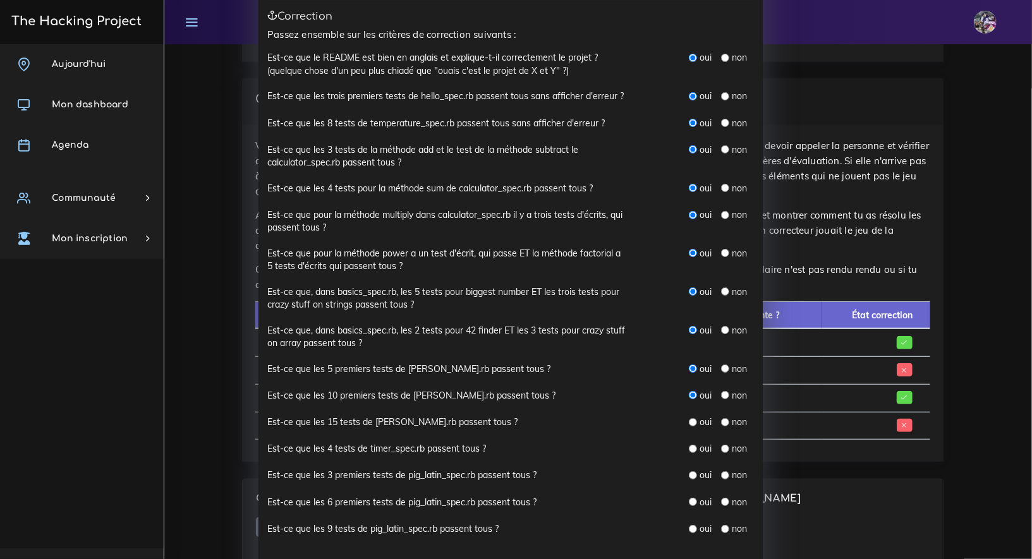
scroll to position [163, 0]
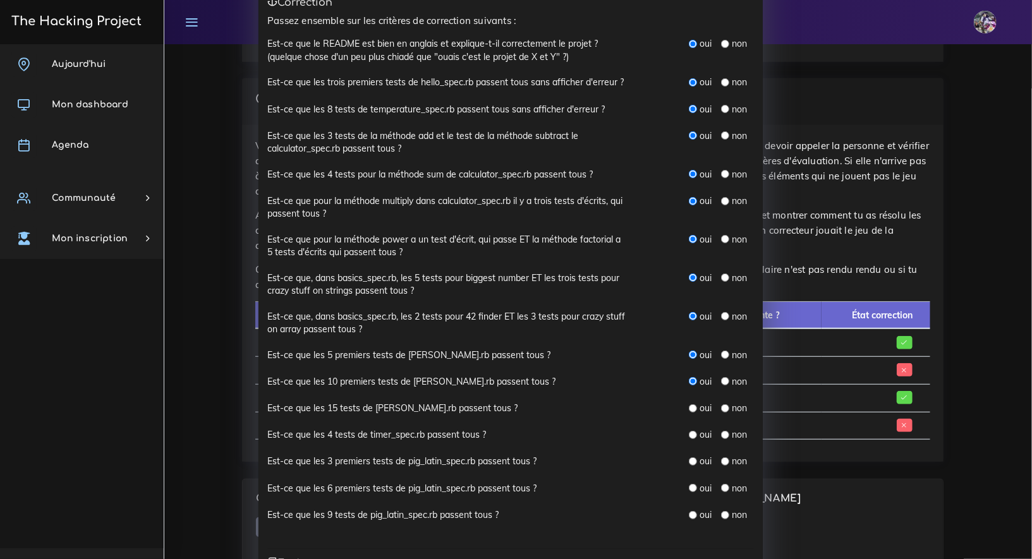
click at [679, 418] on div "Est-ce que les 15 tests de simon_says_spec.rb passent tous ? oui non" at bounding box center [510, 415] width 486 height 27
click at [689, 406] on input "radio" at bounding box center [693, 408] width 8 height 8
radio input "true"
drag, startPoint x: 692, startPoint y: 455, endPoint x: 690, endPoint y: 445, distance: 10.4
click at [692, 455] on div "oui" at bounding box center [700, 461] width 23 height 13
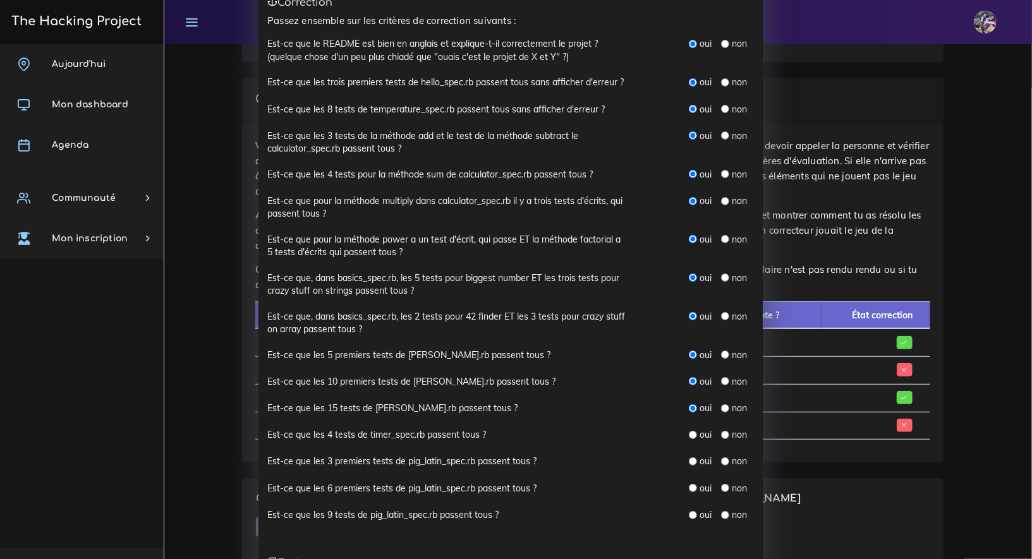
click at [689, 440] on div "oui" at bounding box center [700, 434] width 23 height 13
click at [689, 435] on input "radio" at bounding box center [693, 435] width 8 height 8
radio input "true"
click at [689, 462] on input "radio" at bounding box center [693, 461] width 8 height 8
radio input "true"
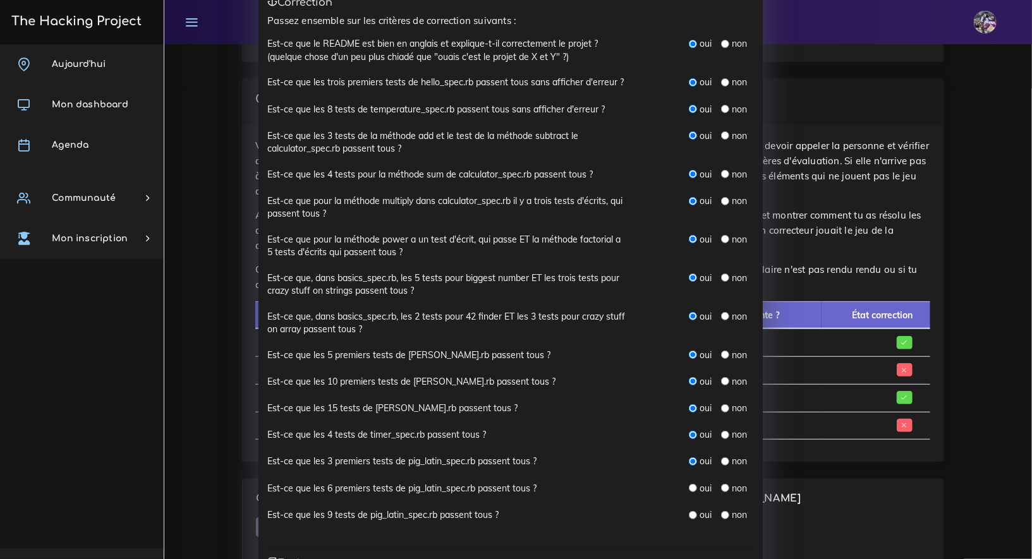
click at [689, 482] on div "oui" at bounding box center [700, 488] width 23 height 13
click at [689, 490] on input "radio" at bounding box center [693, 488] width 8 height 8
radio input "true"
click at [689, 512] on input "radio" at bounding box center [693, 515] width 8 height 8
radio input "true"
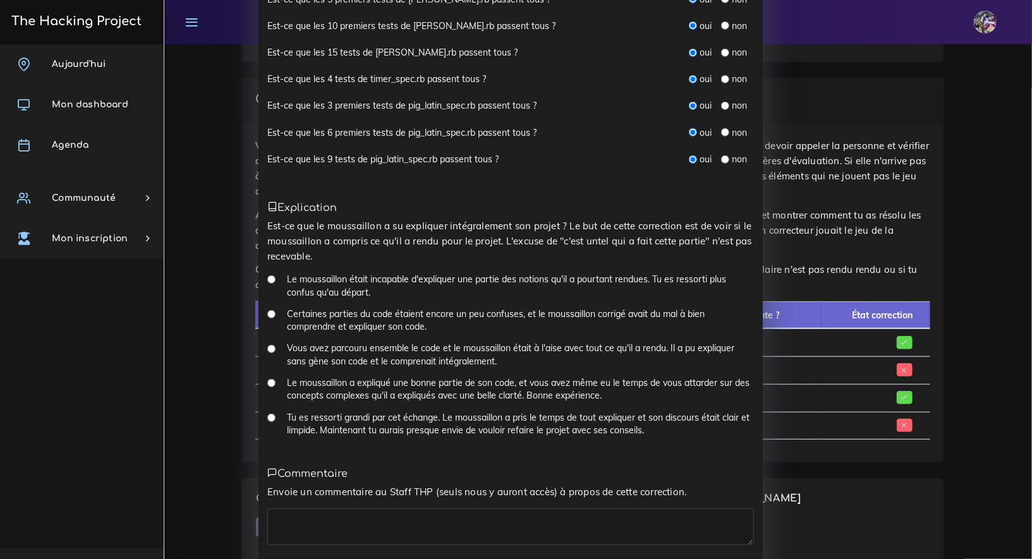
scroll to position [534, 0]
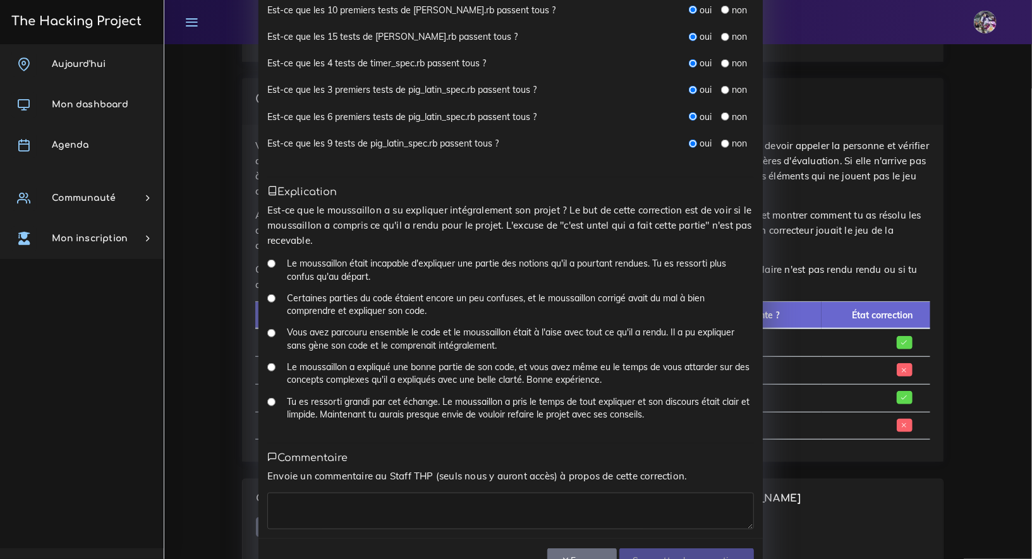
click at [268, 391] on div "Le moussaillon a expliqué une bonne partie de son code, et vous avez même eu le…" at bounding box center [510, 378] width 486 height 35
click at [268, 395] on div "Tu es ressorti grandi par cet échange. Le moussaillon a pris le temps de tout e…" at bounding box center [510, 412] width 486 height 35
click at [267, 398] on input "Tu es ressorti grandi par cet échange. Le moussaillon a pris le temps de tout e…" at bounding box center [271, 402] width 8 height 8
radio input "true"
click at [319, 529] on div "Présence As-tu réussi à avoir Christian au téléphone ce matin ? Si ton interloc…" at bounding box center [510, 28] width 504 height 1022
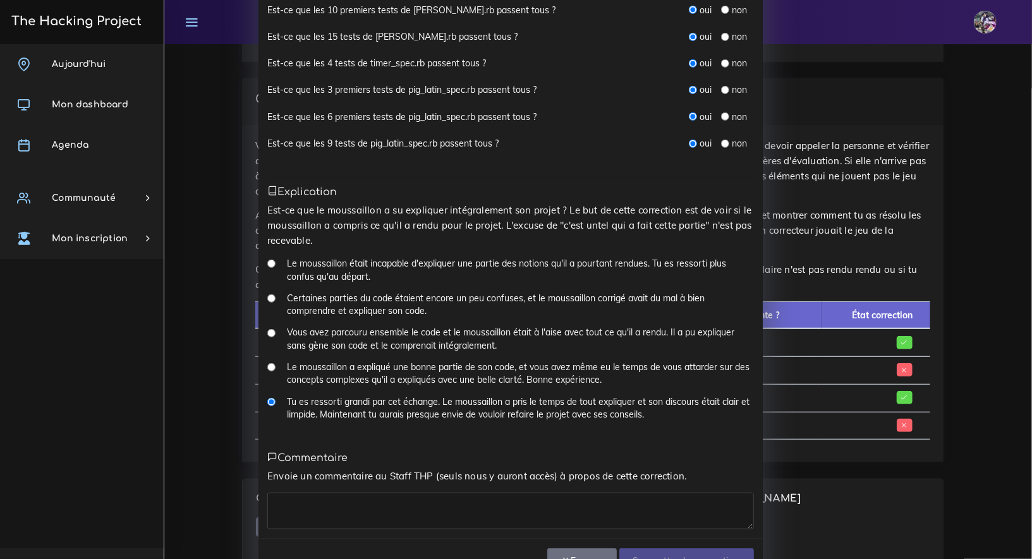
click at [325, 515] on textarea at bounding box center [510, 511] width 486 height 37
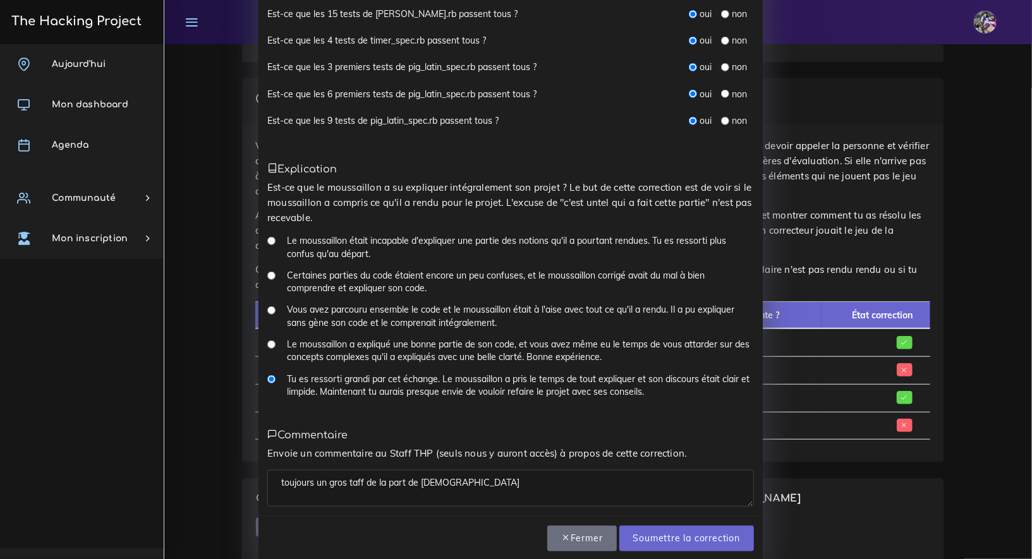
scroll to position [558, 0]
type textarea "toujours un gros taff de la part de christian"
click at [659, 532] on input "Soumettre la correction" at bounding box center [686, 538] width 135 height 26
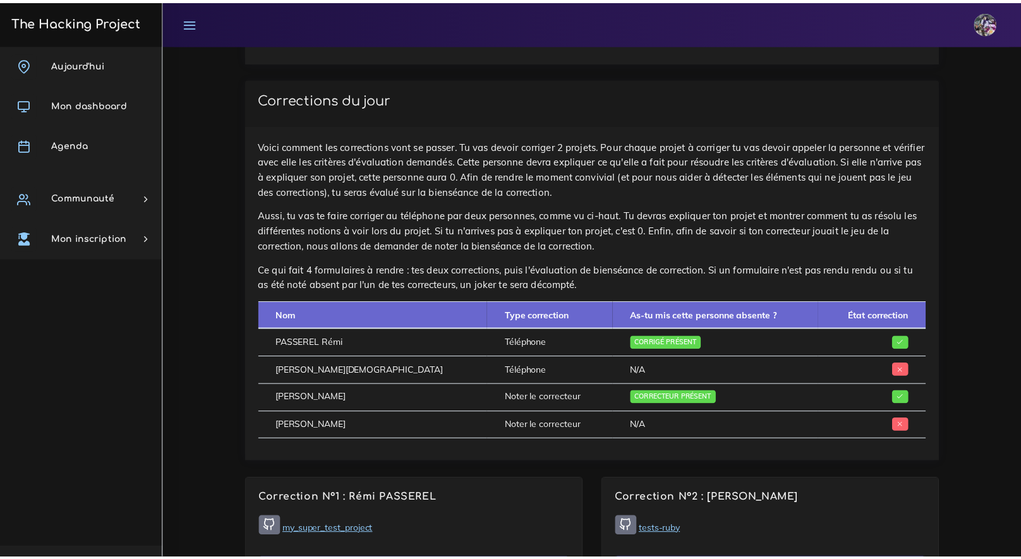
scroll to position [495, 0]
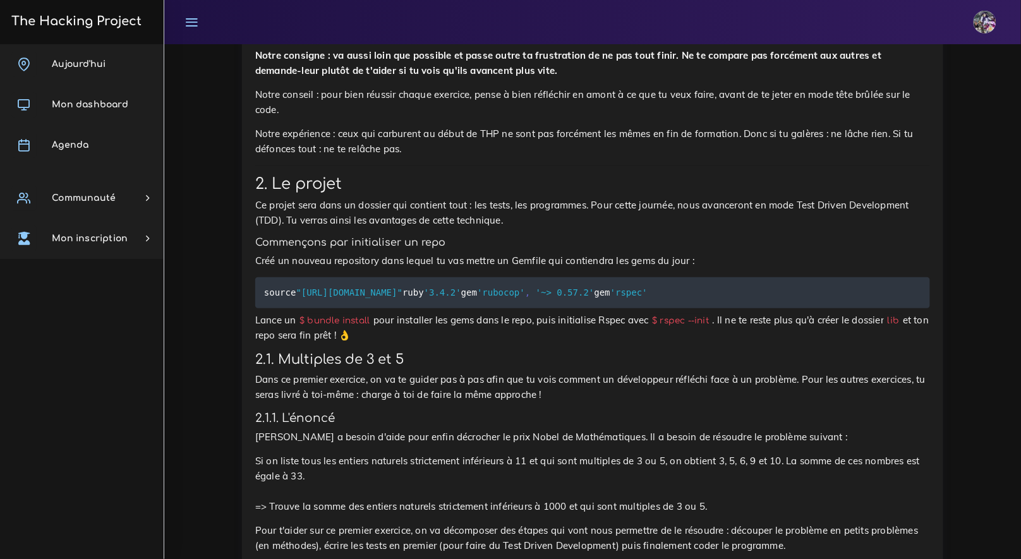
scroll to position [1656, 0]
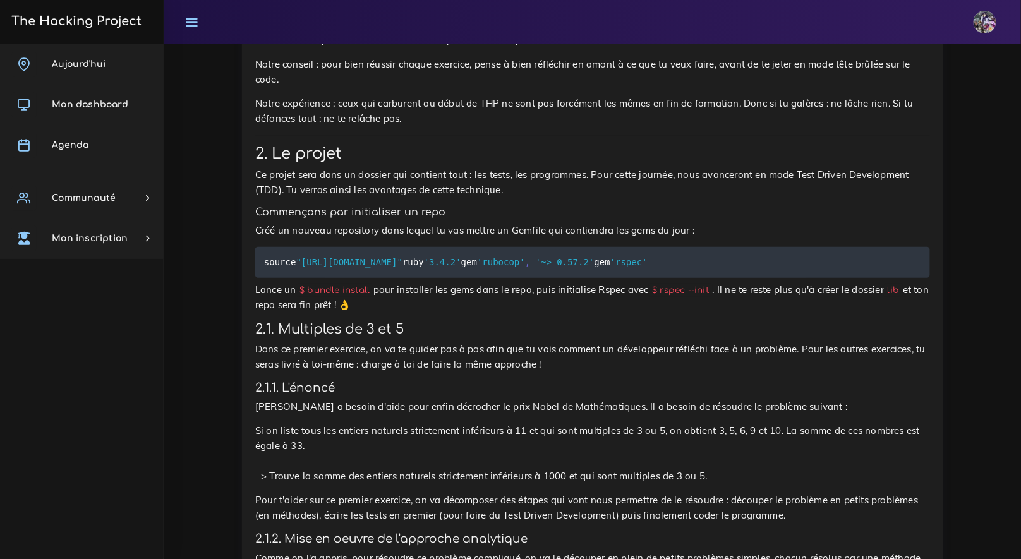
drag, startPoint x: 257, startPoint y: 166, endPoint x: 407, endPoint y: 346, distance: 234.1
copy div "Ce projet sera dans un dossier qui contient tout : les tests, les programmes. P…"
click at [414, 372] on p "Dans ce premier exercice, on va te guider pas à pas afin que tu vois comment un…" at bounding box center [592, 357] width 675 height 30
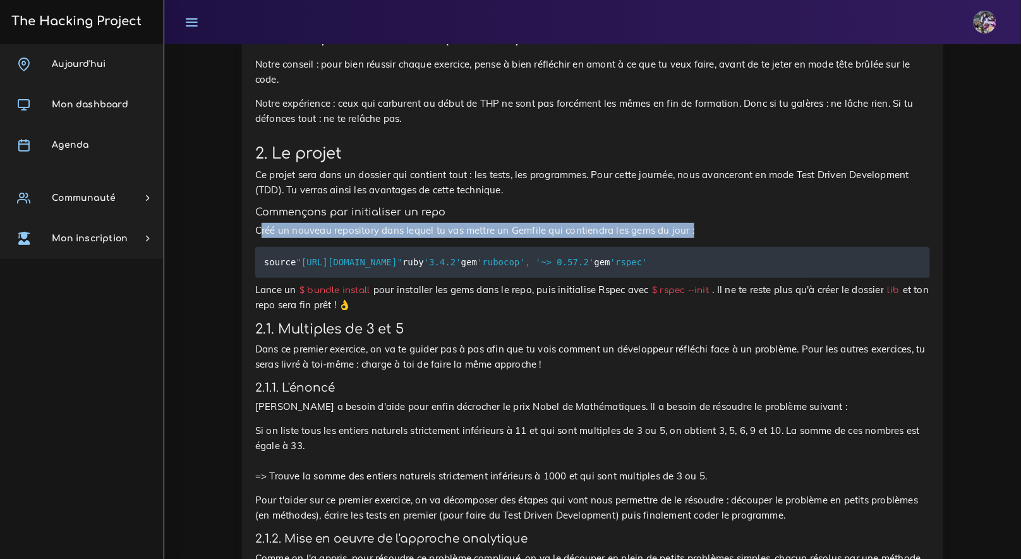
drag, startPoint x: 262, startPoint y: 222, endPoint x: 678, endPoint y: 244, distance: 417.5
drag, startPoint x: 687, startPoint y: 224, endPoint x: 230, endPoint y: 232, distance: 456.8
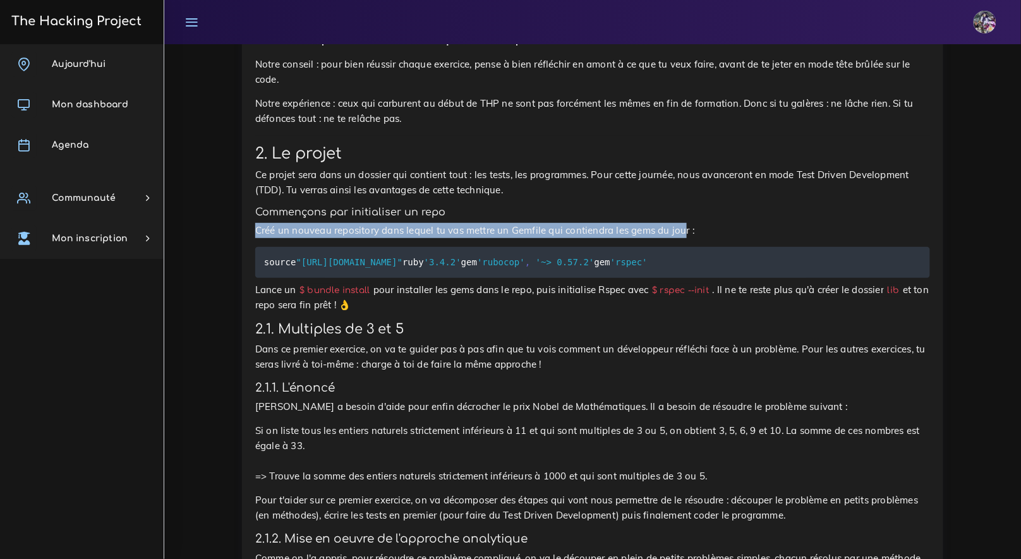
drag, startPoint x: 244, startPoint y: 229, endPoint x: 651, endPoint y: 242, distance: 406.4
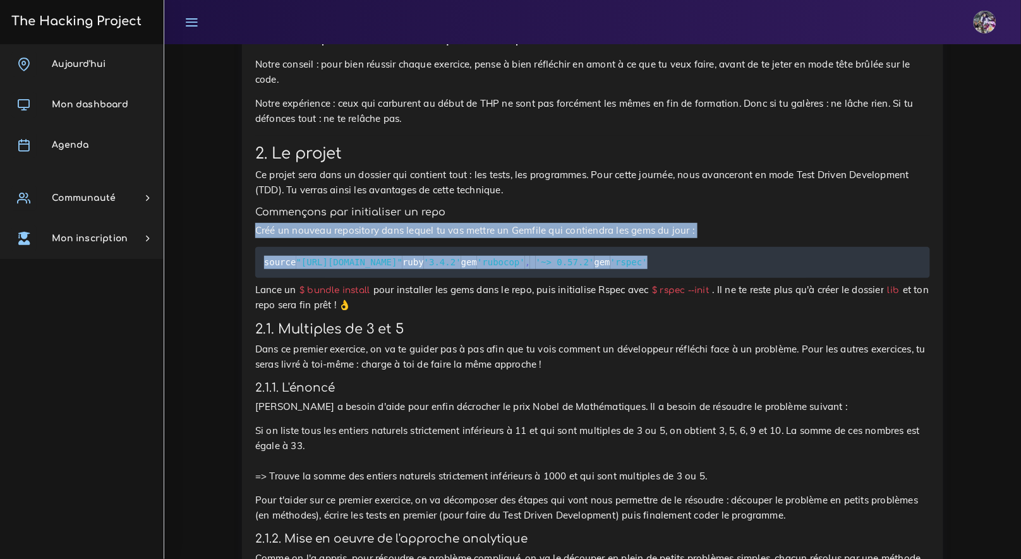
drag, startPoint x: 255, startPoint y: 227, endPoint x: 419, endPoint y: 308, distance: 183.1
copy div "Créé un nouveau repository dans lequel tu vas mettre un Gemfile qui contiendra …"
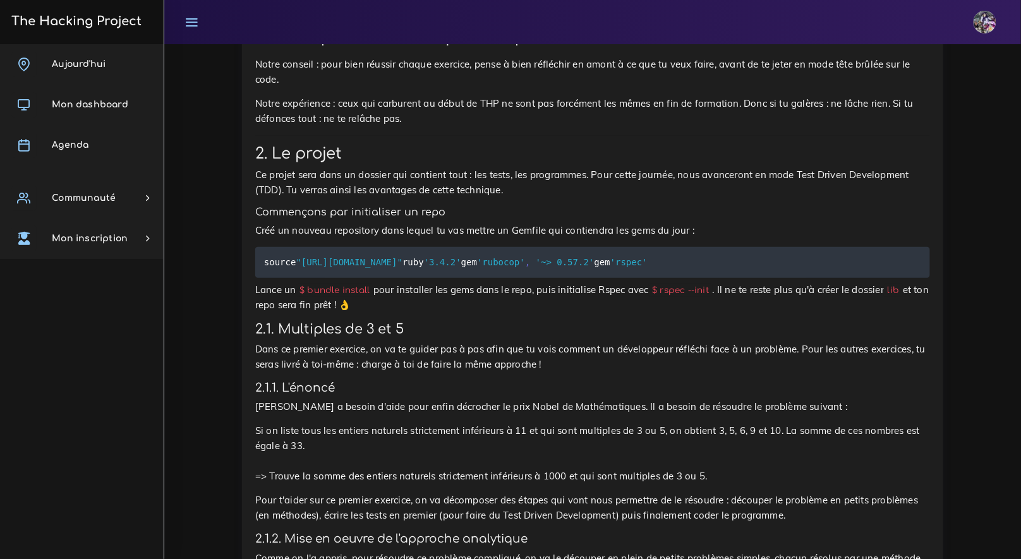
click at [444, 175] on p "Ce projet sera dans un dossier qui contient tout : les tests, les programmes. P…" at bounding box center [592, 182] width 675 height 30
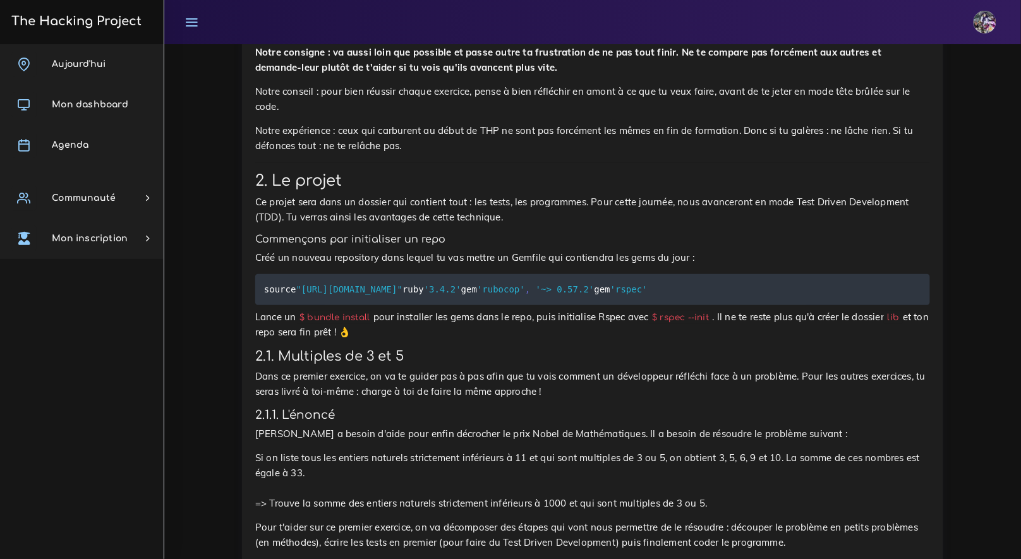
scroll to position [1687, 0]
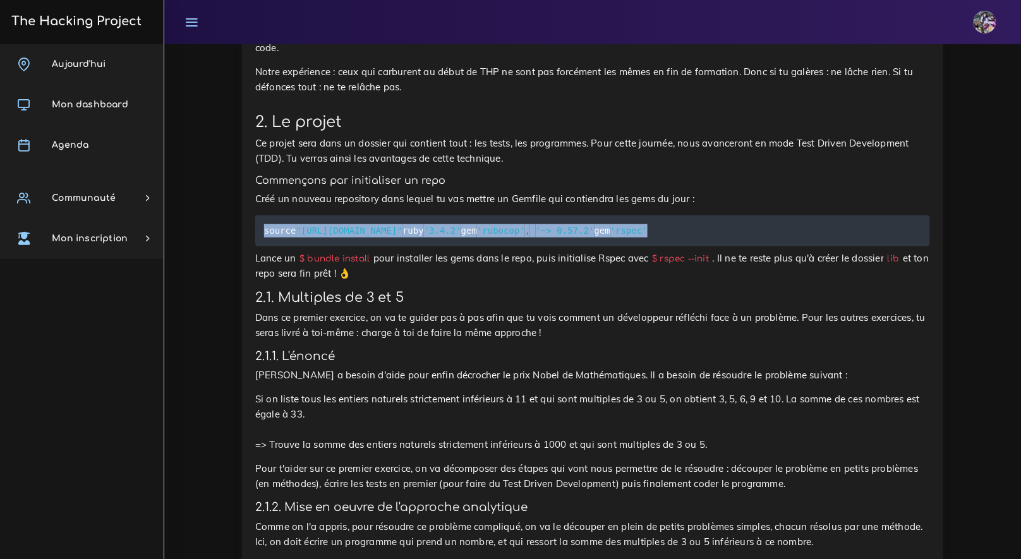
drag, startPoint x: 367, startPoint y: 271, endPoint x: 291, endPoint y: 227, distance: 88.3
copy code "source "https://rubygems.org" ruby '3.4.2' gem 'rubocop' , '~> 0.57.2' gem 'rsp…"
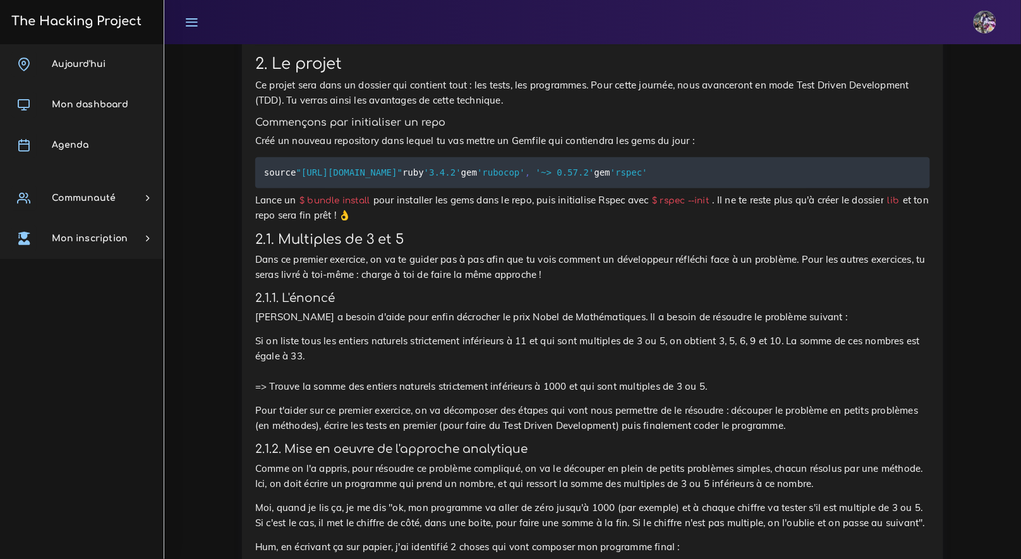
scroll to position [1745, 0]
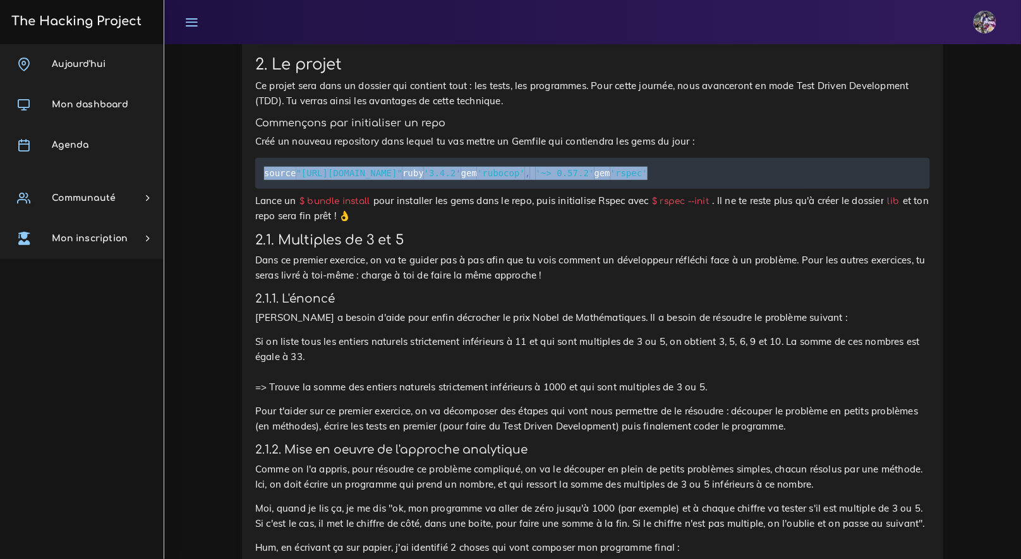
drag, startPoint x: 350, startPoint y: 222, endPoint x: 250, endPoint y: 162, distance: 116.5
click at [460, 160] on pre "source "https://rubygems.org" ruby '3.4.2' gem 'rubocop' , '~> 0.57.2' gem 'rsp…" at bounding box center [592, 173] width 675 height 31
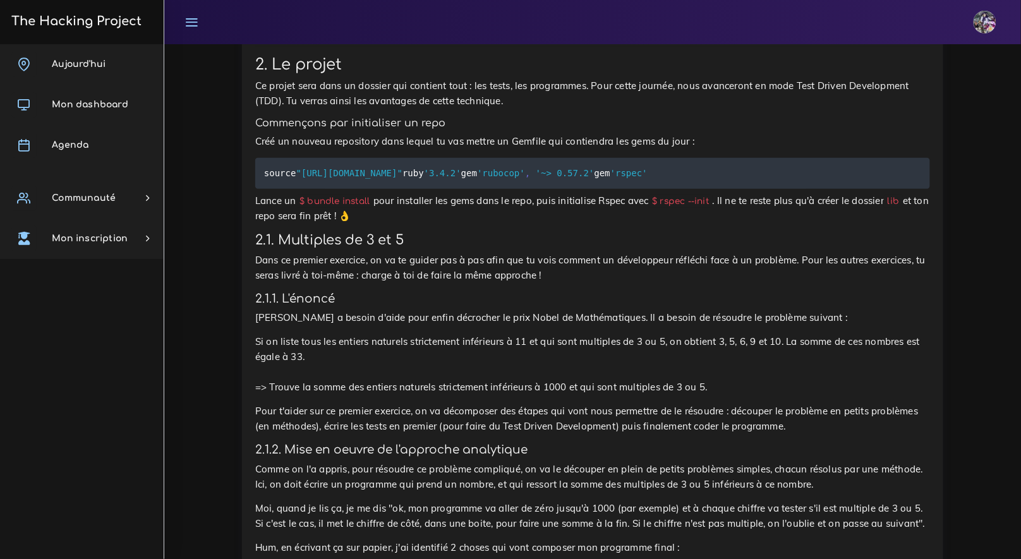
click at [442, 189] on pre "source "https://rubygems.org" ruby '3.4.2' gem 'rubocop' , '~> 0.57.2' gem 'rsp…" at bounding box center [592, 173] width 675 height 31
click at [438, 189] on pre "source "https://rubygems.org" ruby '3.4.2' gem 'rubocop' , '~> 0.57.2' gem 'rsp…" at bounding box center [592, 173] width 675 height 31
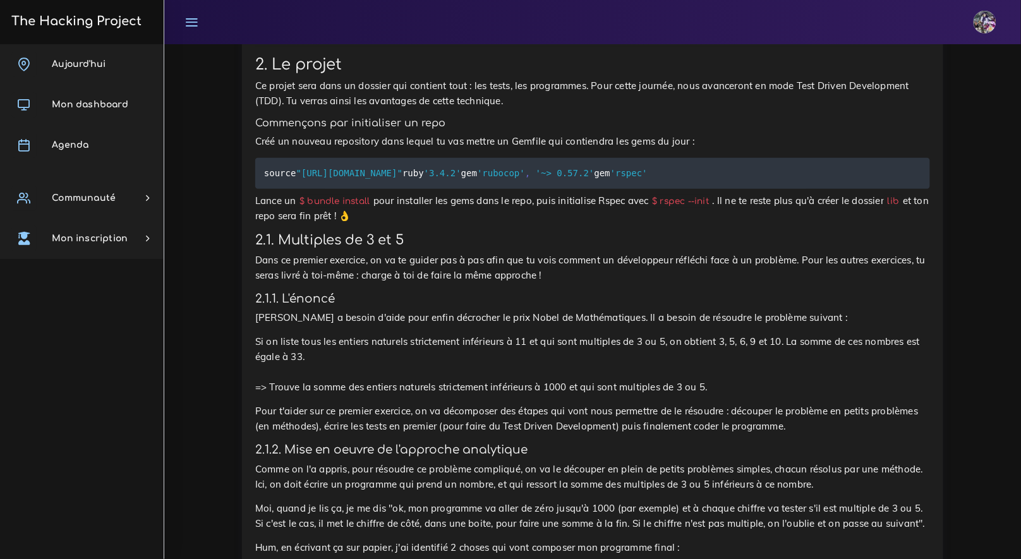
drag, startPoint x: 375, startPoint y: 215, endPoint x: 376, endPoint y: 223, distance: 7.7
click at [376, 189] on pre "source "https://rubygems.org" ruby '3.4.2' gem 'rubocop' , '~> 0.57.2' gem 'rsp…" at bounding box center [592, 173] width 675 height 31
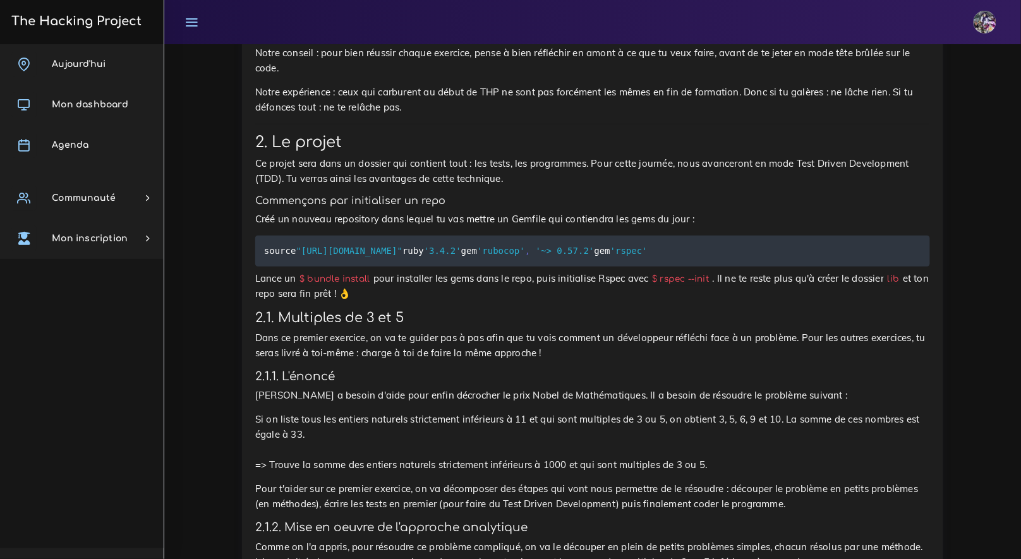
scroll to position [1667, 0]
drag, startPoint x: 347, startPoint y: 283, endPoint x: 269, endPoint y: 249, distance: 84.9
click at [262, 248] on pre "source "https://rubygems.org" ruby '3.4.2' gem 'rubocop' , '~> 0.57.2' gem 'rsp…" at bounding box center [592, 251] width 675 height 31
copy code "source "https://rubygems.org" ruby '3.4.2' gem 'rubocop' , '~> 0.57.2' gem 'rsp…"
click at [447, 327] on h3 "2.1. Multiples de 3 et 5" at bounding box center [592, 319] width 675 height 16
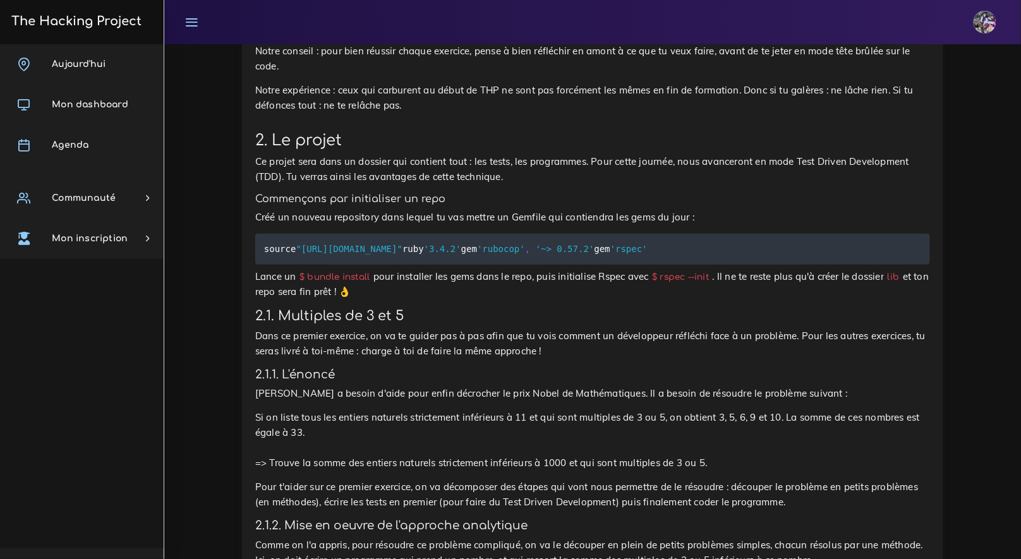
scroll to position [1672, 0]
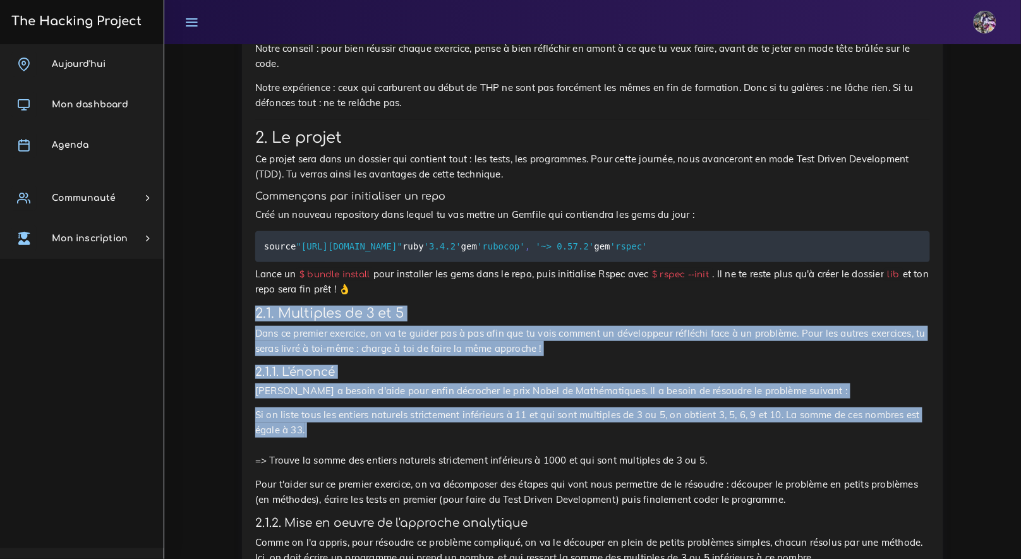
drag, startPoint x: 249, startPoint y: 350, endPoint x: 346, endPoint y: 473, distance: 156.1
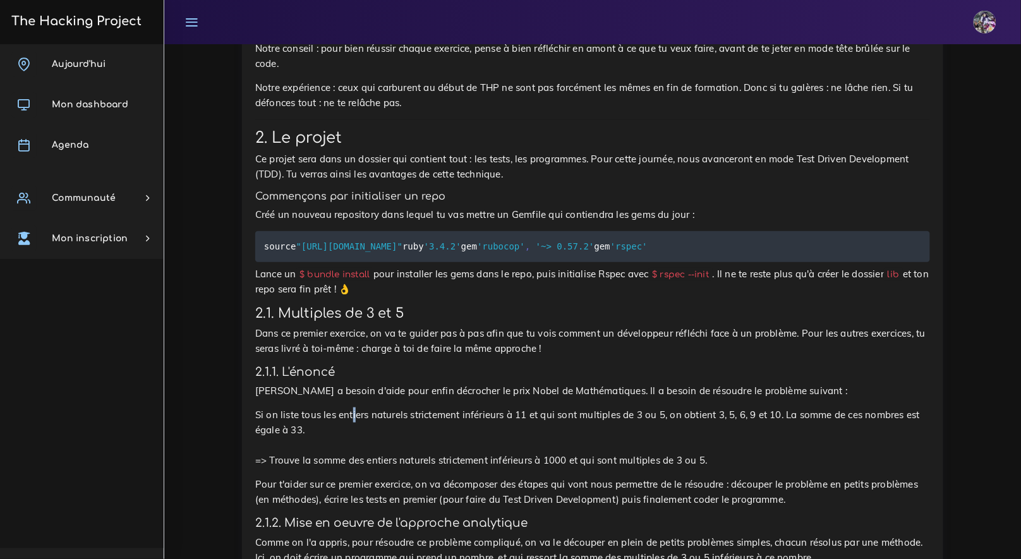
click at [356, 445] on p "Si on liste tous les entiers naturels strictement inférieurs à 11 et qui sont m…" at bounding box center [592, 437] width 675 height 61
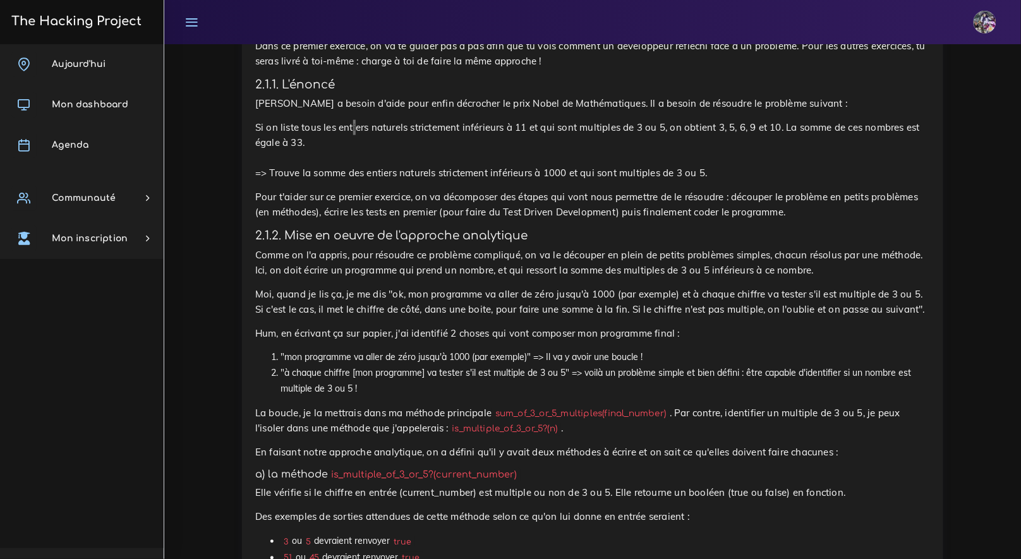
scroll to position [1967, 0]
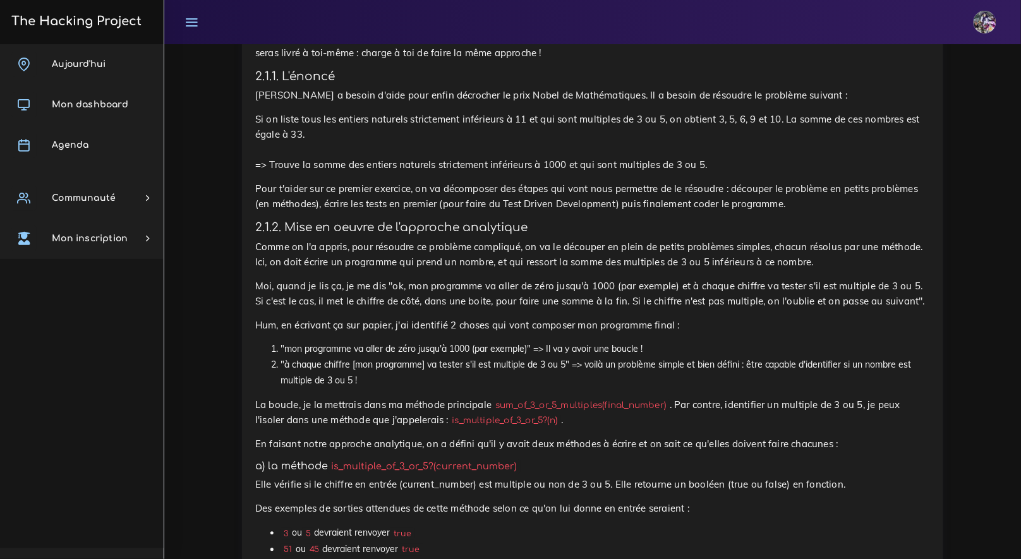
click at [344, 169] on p "Si on liste tous les entiers naturels strictement inférieurs à 11 et qui sont m…" at bounding box center [592, 142] width 675 height 61
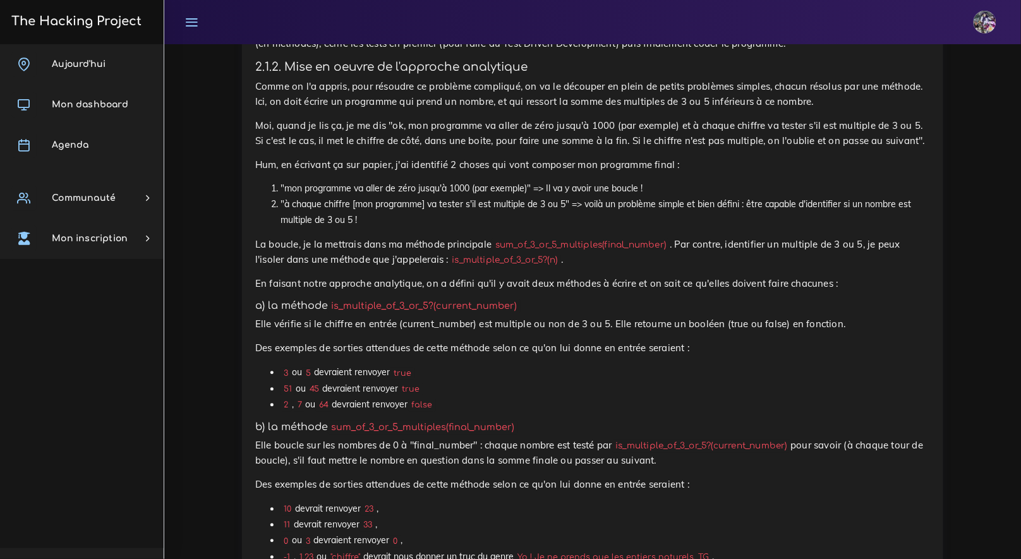
scroll to position [2109, 0]
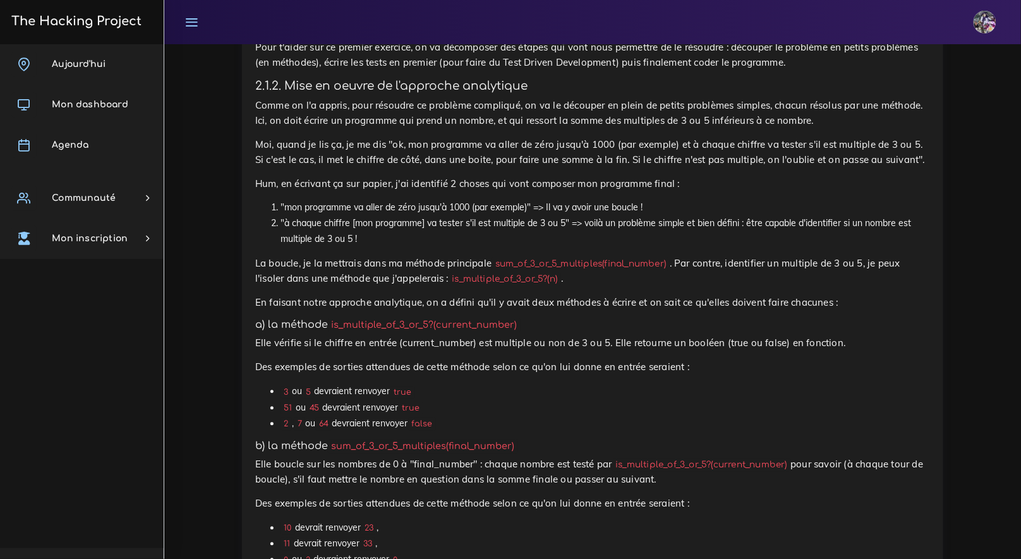
drag, startPoint x: 368, startPoint y: 274, endPoint x: 300, endPoint y: 279, distance: 68.5
click at [301, 248] on li ""à chaque chiffre [mon programme] va tester s'il est multiple de 3 ou 5" => voi…" at bounding box center [604, 232] width 649 height 32
click at [281, 248] on li ""à chaque chiffre [mon programme] va tester s'il est multiple de 3 ou 5" => voi…" at bounding box center [604, 232] width 649 height 32
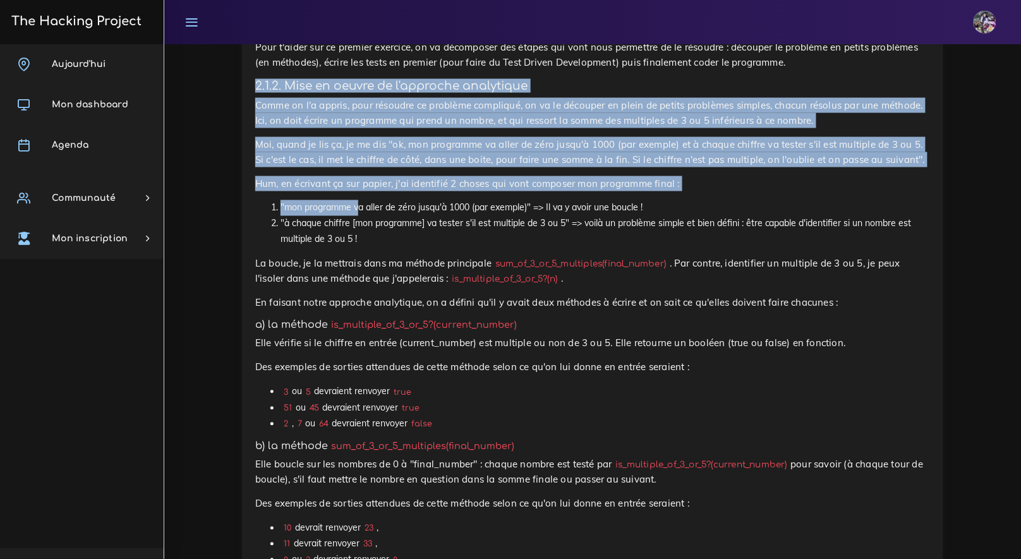
drag, startPoint x: 264, startPoint y: 135, endPoint x: 354, endPoint y: 248, distance: 144.7
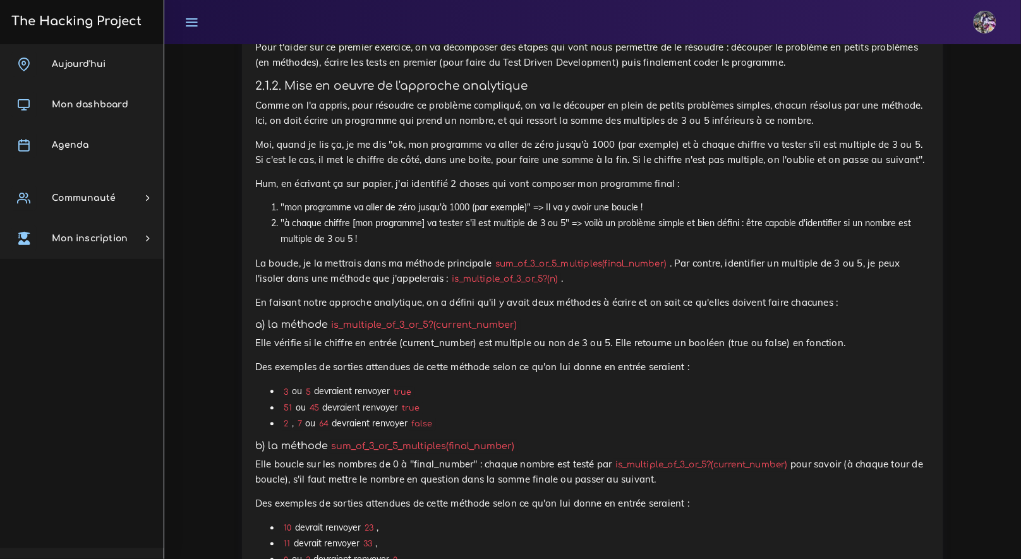
click at [358, 248] on li ""à chaque chiffre [mon programme] va tester s'il est multiple de 3 ou 5" => voi…" at bounding box center [604, 232] width 649 height 32
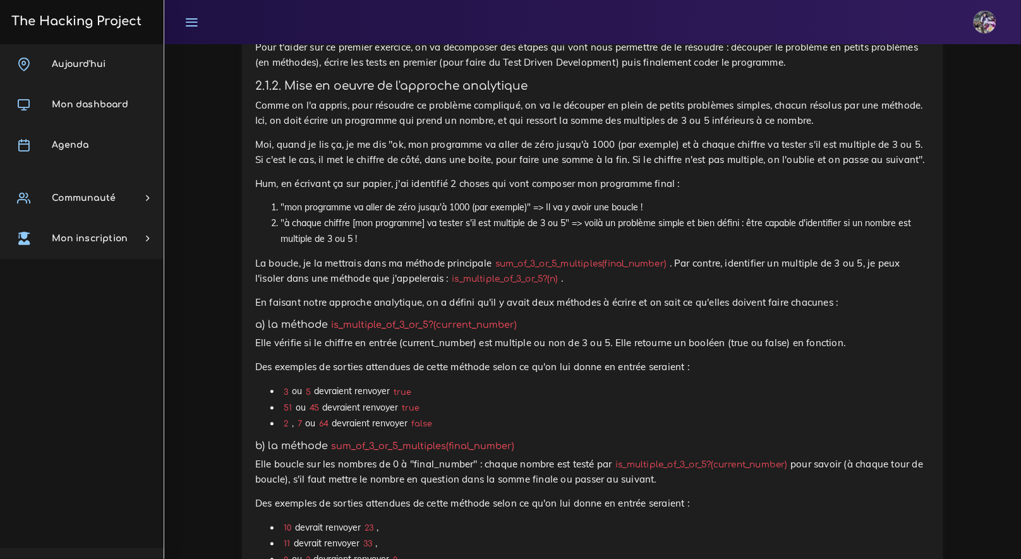
click at [256, 128] on p "Comme on l'a appris, pour résoudre ce problème compliqué, on va le découper en …" at bounding box center [592, 113] width 675 height 30
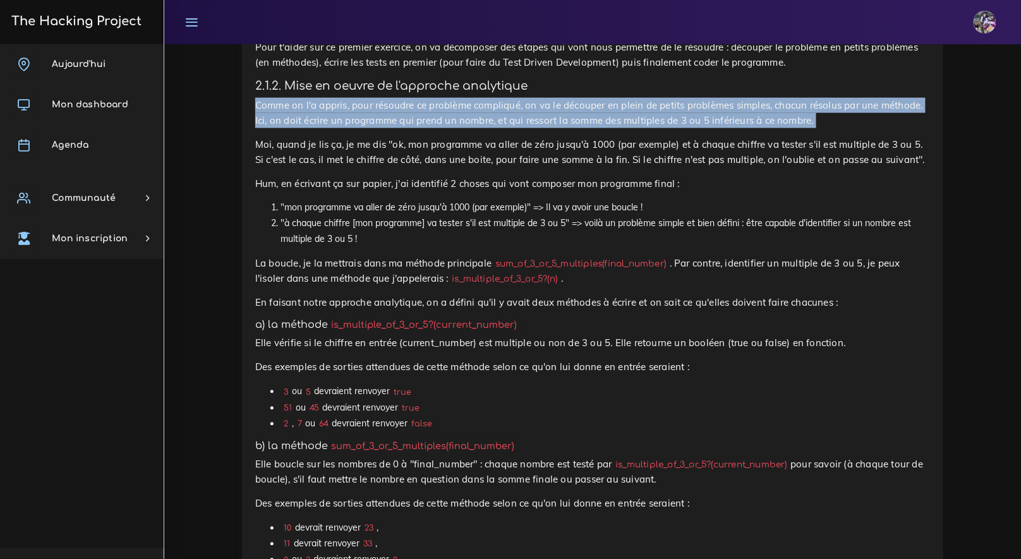
click at [256, 128] on p "Comme on l'a appris, pour résoudre ce problème compliqué, on va le découper en …" at bounding box center [592, 113] width 675 height 30
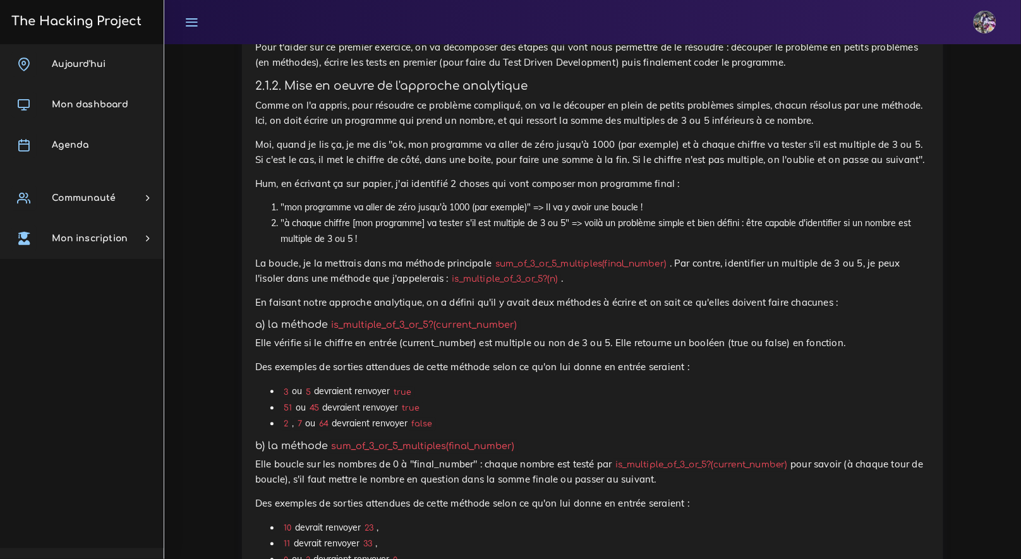
click at [270, 167] on p "Moi, quand je lis ça, je me dis "ok, mon programme va aller de zéro jusqu'à 100…" at bounding box center [592, 152] width 675 height 30
click at [260, 167] on p "Moi, quand je lis ça, je me dis "ok, mon programme va aller de zéro jusqu'à 100…" at bounding box center [592, 152] width 675 height 30
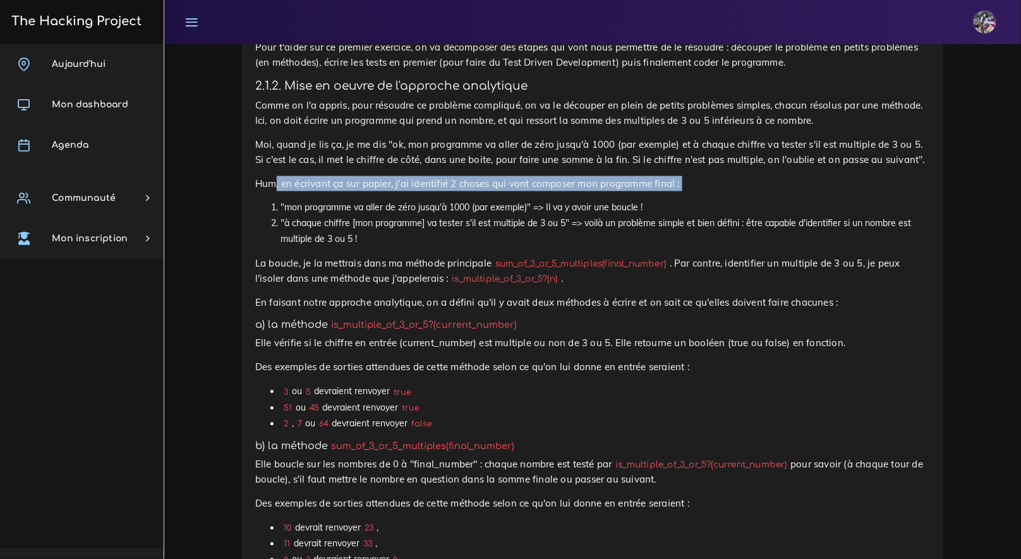
drag, startPoint x: 274, startPoint y: 223, endPoint x: 580, endPoint y: 227, distance: 306.4
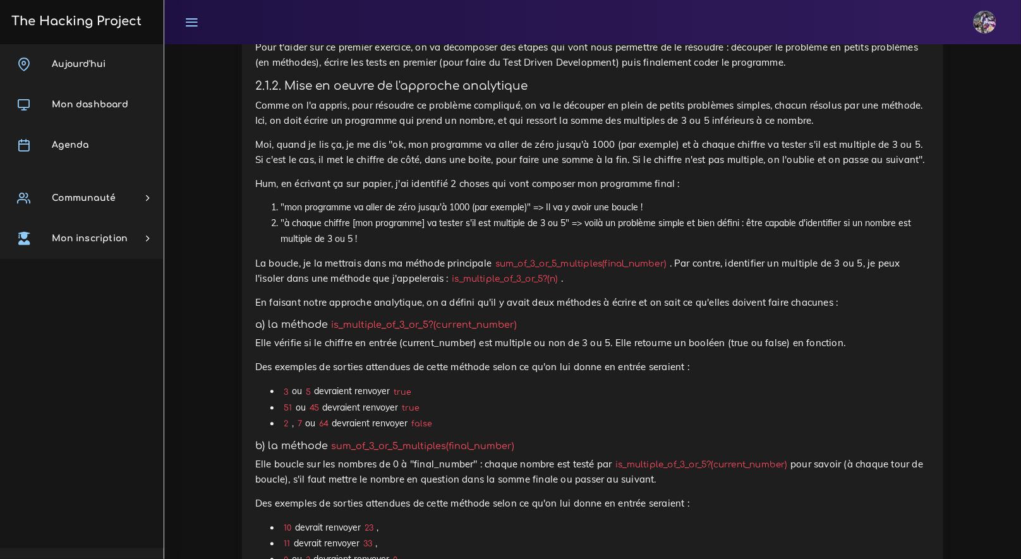
click at [677, 248] on li ""à chaque chiffre [mon programme] va tester s'il est multiple de 3 ou 5" => voi…" at bounding box center [604, 232] width 649 height 32
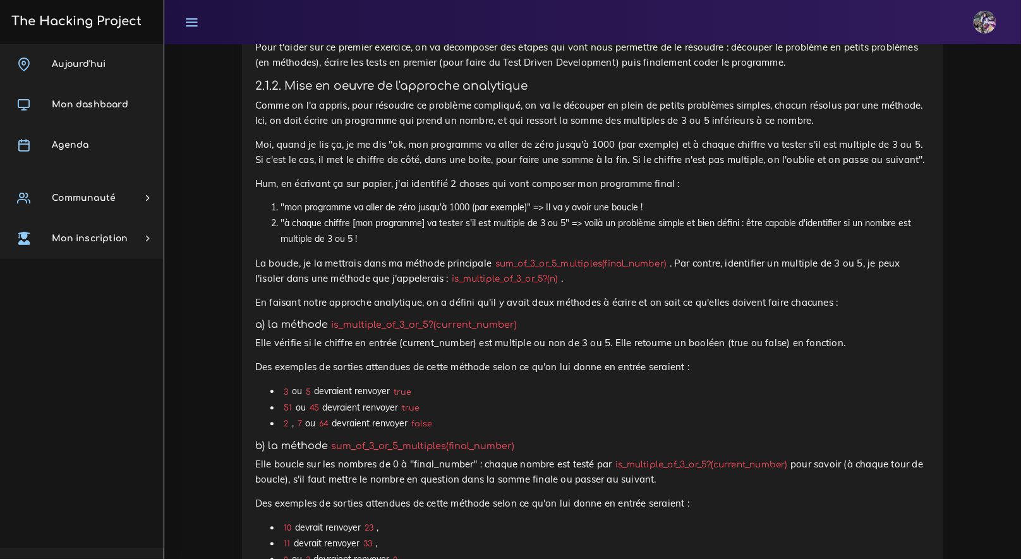
click at [677, 248] on li ""à chaque chiffre [mon programme] va tester s'il est multiple de 3 ou 5" => voi…" at bounding box center [604, 232] width 649 height 32
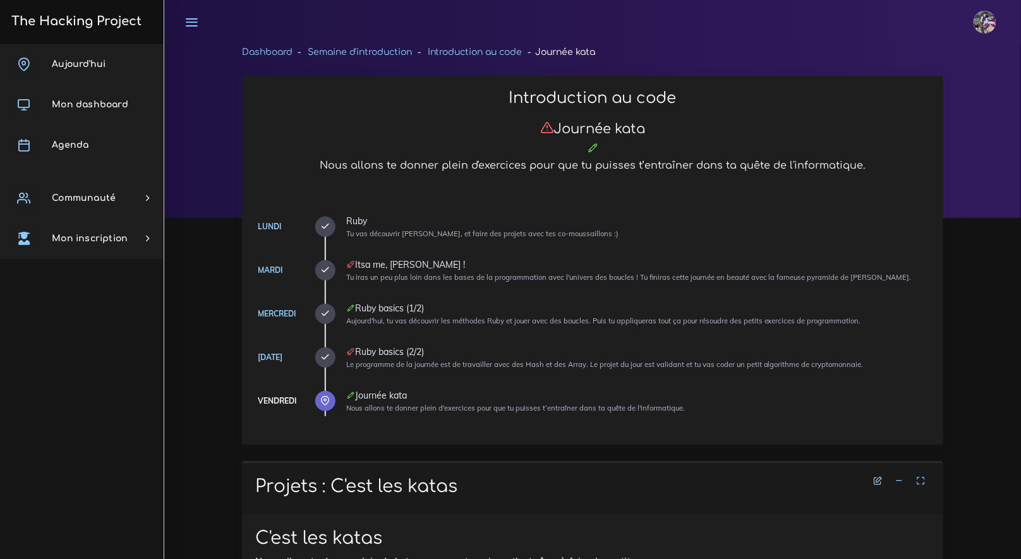
click at [991, 13] on img at bounding box center [985, 22] width 23 height 23
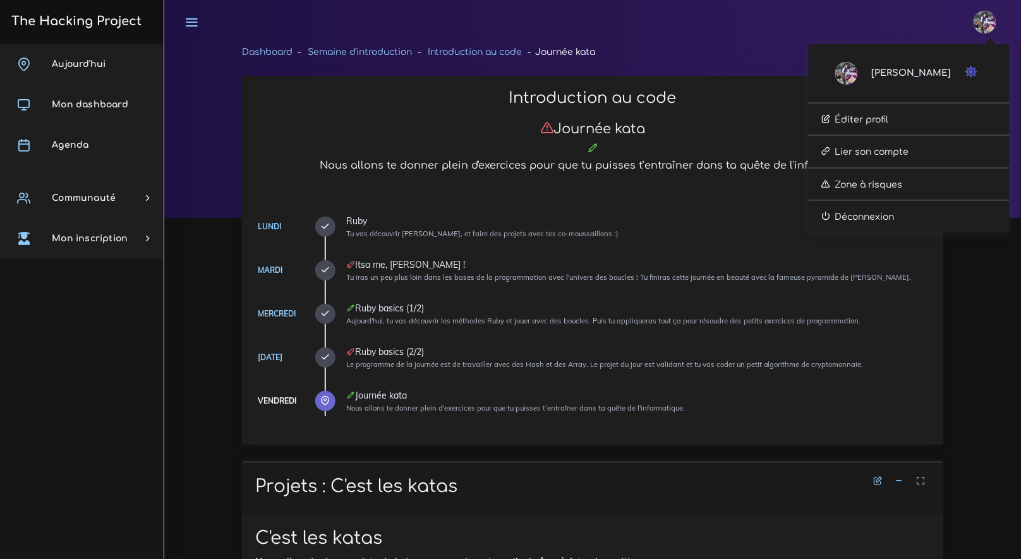
drag, startPoint x: 401, startPoint y: 69, endPoint x: 385, endPoint y: 77, distance: 17.2
click at [401, 69] on div "Dashboard Semaine d'introduction Introduction au code Journée kata" at bounding box center [592, 60] width 720 height 32
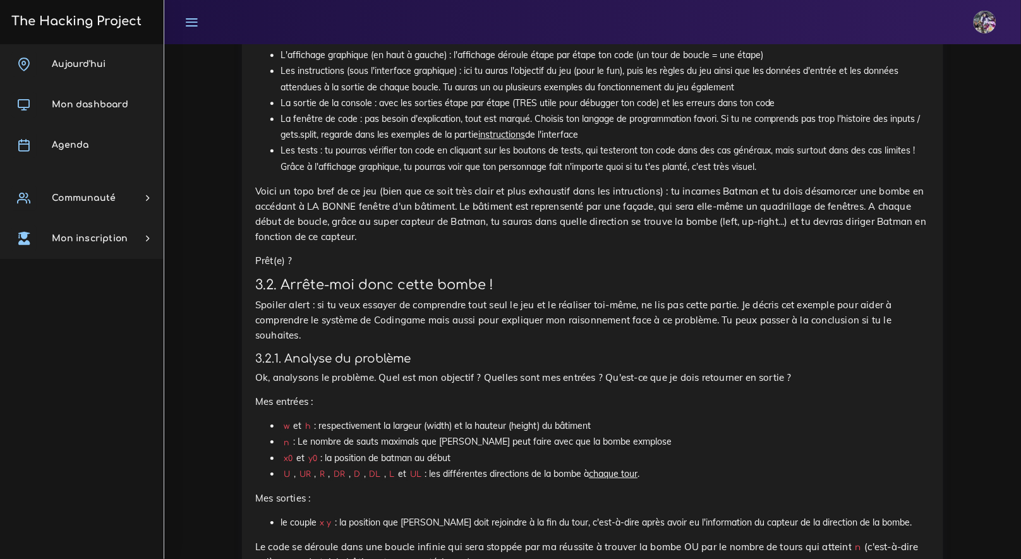
scroll to position [2804, 0]
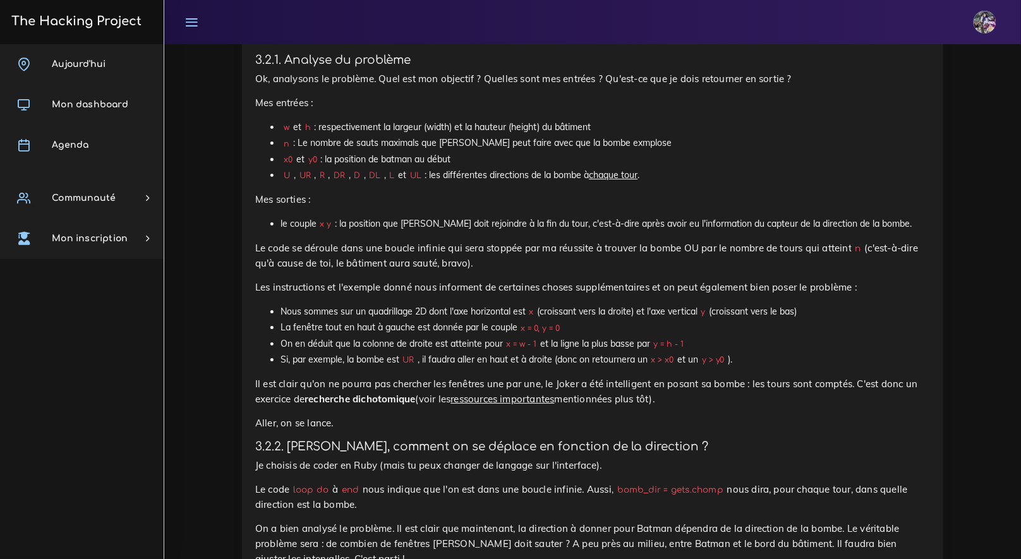
click at [69, 37] on link "The Hacking Project" at bounding box center [75, 21] width 134 height 42
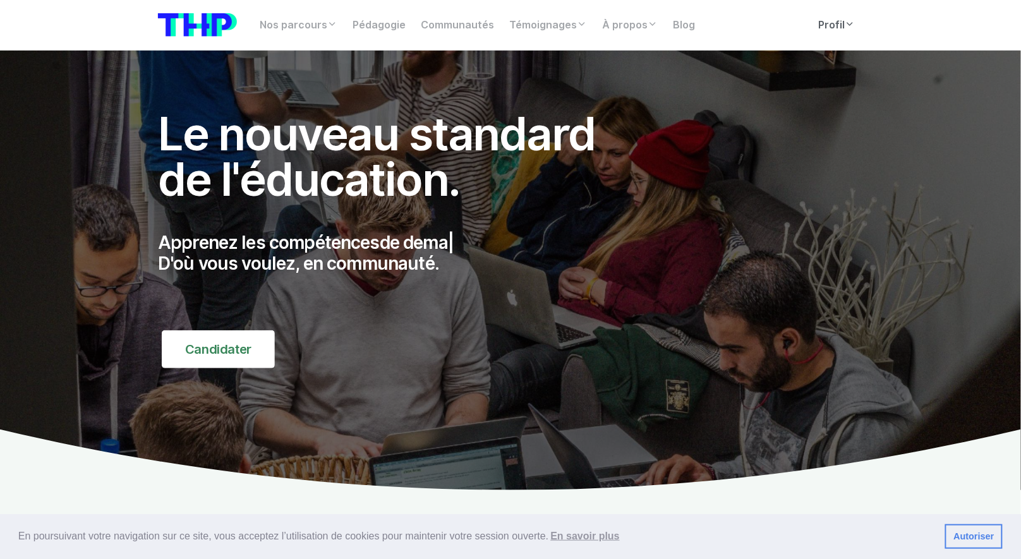
click at [828, 35] on link "Profil" at bounding box center [837, 25] width 52 height 25
click at [825, 28] on link "Profil" at bounding box center [837, 25] width 52 height 25
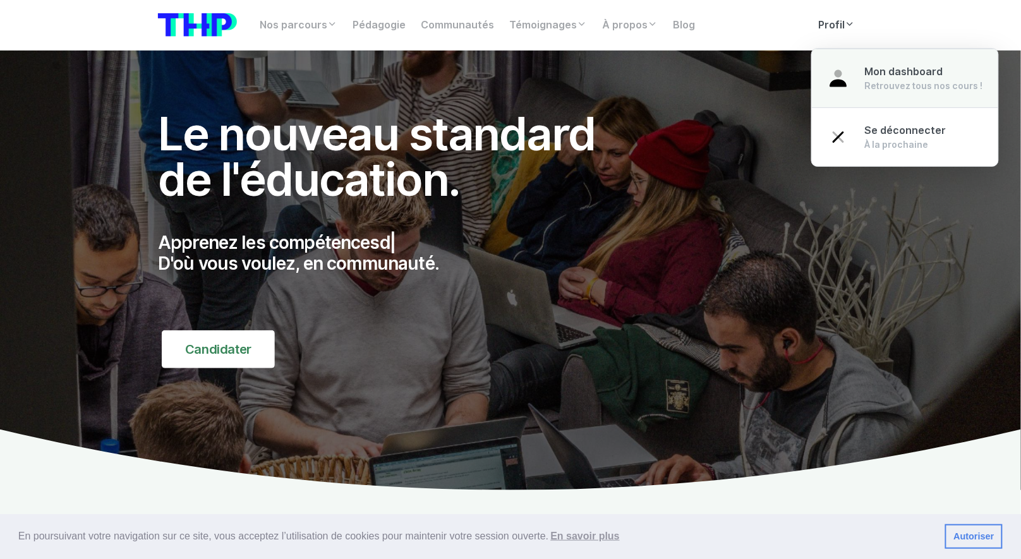
drag, startPoint x: 858, startPoint y: 56, endPoint x: 888, endPoint y: 85, distance: 42.0
click at [858, 56] on link "Mon dashboard Retrouvez tous nos cours !" at bounding box center [905, 78] width 186 height 59
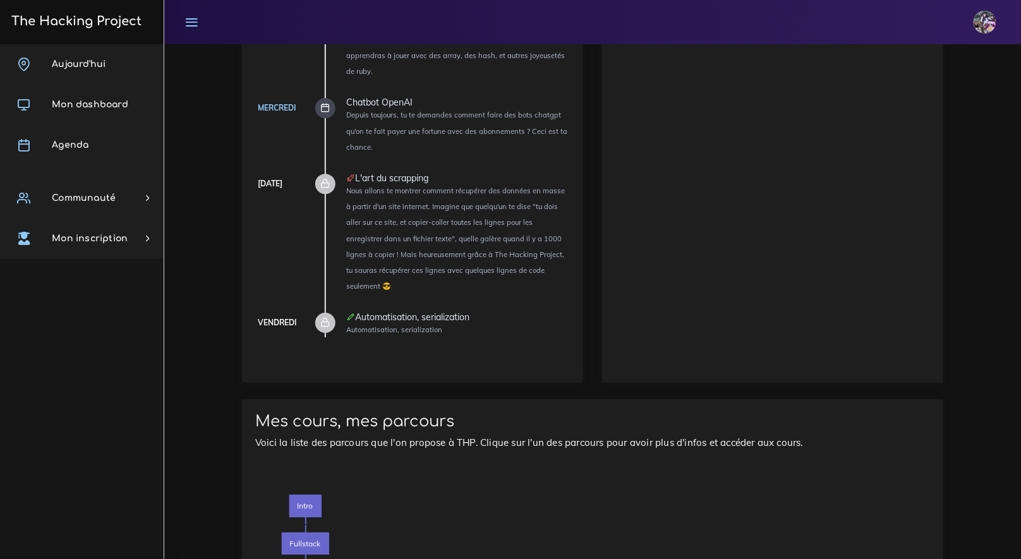
scroll to position [1514, 0]
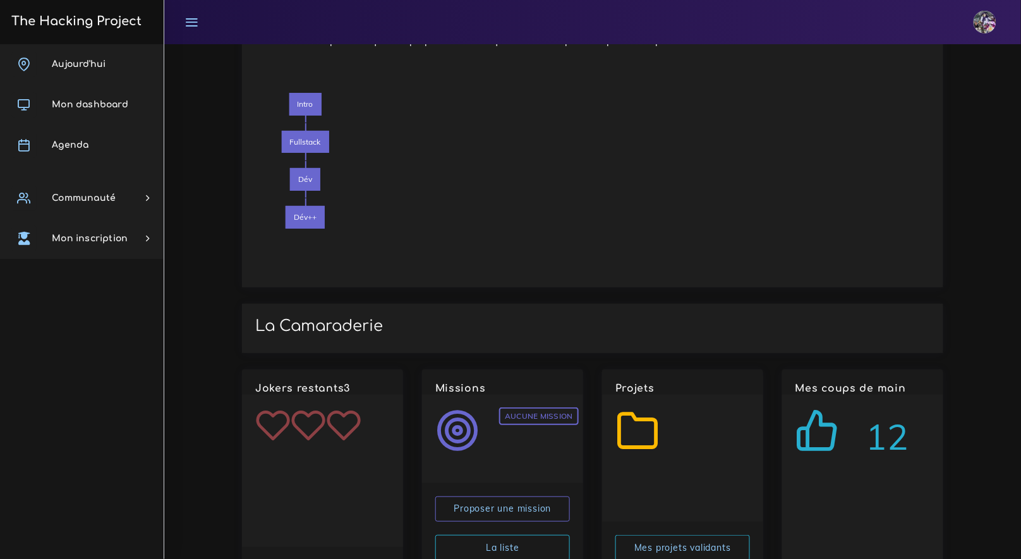
click at [890, 411] on span "12" at bounding box center [887, 436] width 43 height 51
click at [824, 408] on icon at bounding box center [817, 430] width 44 height 44
click at [832, 408] on icon at bounding box center [817, 430] width 44 height 44
drag, startPoint x: 935, startPoint y: 419, endPoint x: 823, endPoint y: 389, distance: 116.5
click at [883, 411] on div "12" at bounding box center [862, 484] width 161 height 179
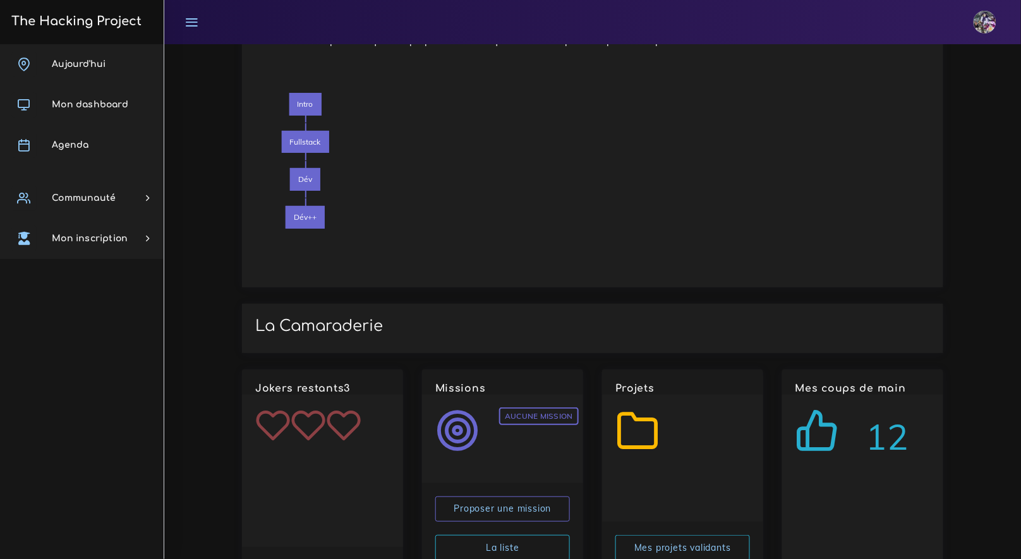
click at [823, 408] on div "12" at bounding box center [862, 435] width 135 height 54
click at [821, 408] on icon at bounding box center [817, 430] width 44 height 44
drag, startPoint x: 892, startPoint y: 393, endPoint x: 914, endPoint y: 394, distance: 22.1
click at [914, 408] on div "12" at bounding box center [862, 435] width 135 height 54
click at [912, 408] on div "12" at bounding box center [862, 435] width 135 height 54
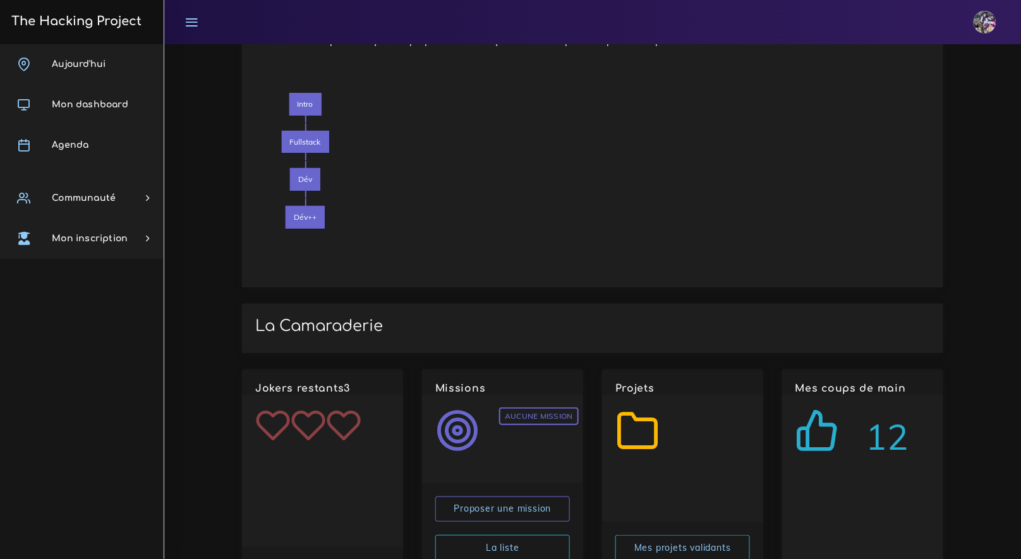
drag, startPoint x: 908, startPoint y: 394, endPoint x: 862, endPoint y: 382, distance: 48.3
click at [835, 408] on div "12" at bounding box center [862, 435] width 135 height 54
click at [875, 411] on span "12" at bounding box center [887, 436] width 43 height 51
click at [876, 411] on span "12" at bounding box center [887, 436] width 43 height 51
click at [861, 408] on div "12" at bounding box center [862, 435] width 135 height 54
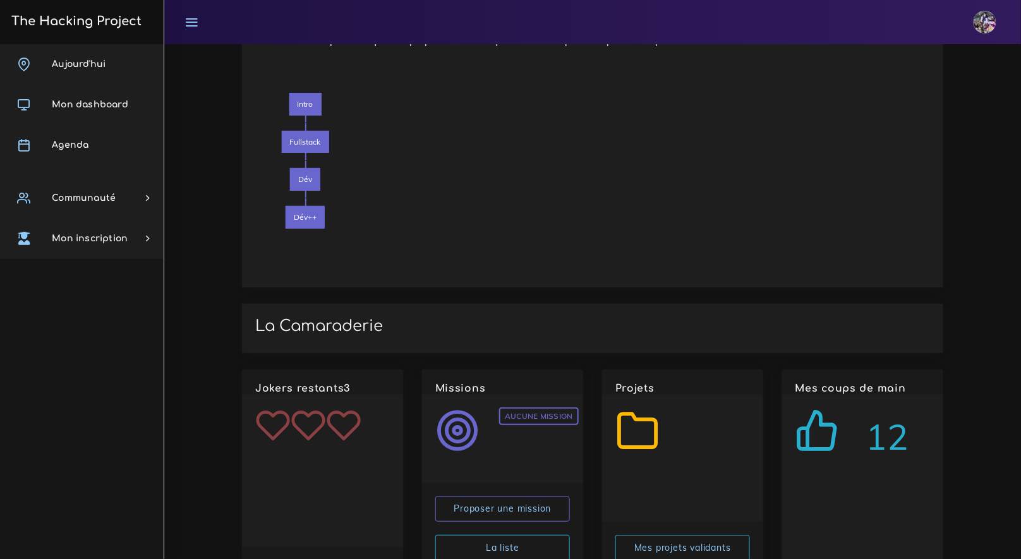
click at [866, 411] on span "12" at bounding box center [887, 436] width 43 height 51
click at [867, 411] on span "12" at bounding box center [887, 436] width 43 height 51
click at [869, 411] on span "12" at bounding box center [887, 436] width 43 height 51
click at [872, 411] on span "12" at bounding box center [887, 436] width 43 height 51
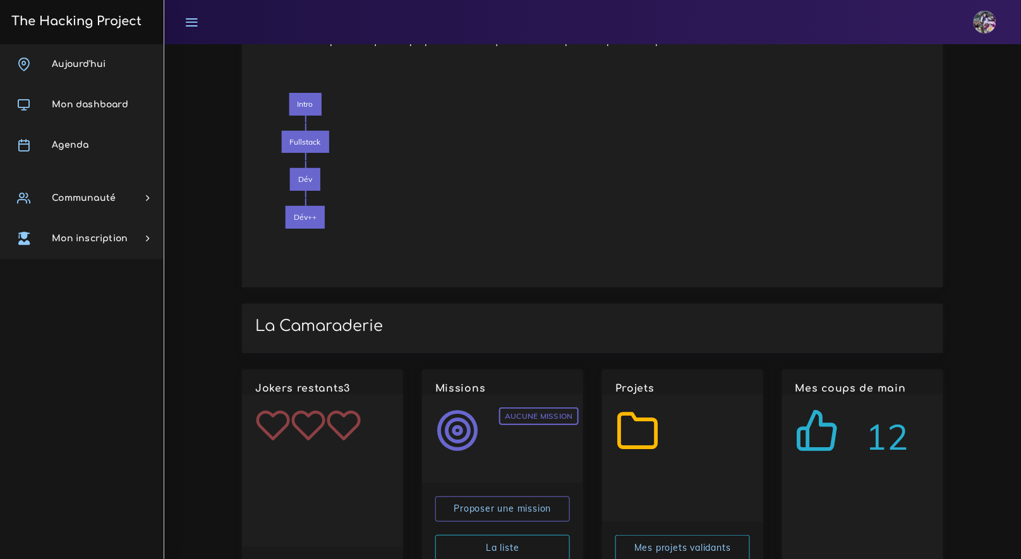
click at [875, 411] on span "12" at bounding box center [887, 436] width 43 height 51
click at [876, 411] on span "12" at bounding box center [887, 436] width 43 height 51
click at [557, 421] on div "Aucune mission" at bounding box center [502, 439] width 161 height 88
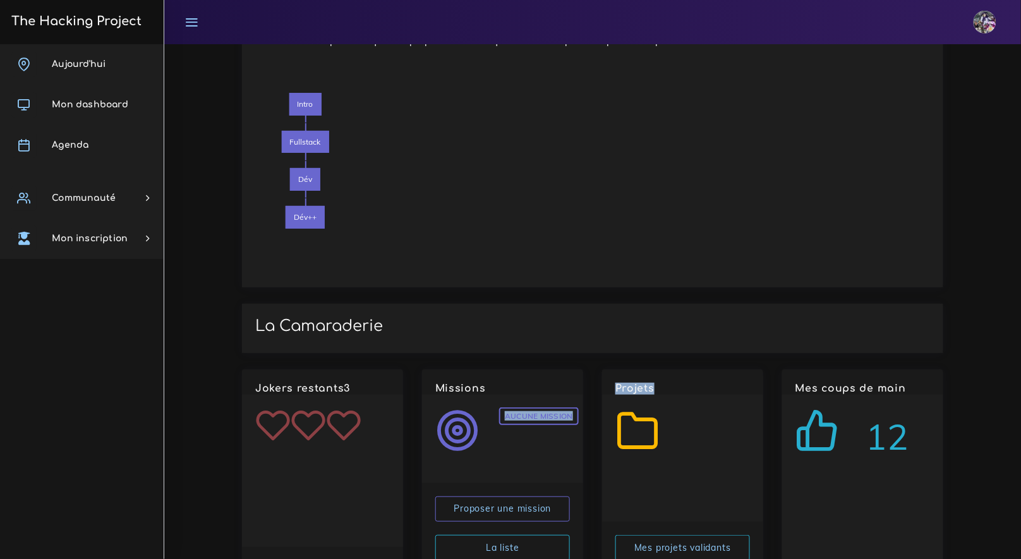
drag, startPoint x: 510, startPoint y: 373, endPoint x: 632, endPoint y: 398, distance: 124.5
click at [632, 398] on div "Jokers restants 3 Missions Aucune mission Proposer une mission La liste Projets…" at bounding box center [592, 478] width 720 height 217
drag, startPoint x: 633, startPoint y: 397, endPoint x: 645, endPoint y: 397, distance: 12.0
click at [633, 408] on icon at bounding box center [637, 430] width 44 height 44
drag, startPoint x: 669, startPoint y: 414, endPoint x: 621, endPoint y: 334, distance: 93.5
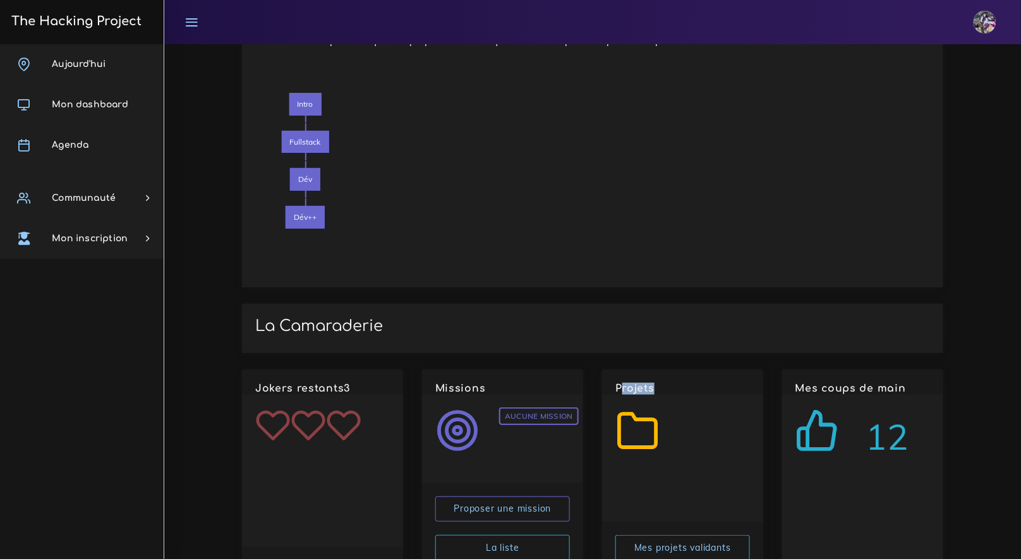
click at [621, 370] on div "Projets Mes projets validants" at bounding box center [682, 472] width 161 height 204
drag, startPoint x: 637, startPoint y: 345, endPoint x: 629, endPoint y: 345, distance: 8.8
click at [637, 383] on h6 "Projets" at bounding box center [682, 389] width 135 height 12
drag, startPoint x: 515, startPoint y: 344, endPoint x: 543, endPoint y: 449, distance: 108.5
click at [543, 449] on div "Missions Aucune mission Proposer une mission La liste" at bounding box center [502, 472] width 161 height 204
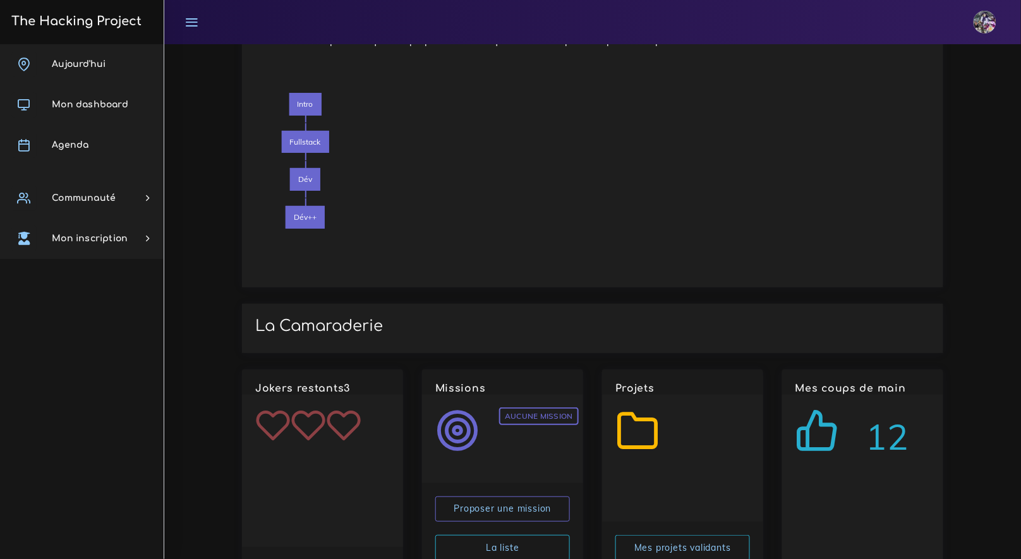
click at [550, 415] on div "Aucune mission" at bounding box center [502, 439] width 161 height 88
click at [533, 535] on link "La liste" at bounding box center [502, 548] width 135 height 26
drag, startPoint x: 330, startPoint y: 443, endPoint x: 306, endPoint y: 457, distance: 27.2
click at [306, 457] on div at bounding box center [322, 471] width 161 height 152
drag, startPoint x: 311, startPoint y: 451, endPoint x: 233, endPoint y: 337, distance: 138.6
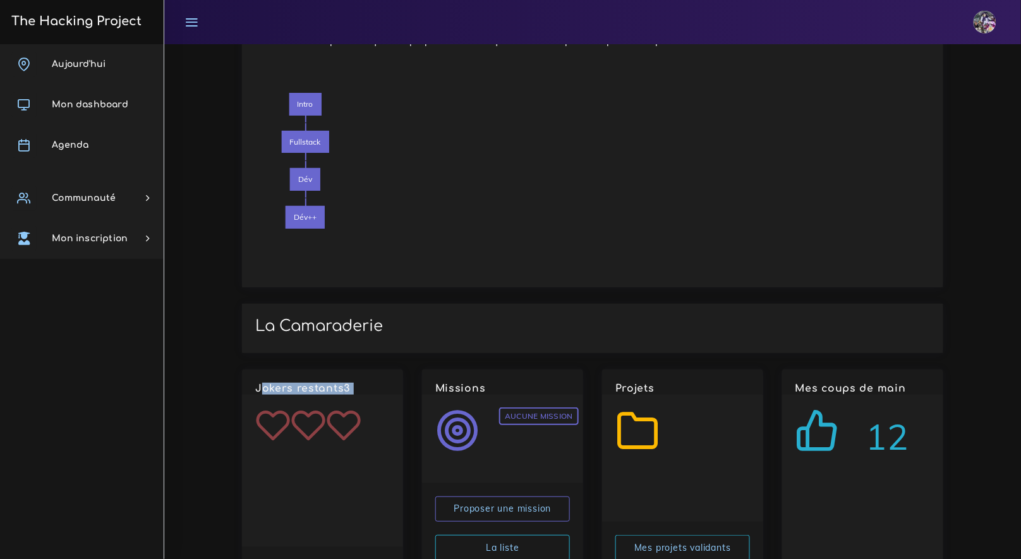
click at [233, 370] on div "Jokers restants 3" at bounding box center [322, 472] width 180 height 204
click at [234, 370] on div "Jokers restants 3" at bounding box center [322, 472] width 180 height 204
drag, startPoint x: 287, startPoint y: 354, endPoint x: 344, endPoint y: 419, distance: 86.4
click at [344, 419] on div at bounding box center [322, 471] width 161 height 152
drag, startPoint x: 342, startPoint y: 418, endPoint x: 347, endPoint y: 406, distance: 12.8
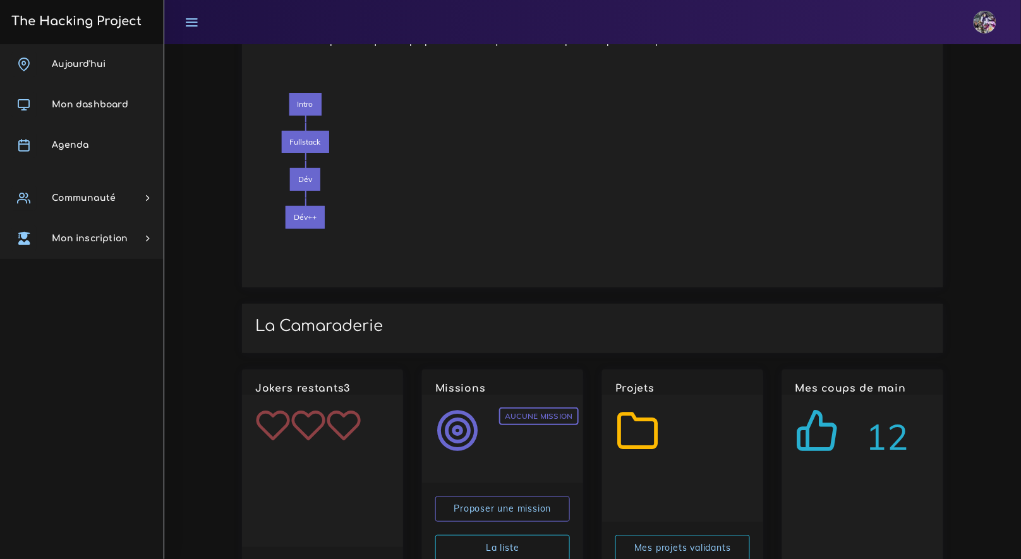
click at [341, 418] on div at bounding box center [322, 471] width 161 height 152
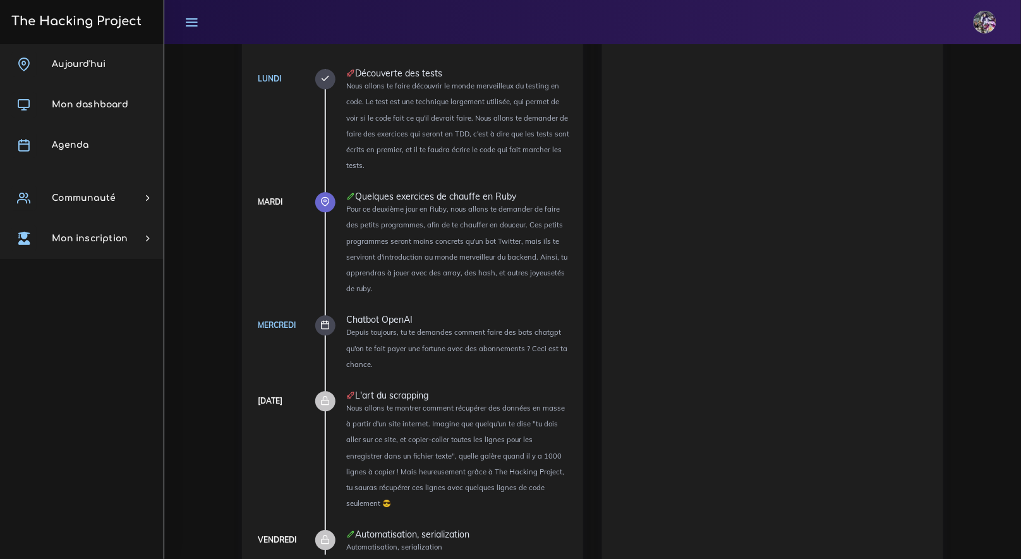
scroll to position [1186, 0]
